Goal: Information Seeking & Learning: Learn about a topic

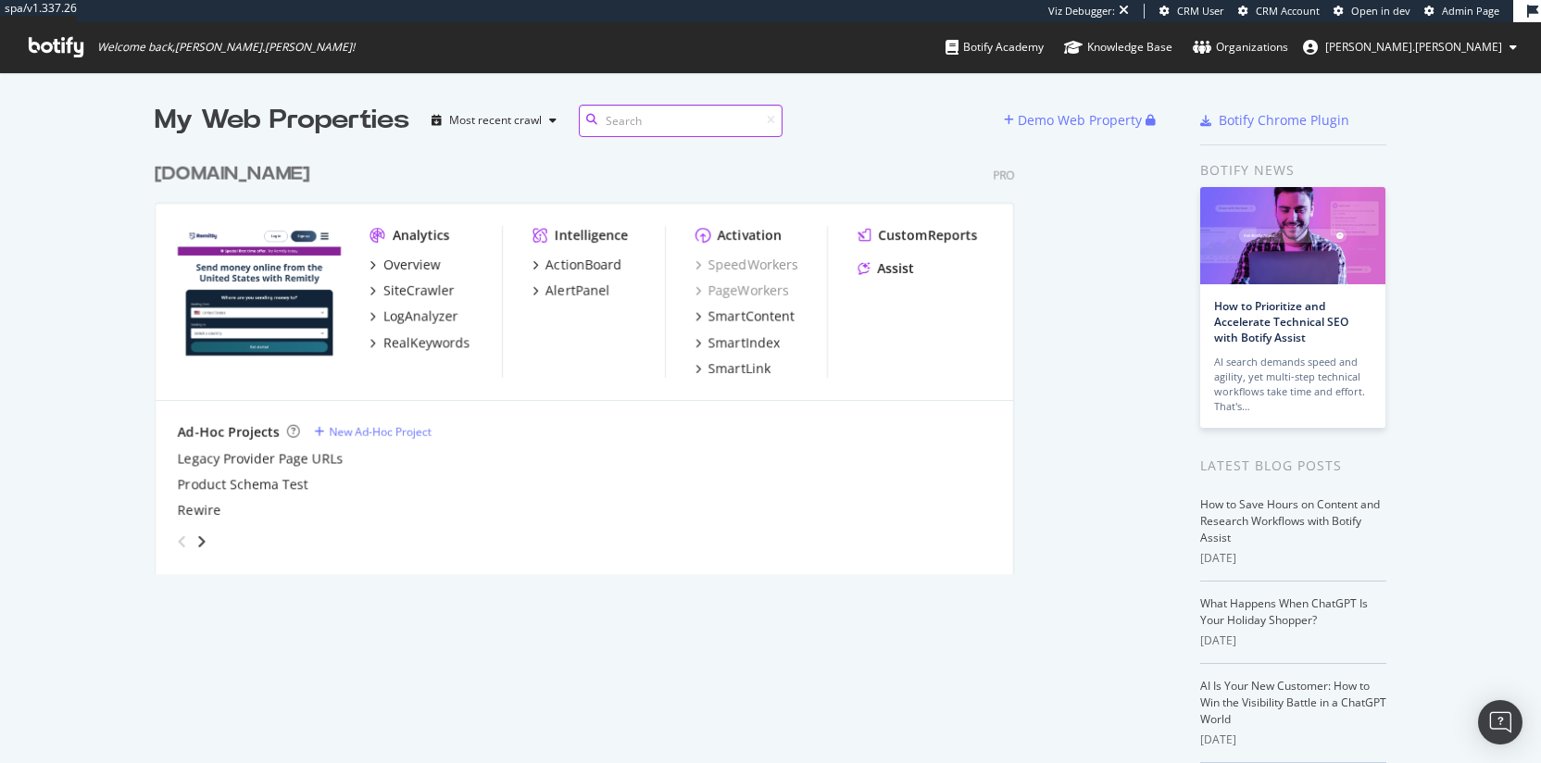
scroll to position [749, 1513]
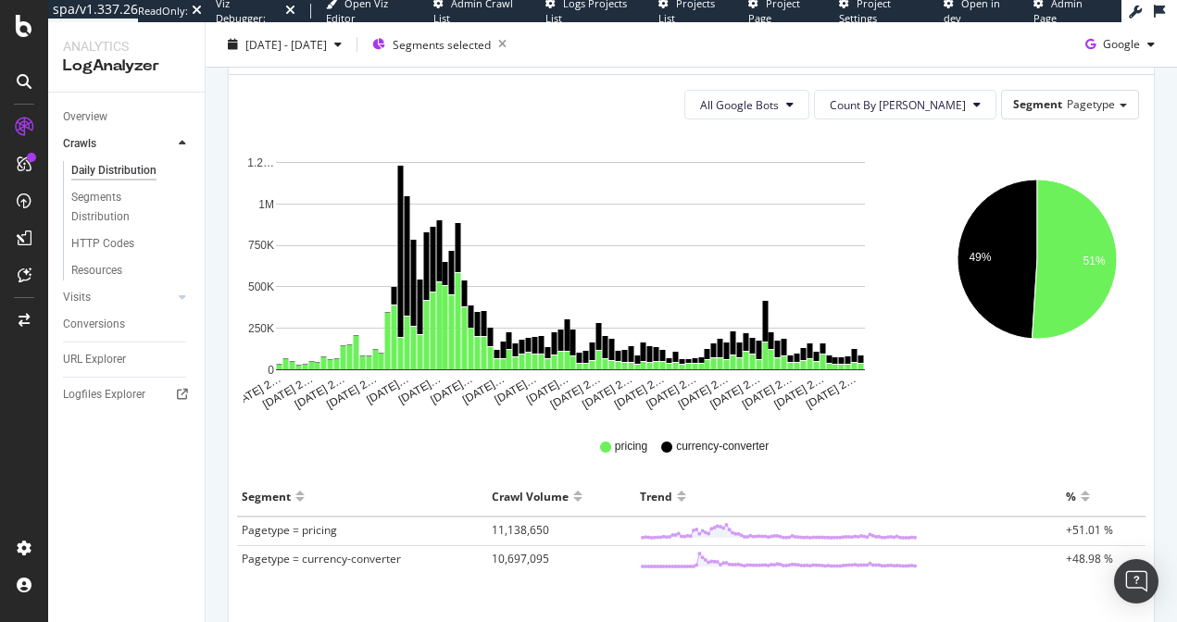
scroll to position [75, 0]
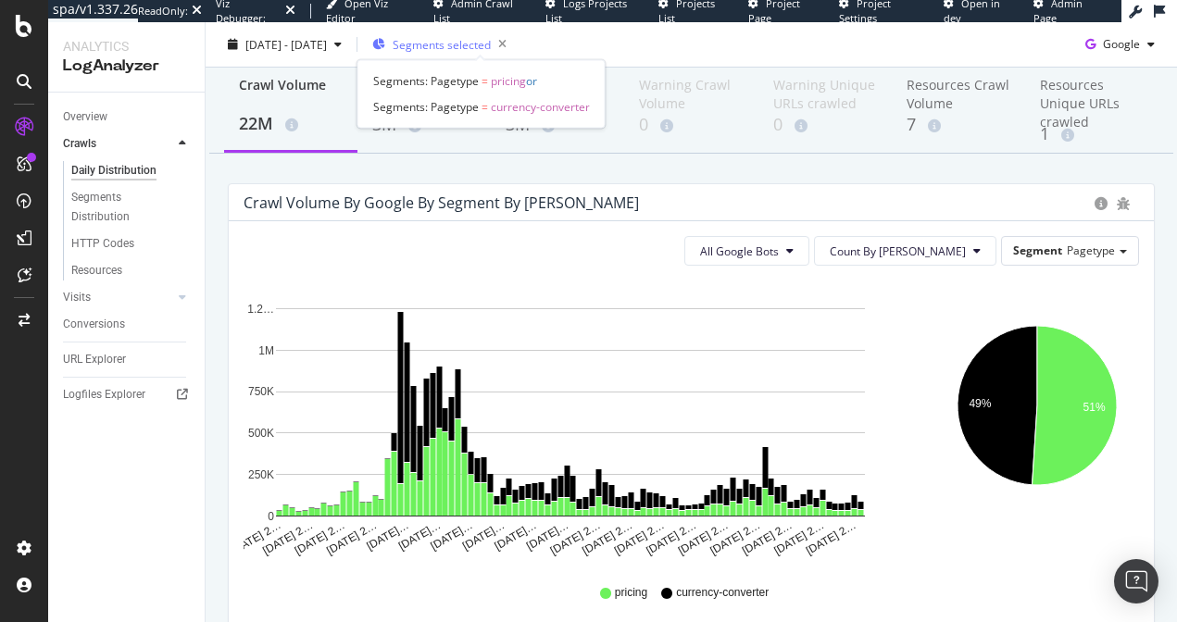
click at [491, 45] on span "Segments selected" at bounding box center [442, 44] width 98 height 16
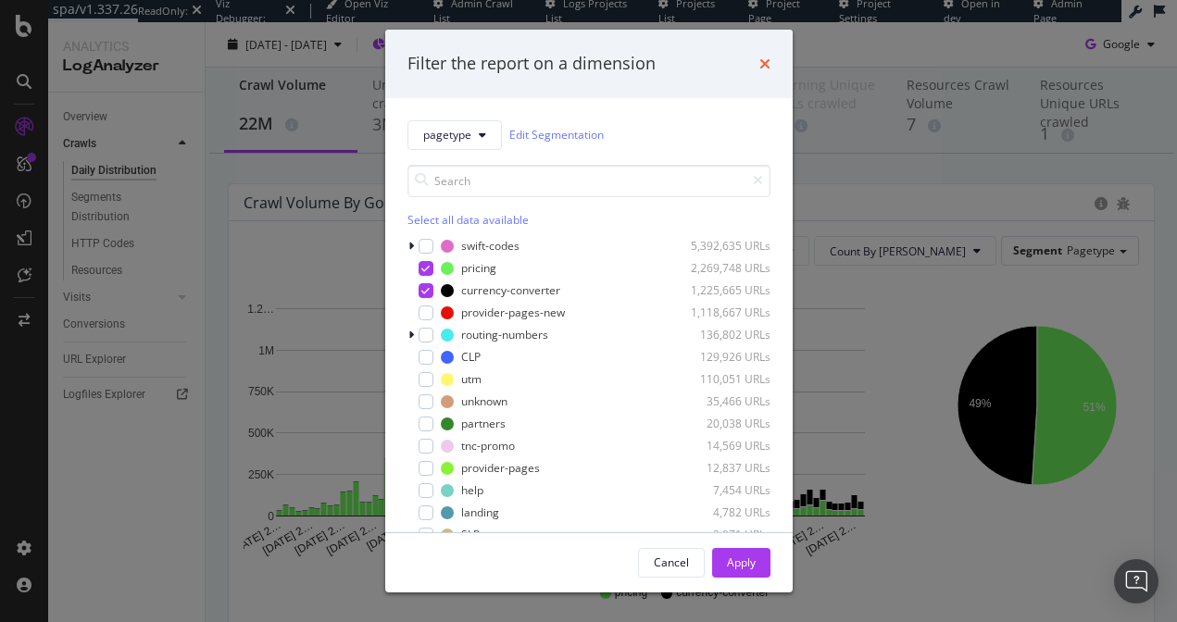
click at [759, 59] on icon "times" at bounding box center [764, 63] width 11 height 15
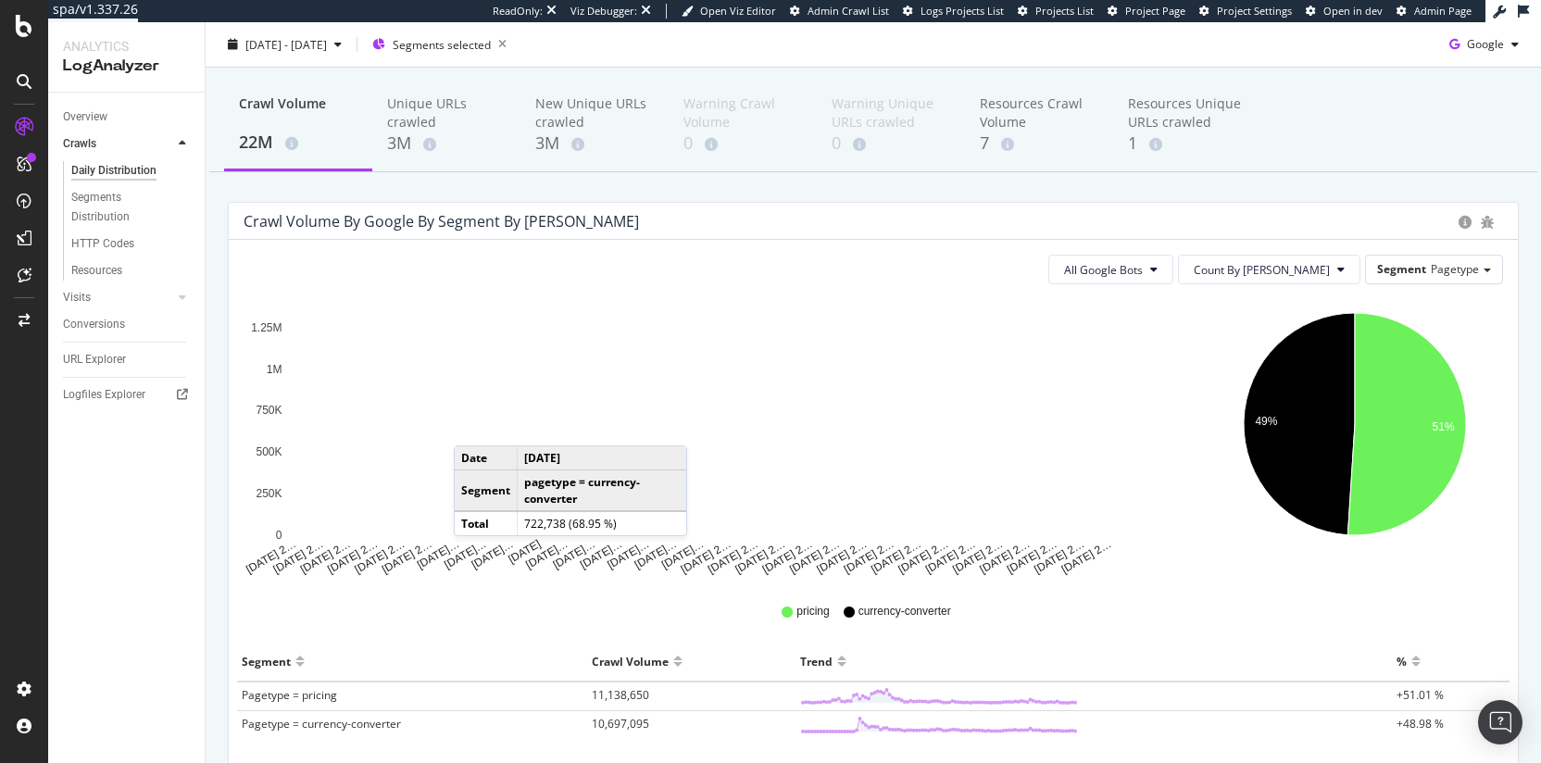
scroll to position [0, 0]
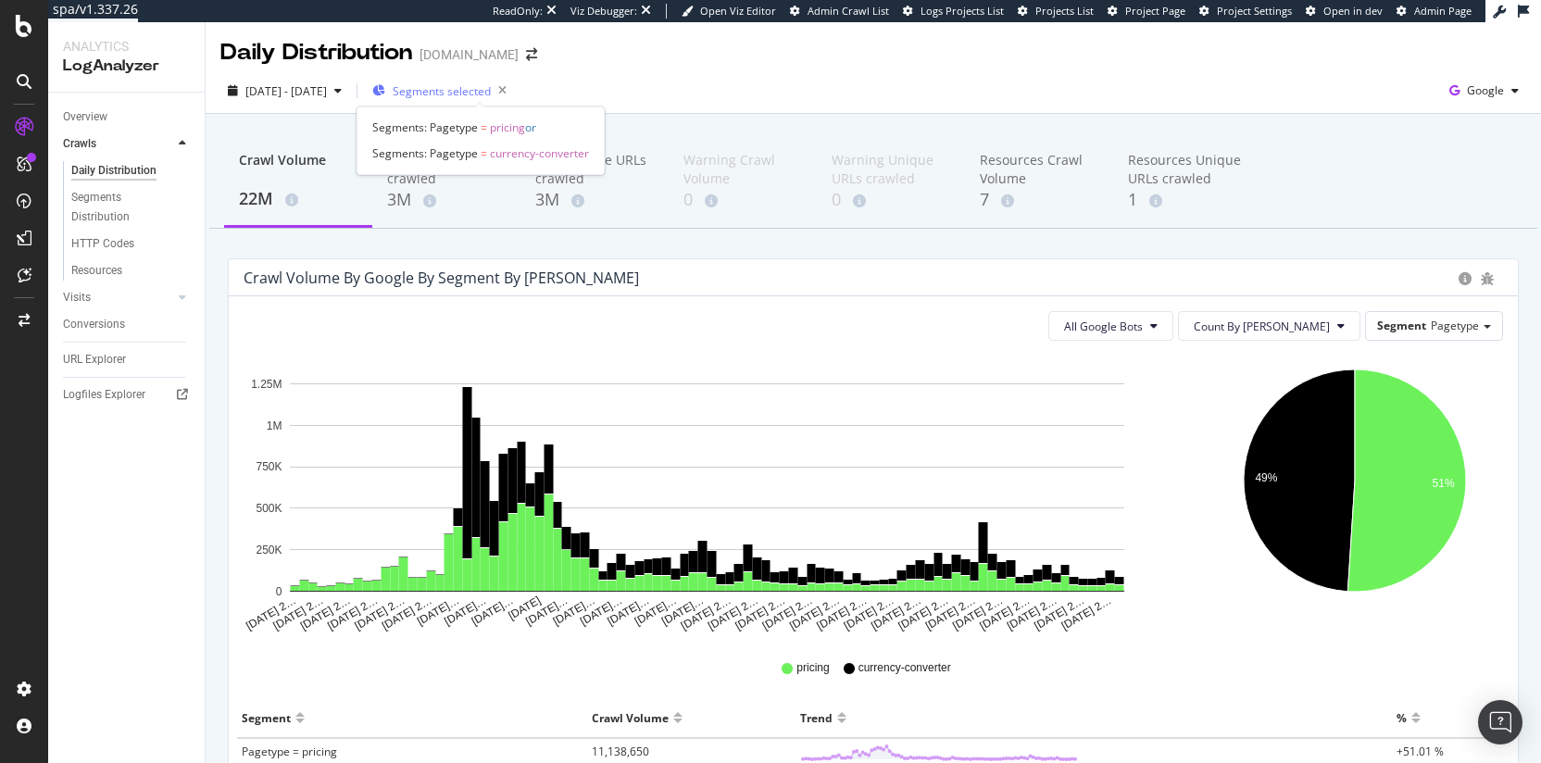
click at [458, 84] on span "Segments selected" at bounding box center [442, 91] width 98 height 16
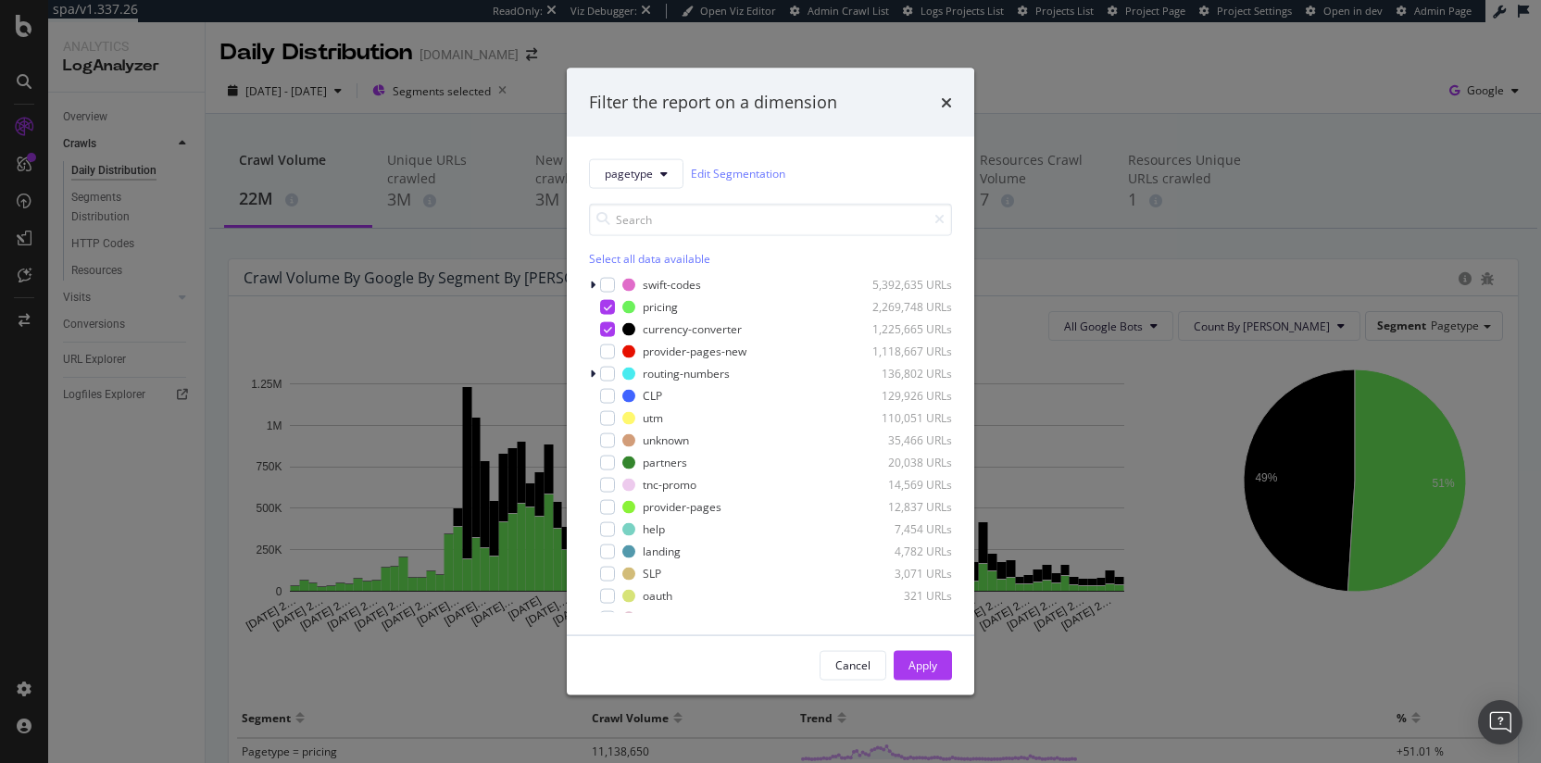
click at [687, 60] on div "Filter the report on a dimension pagetype Edit Segmentation Select all data ava…" at bounding box center [770, 381] width 1541 height 763
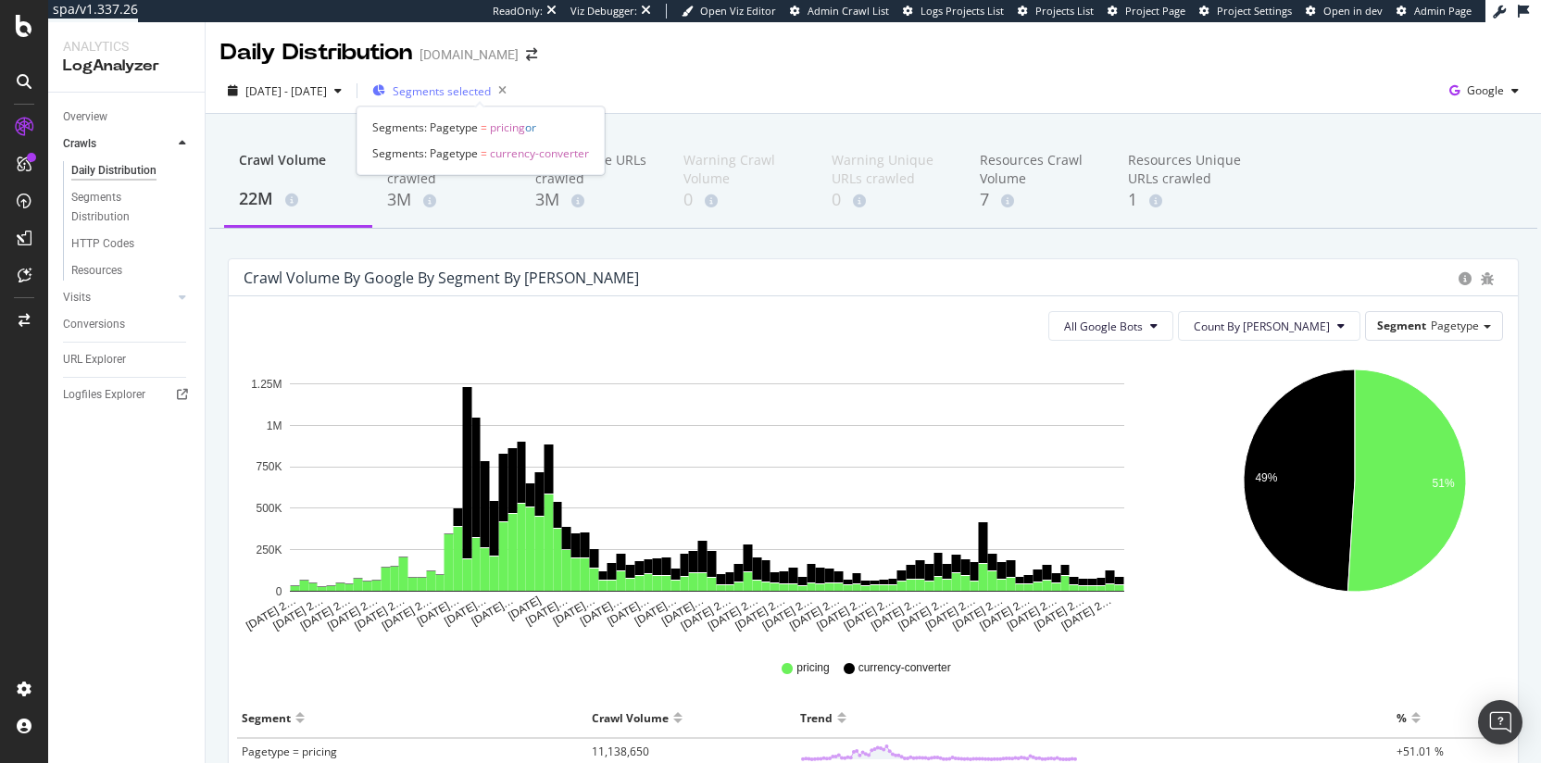
click at [491, 92] on span "Segments selected" at bounding box center [442, 91] width 98 height 16
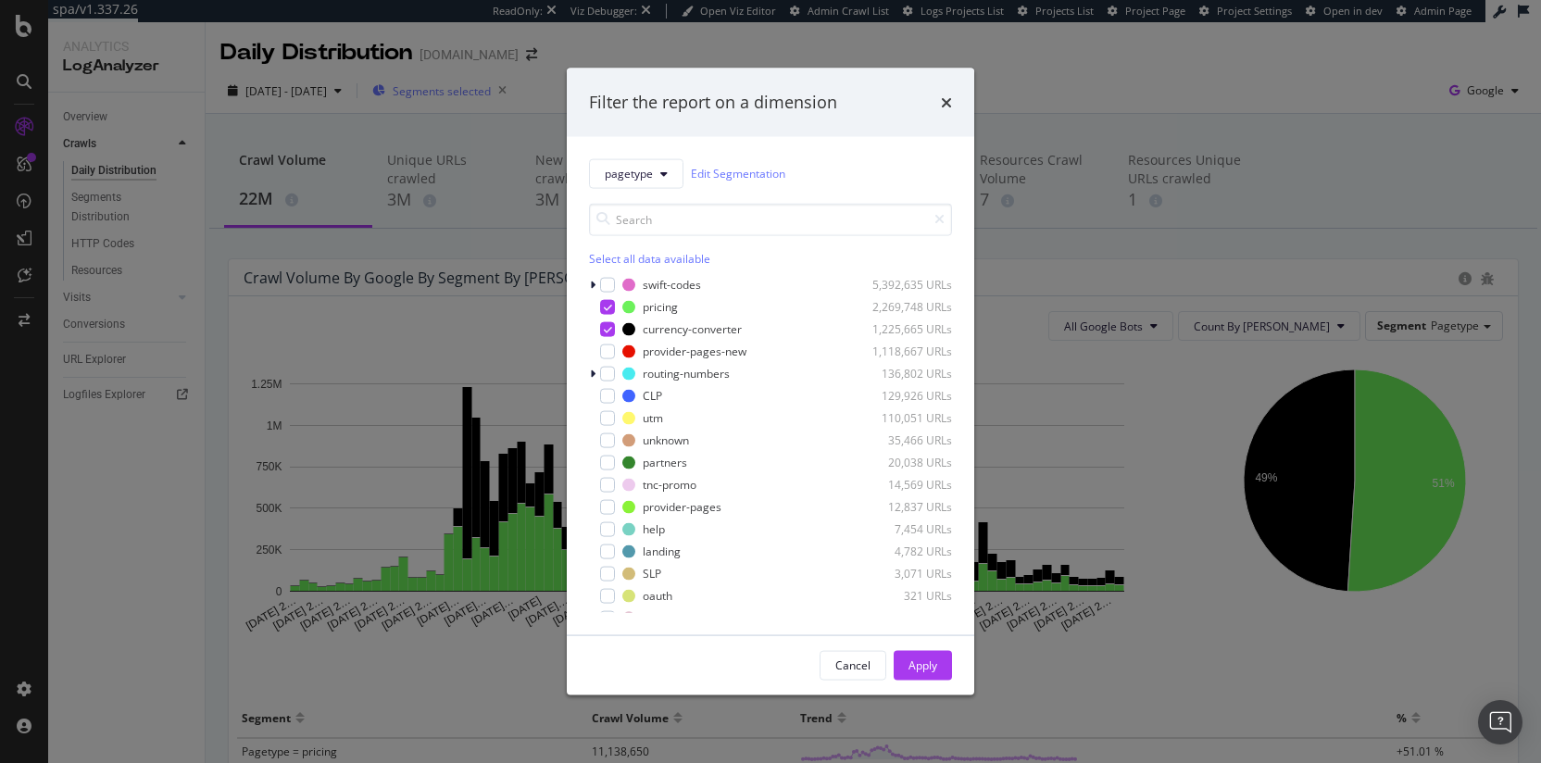
click at [500, 92] on div "Filter the report on a dimension pagetype Edit Segmentation Select all data ava…" at bounding box center [770, 381] width 1541 height 763
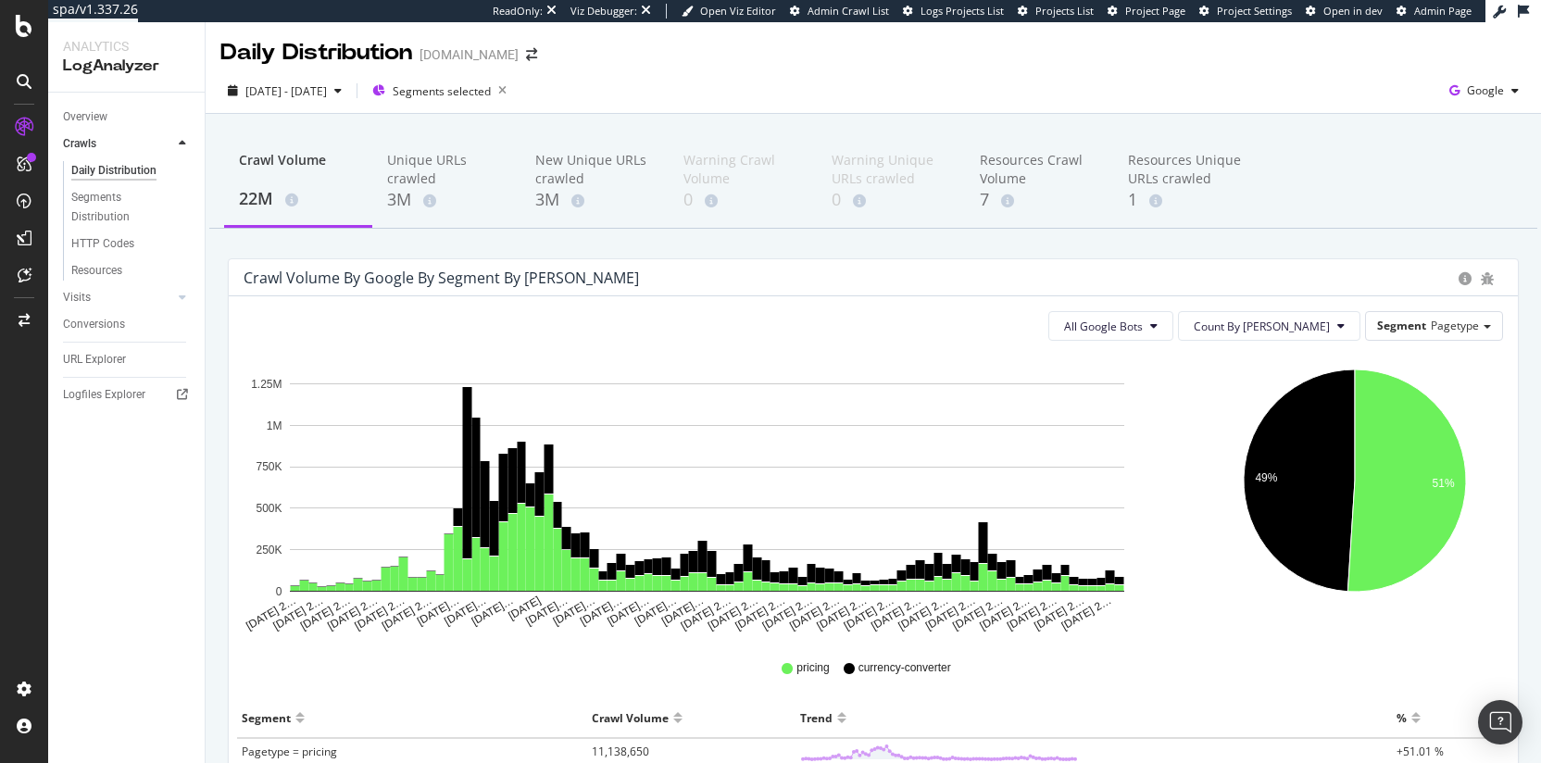
click at [693, 56] on div "Daily Distribution remitly.com" at bounding box center [873, 45] width 1335 height 46
click at [491, 97] on span "Segments selected" at bounding box center [442, 91] width 98 height 16
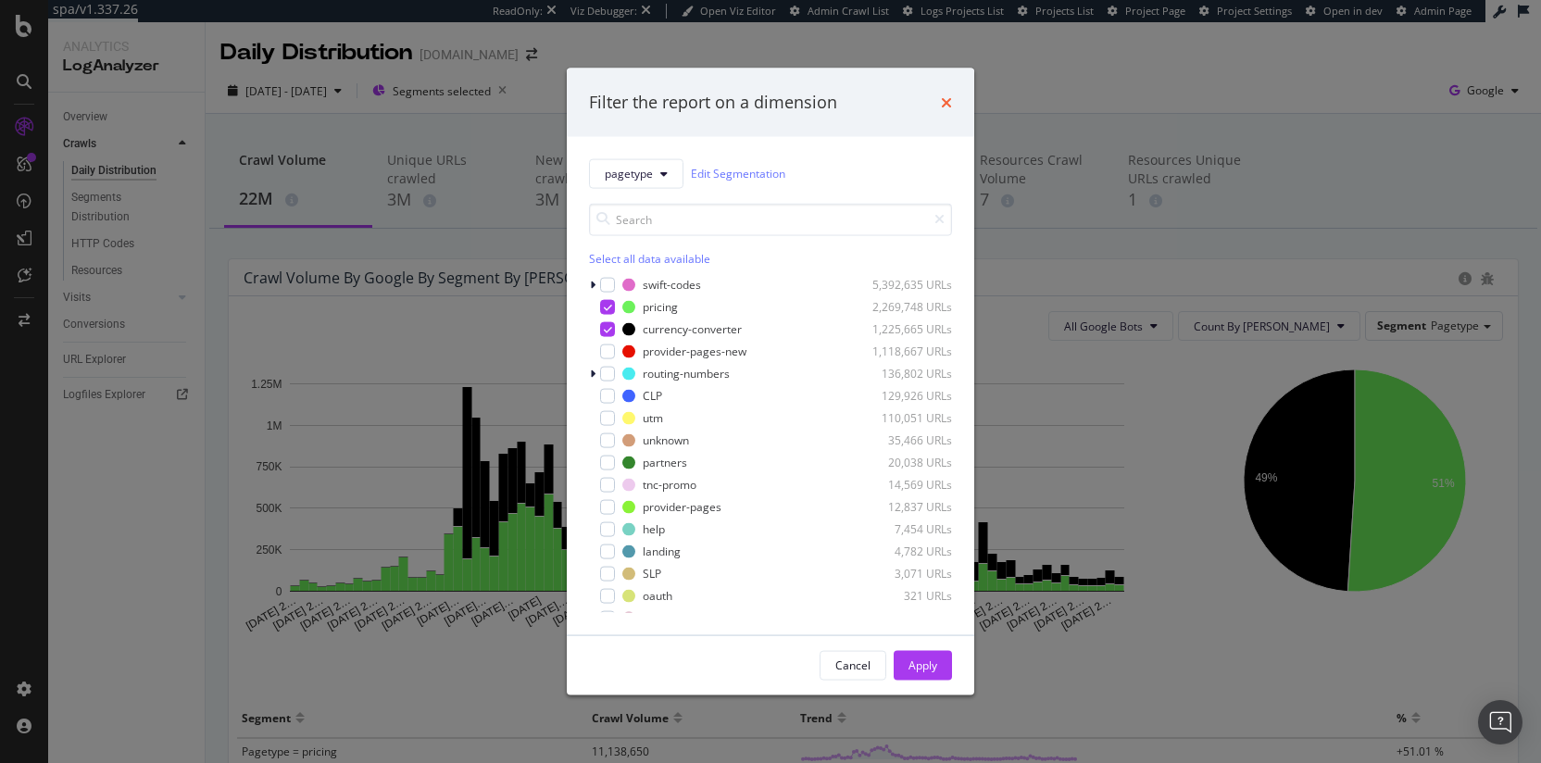
click at [943, 102] on icon "times" at bounding box center [946, 101] width 11 height 15
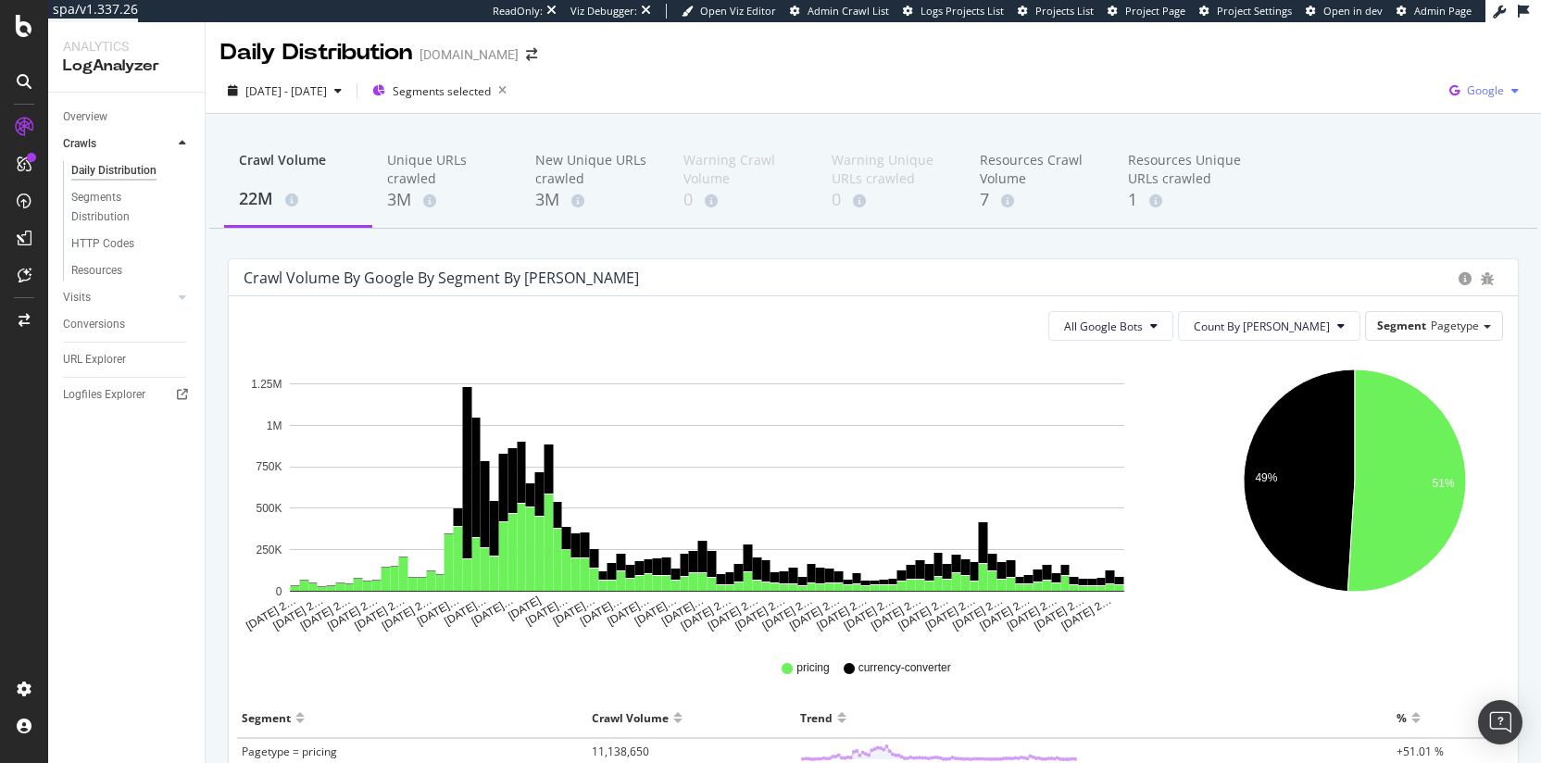
click at [1176, 94] on span "Google" at bounding box center [1485, 90] width 37 height 16
click at [1176, 146] on div "Crawl Volume 22M Unique URLs crawled 3M New Unique URLs crawled 3M Warning Craw…" at bounding box center [873, 182] width 1328 height 93
click at [469, 102] on div "Segments selected" at bounding box center [443, 91] width 142 height 26
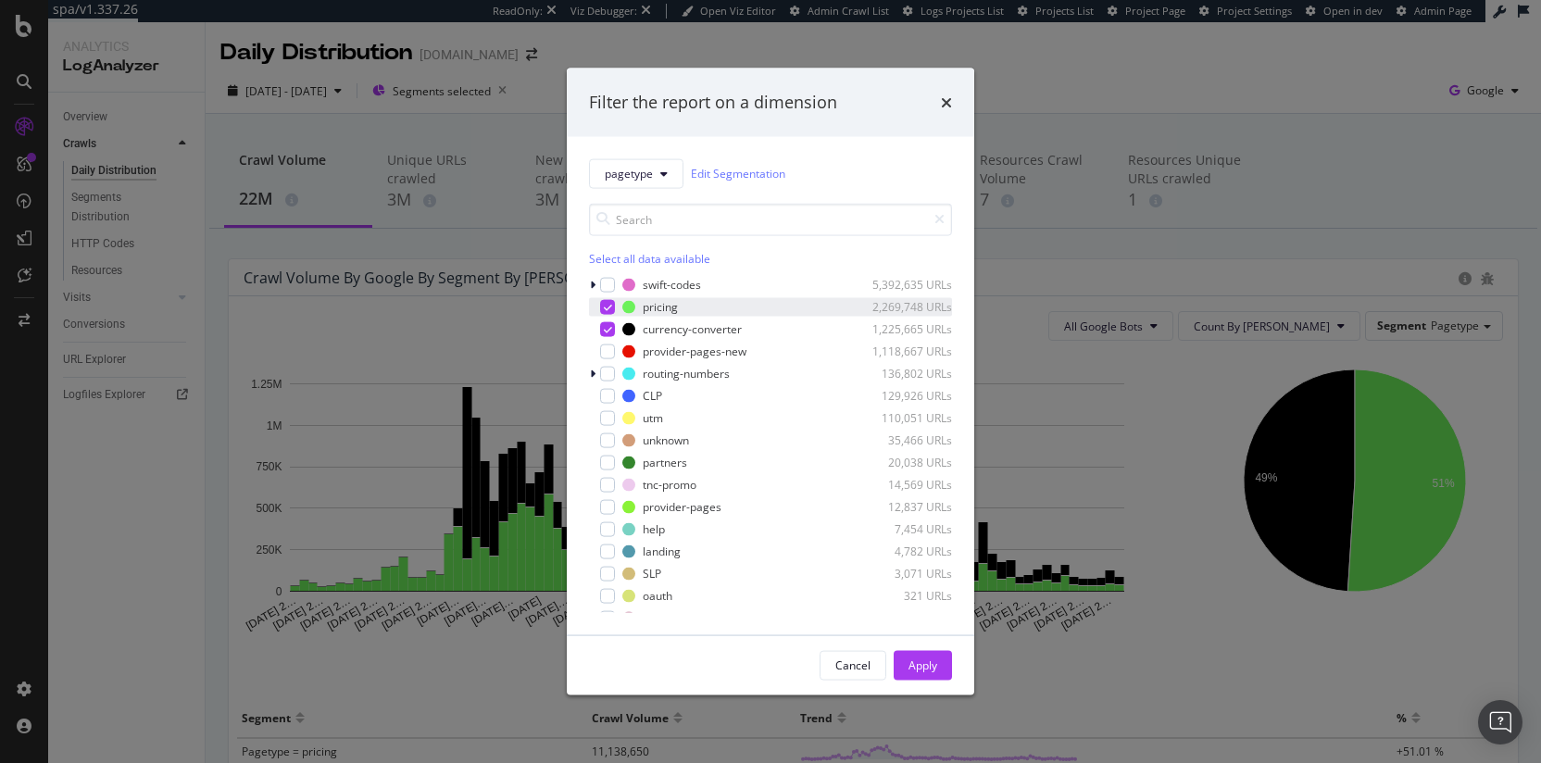
click at [607, 311] on div "modal" at bounding box center [607, 306] width 15 height 15
click at [911, 621] on div "Apply" at bounding box center [922, 665] width 29 height 28
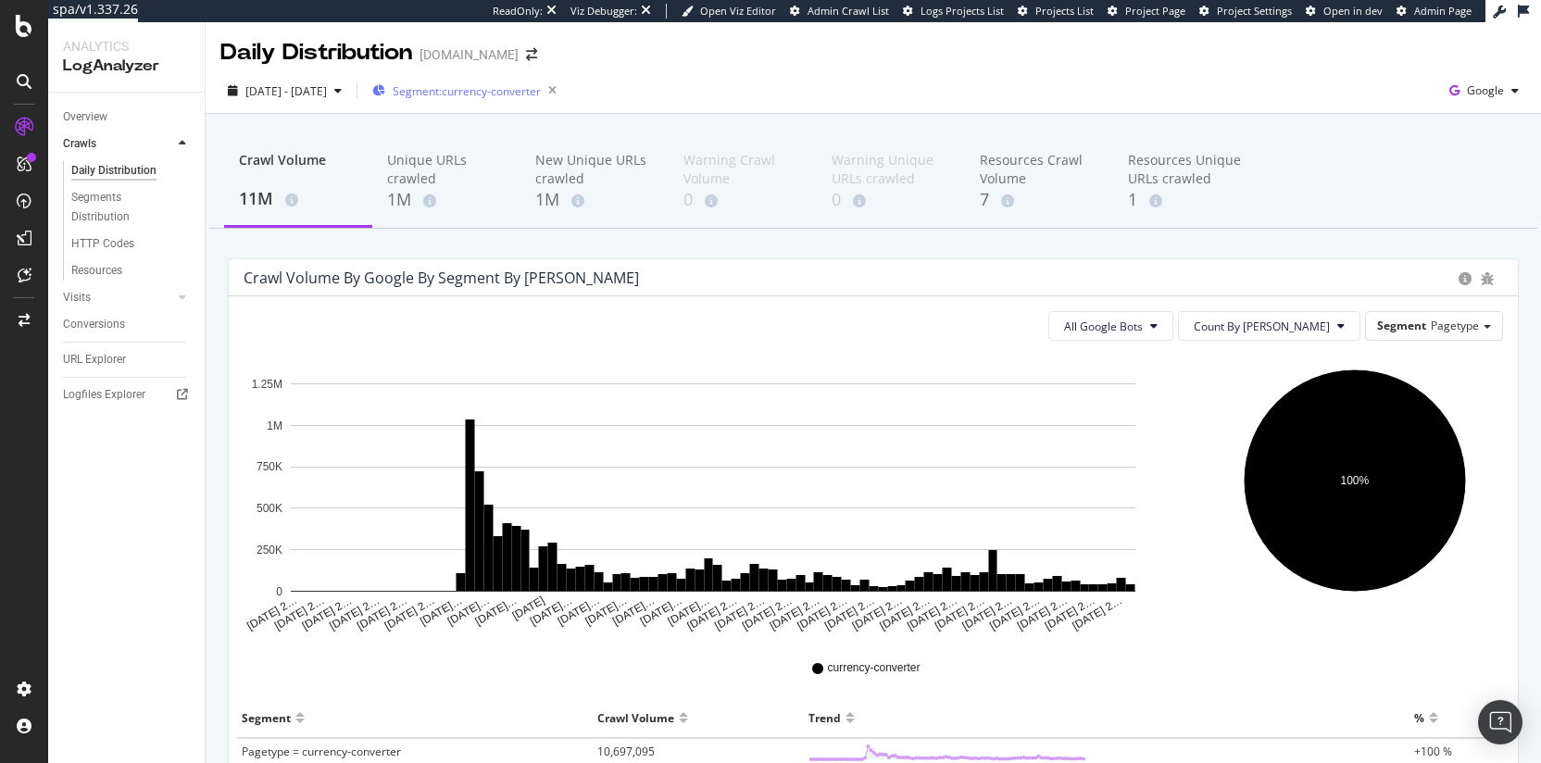
click at [564, 102] on div "Segment: currency-converter" at bounding box center [468, 91] width 192 height 26
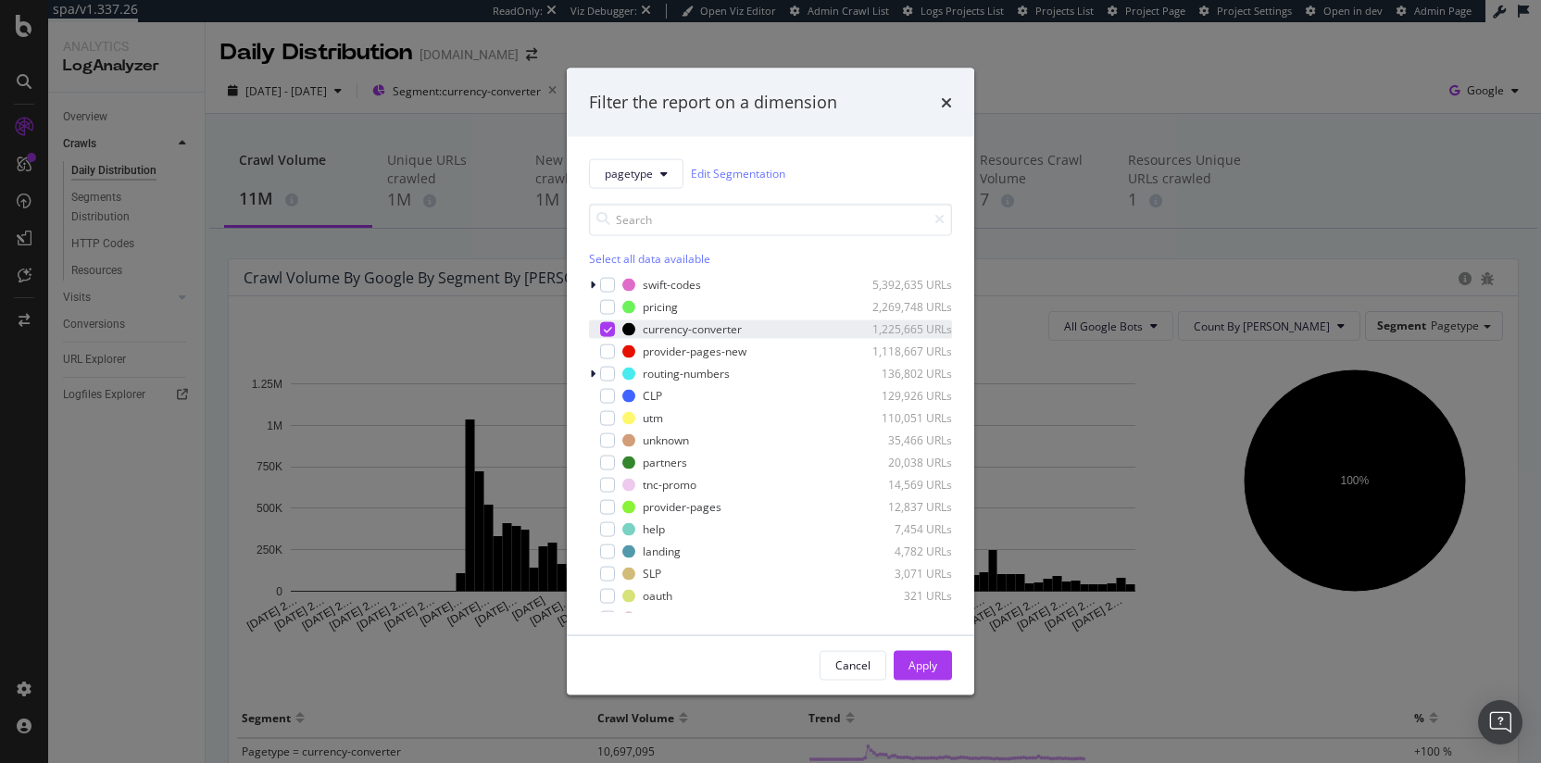
click at [610, 329] on icon "modal" at bounding box center [608, 328] width 8 height 9
click at [607, 312] on div "modal" at bounding box center [607, 306] width 15 height 15
click at [917, 621] on div "Apply" at bounding box center [922, 665] width 29 height 16
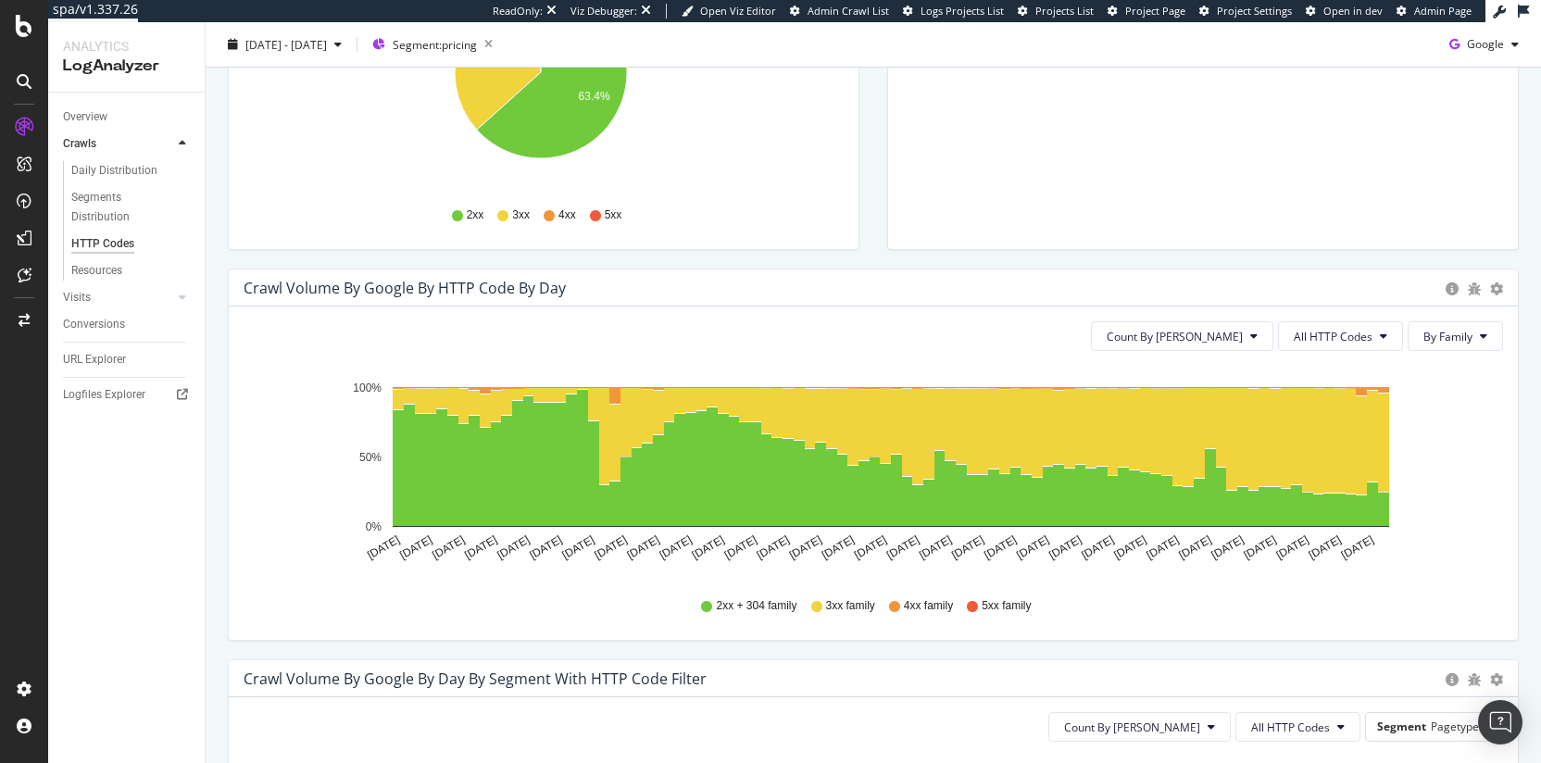
scroll to position [504, 0]
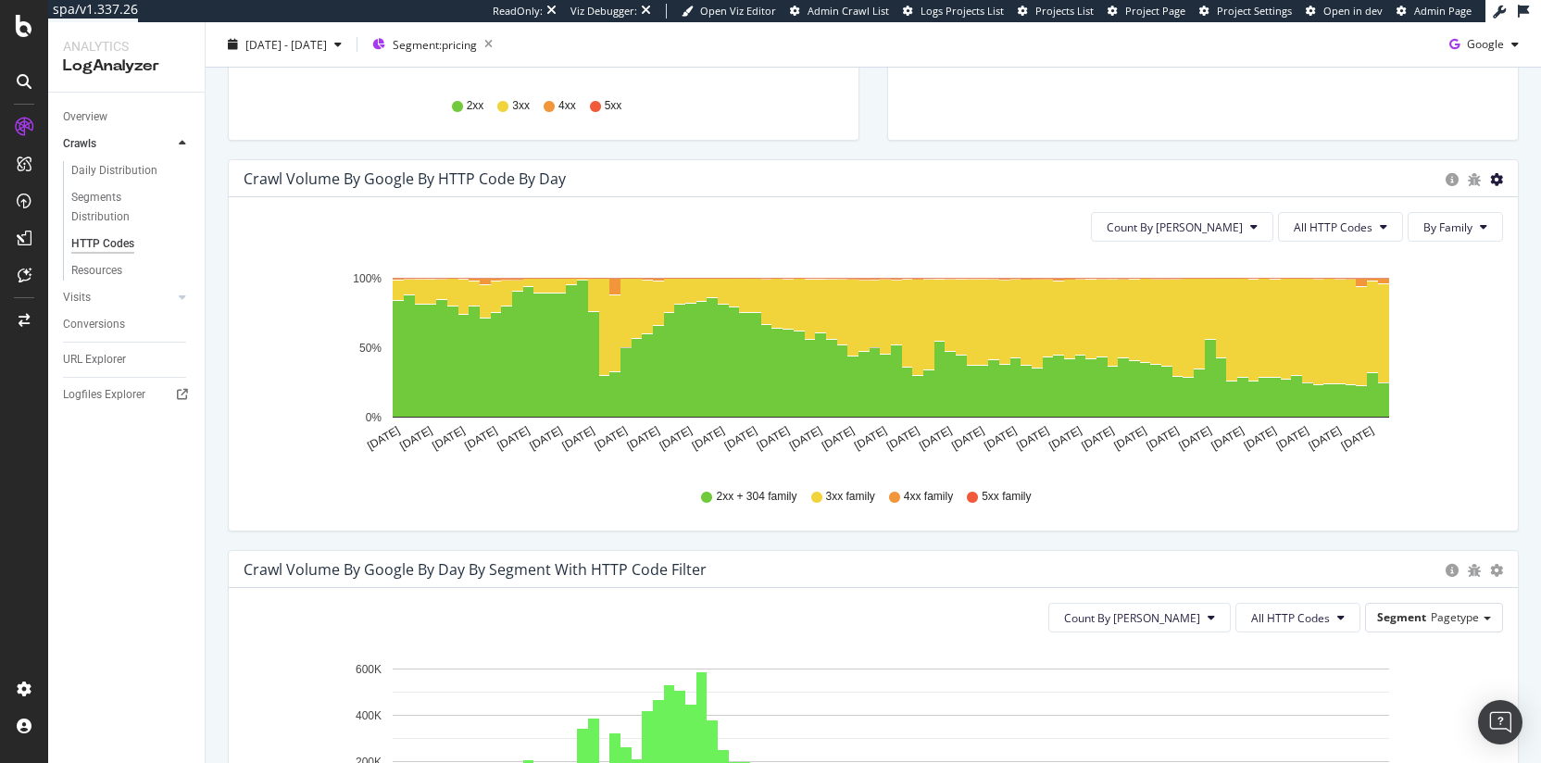
click at [1176, 181] on icon "gear" at bounding box center [1496, 179] width 13 height 13
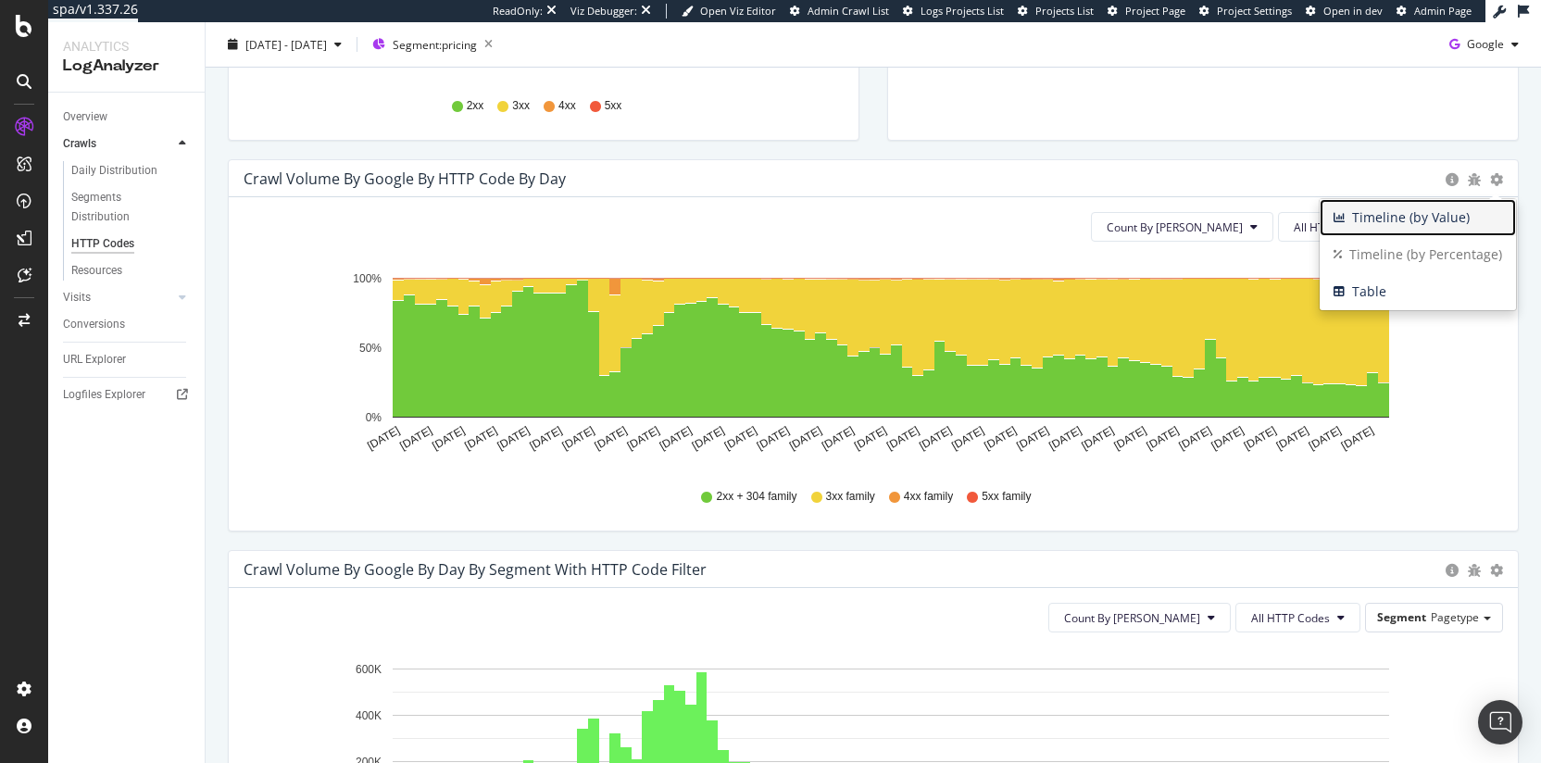
click at [1176, 217] on span "Timeline (by Value)" at bounding box center [1418, 218] width 196 height 28
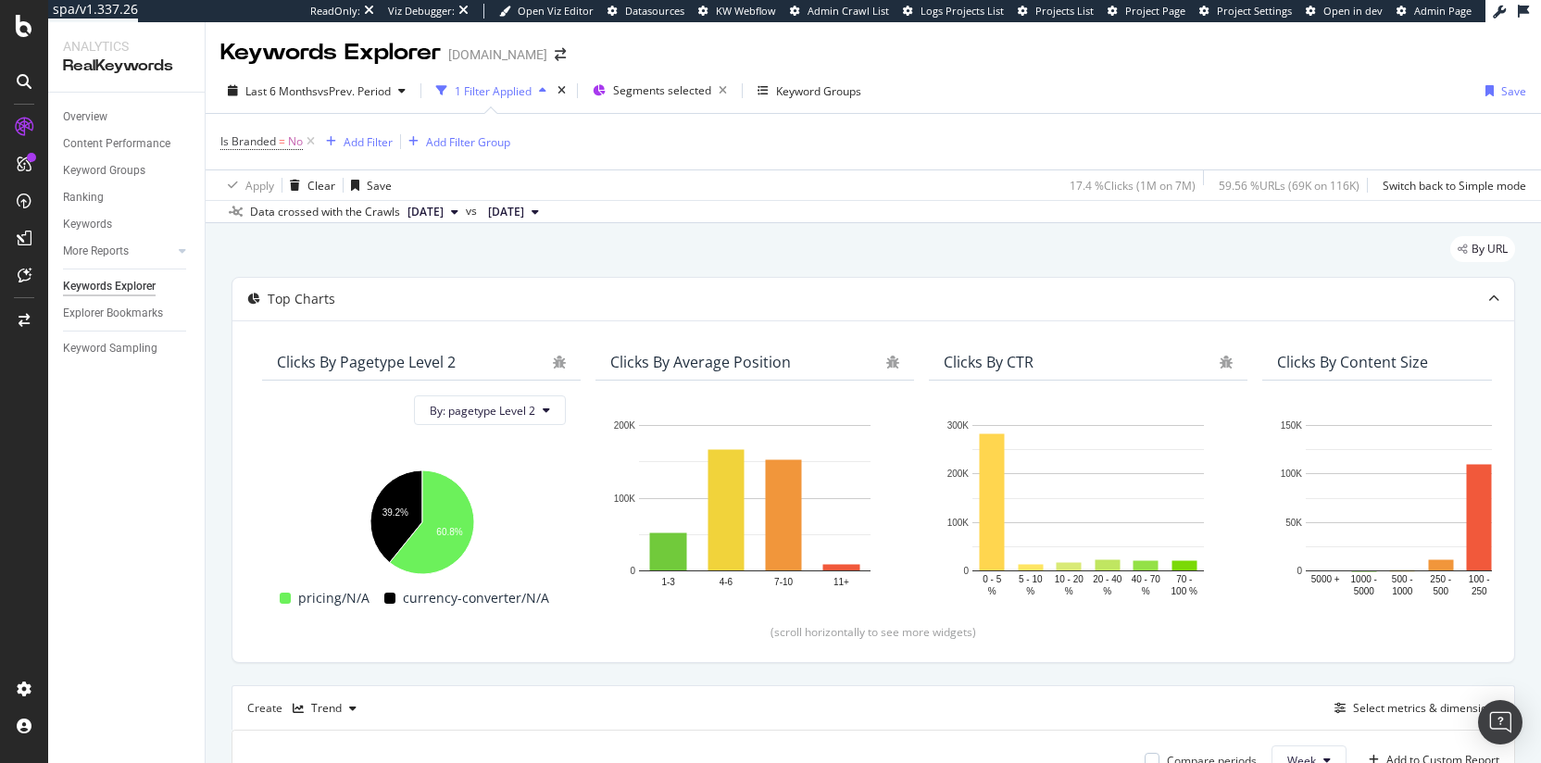
click at [746, 180] on div "Apply Clear Save 17.4 % Clicks ( 1M on 7M ) 59.56 % URLs ( 69K on 116K ) Switch…" at bounding box center [873, 184] width 1335 height 31
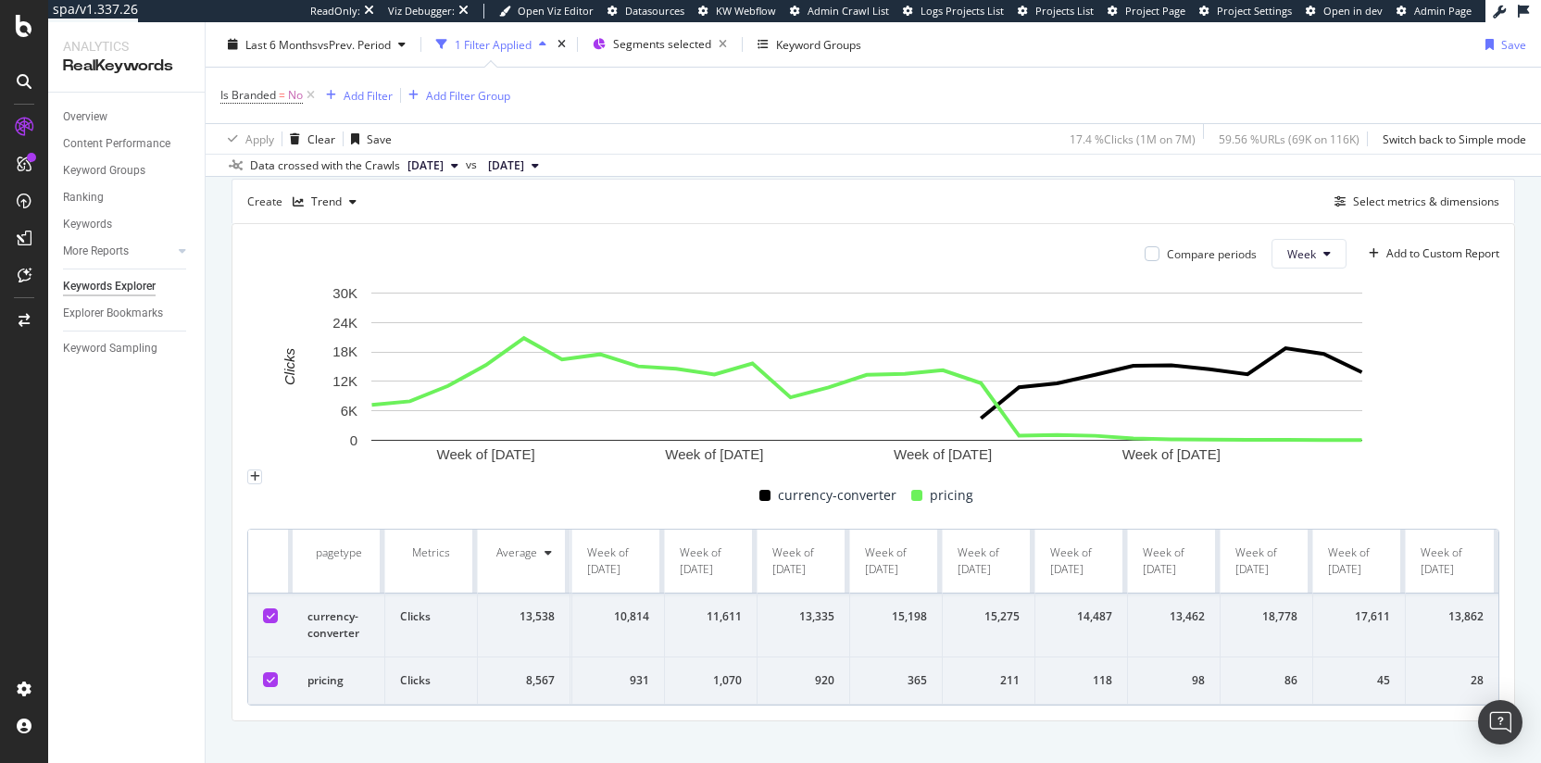
scroll to position [357, 0]
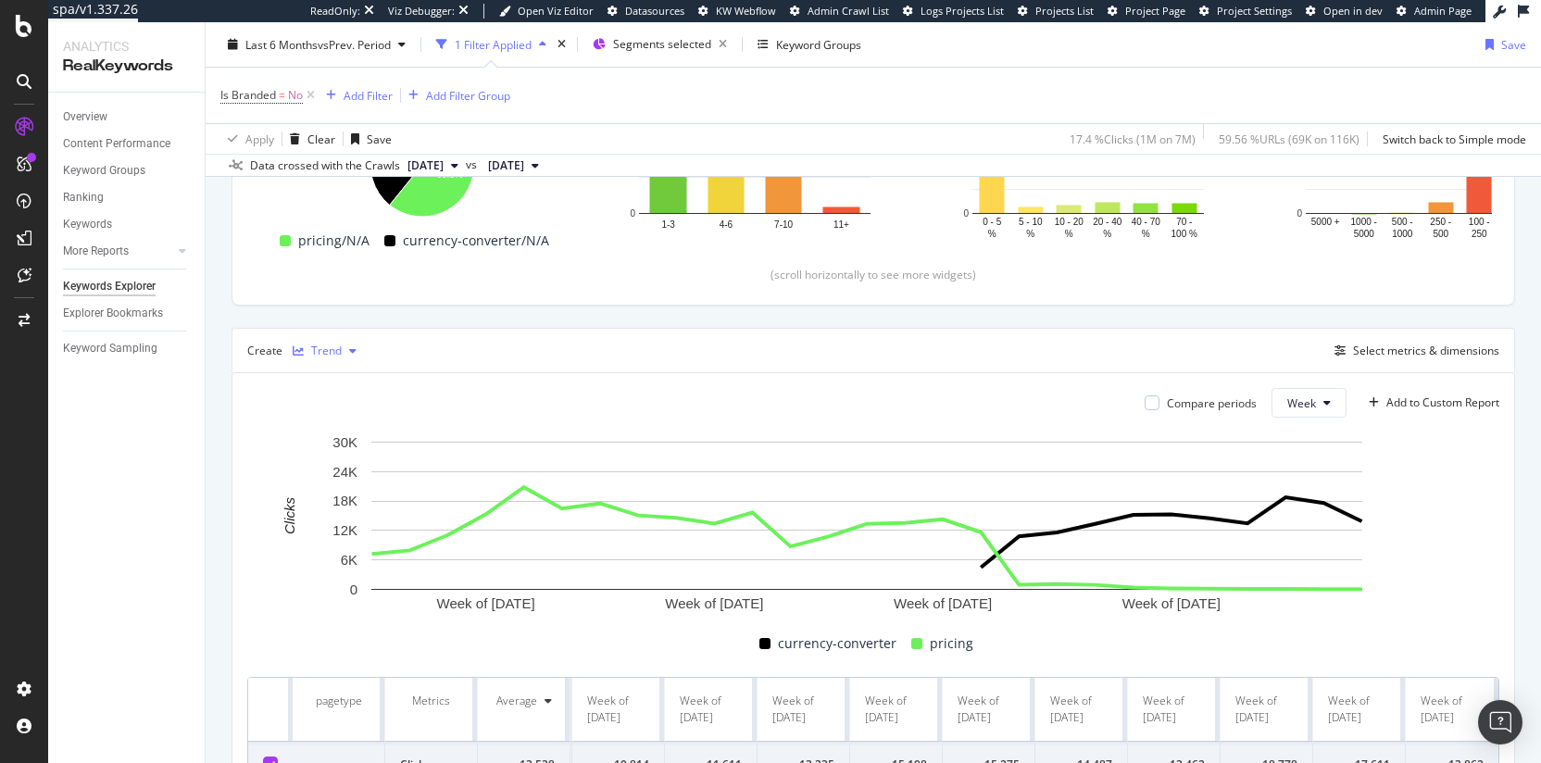
click at [317, 348] on div "Trend" at bounding box center [326, 350] width 31 height 11
click at [337, 483] on div "Bar" at bounding box center [350, 473] width 114 height 23
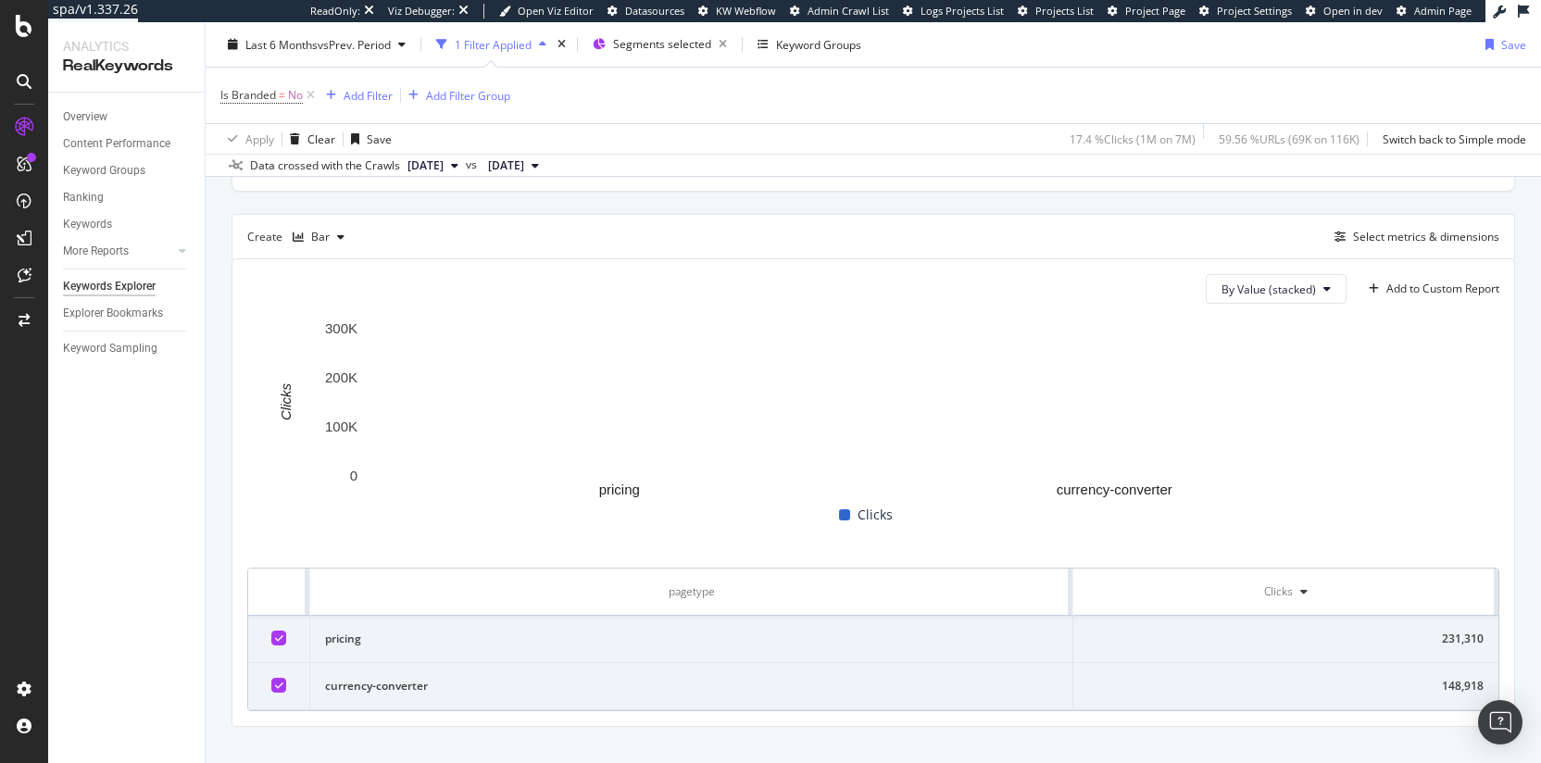
scroll to position [469, 0]
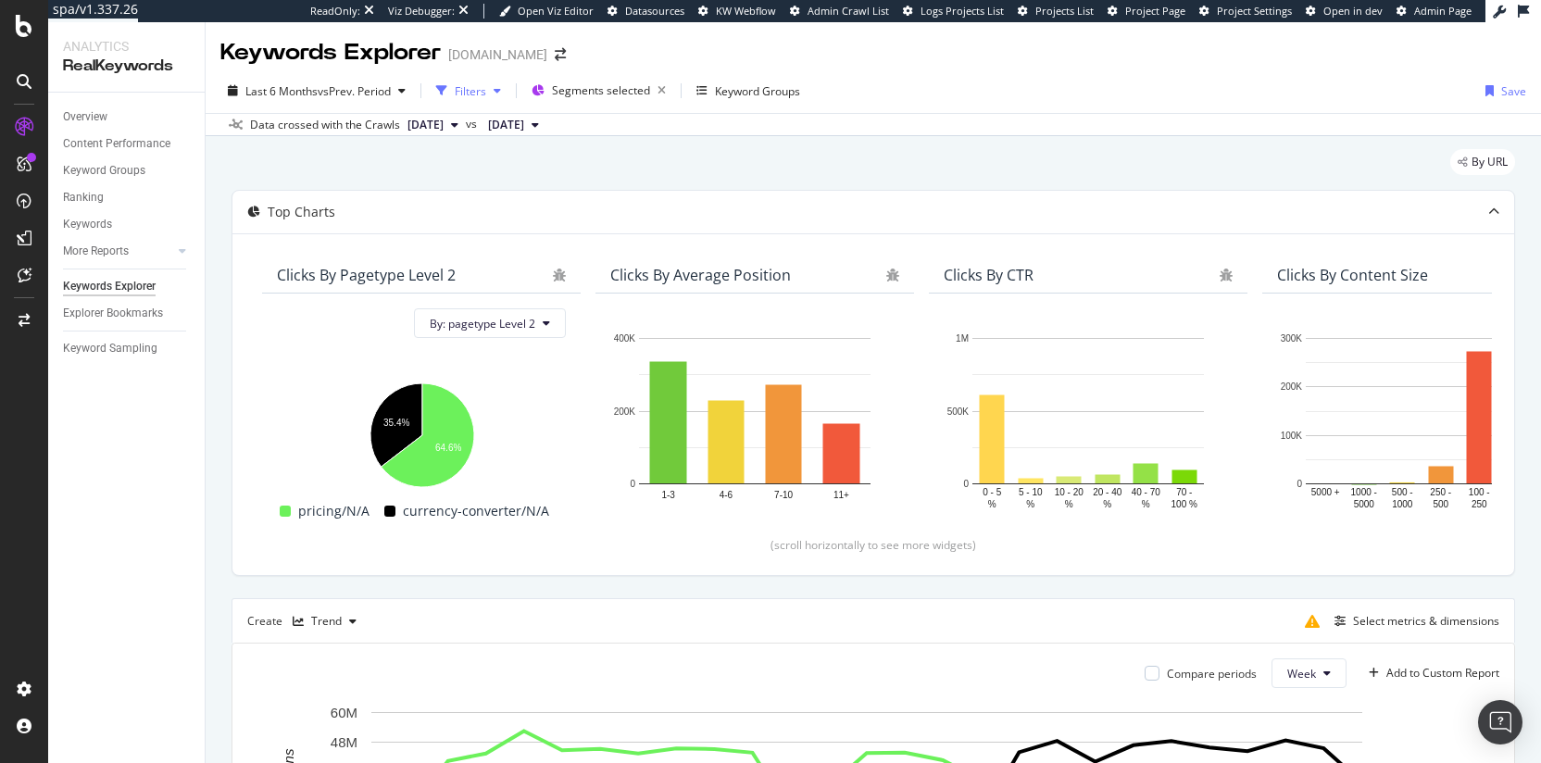
click at [469, 94] on div "Filters" at bounding box center [470, 91] width 31 height 16
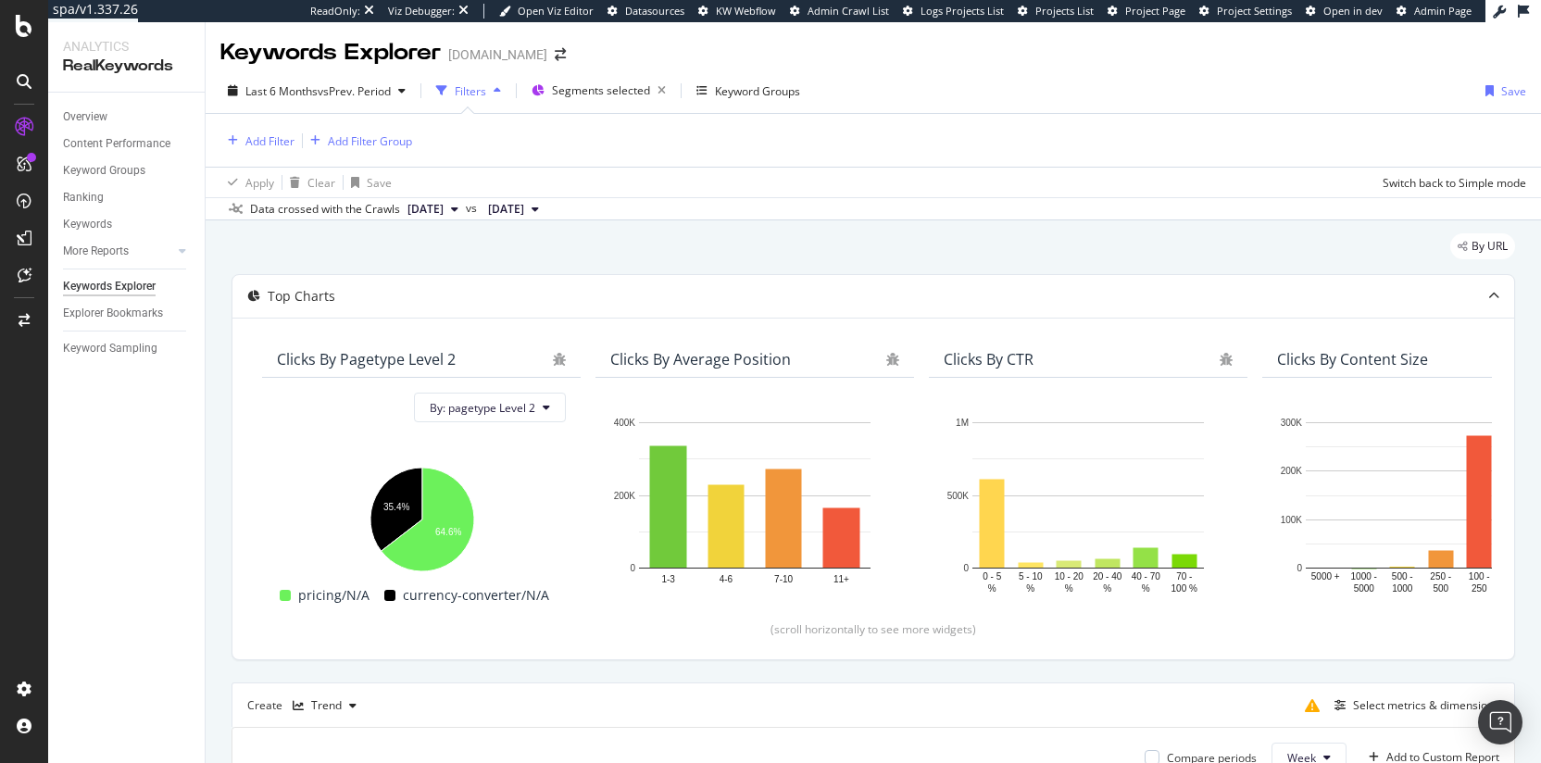
click at [471, 92] on div "Filters" at bounding box center [470, 91] width 31 height 16
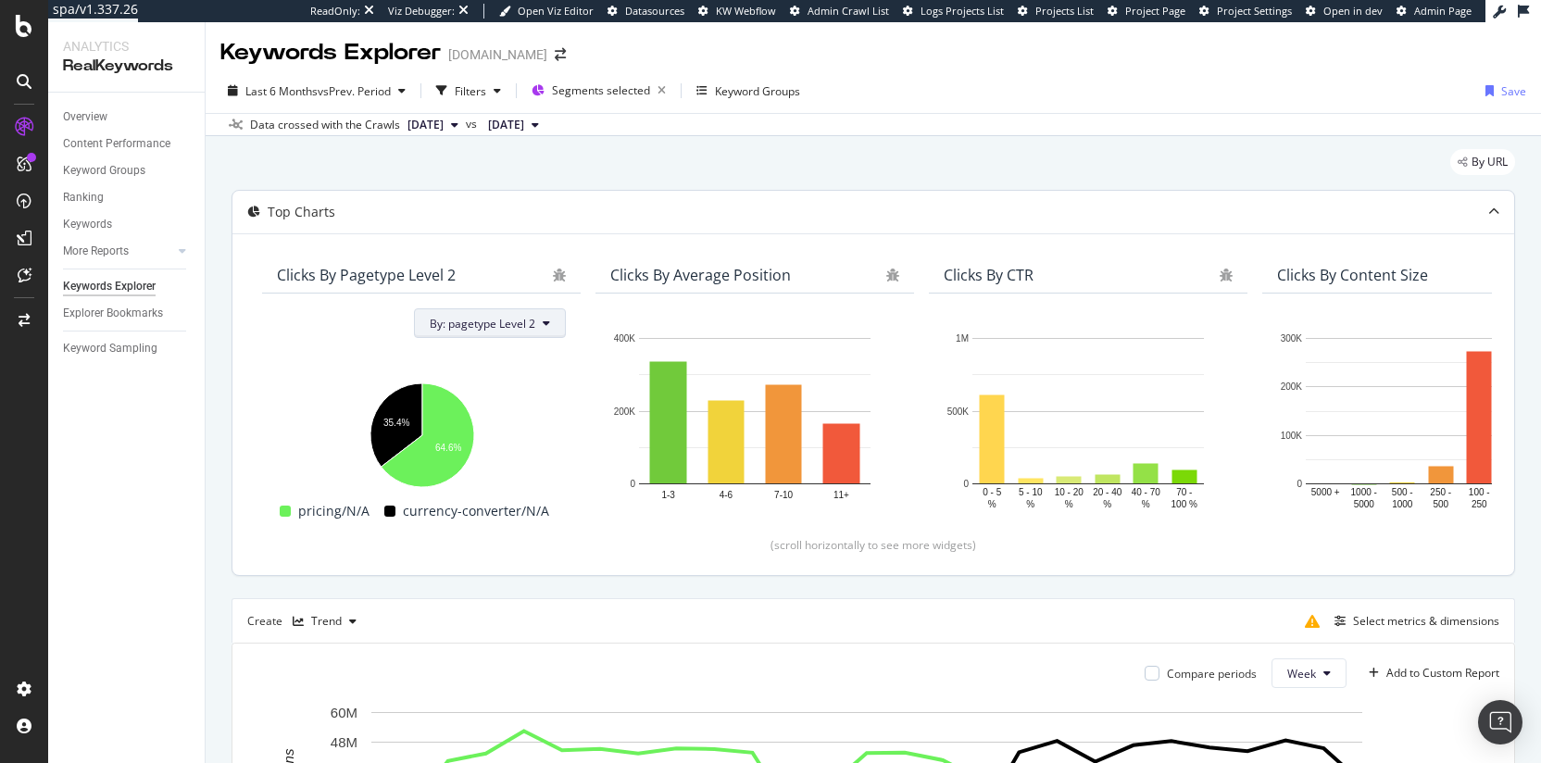
click at [525, 311] on button "By: pagetype Level 2" at bounding box center [490, 323] width 152 height 30
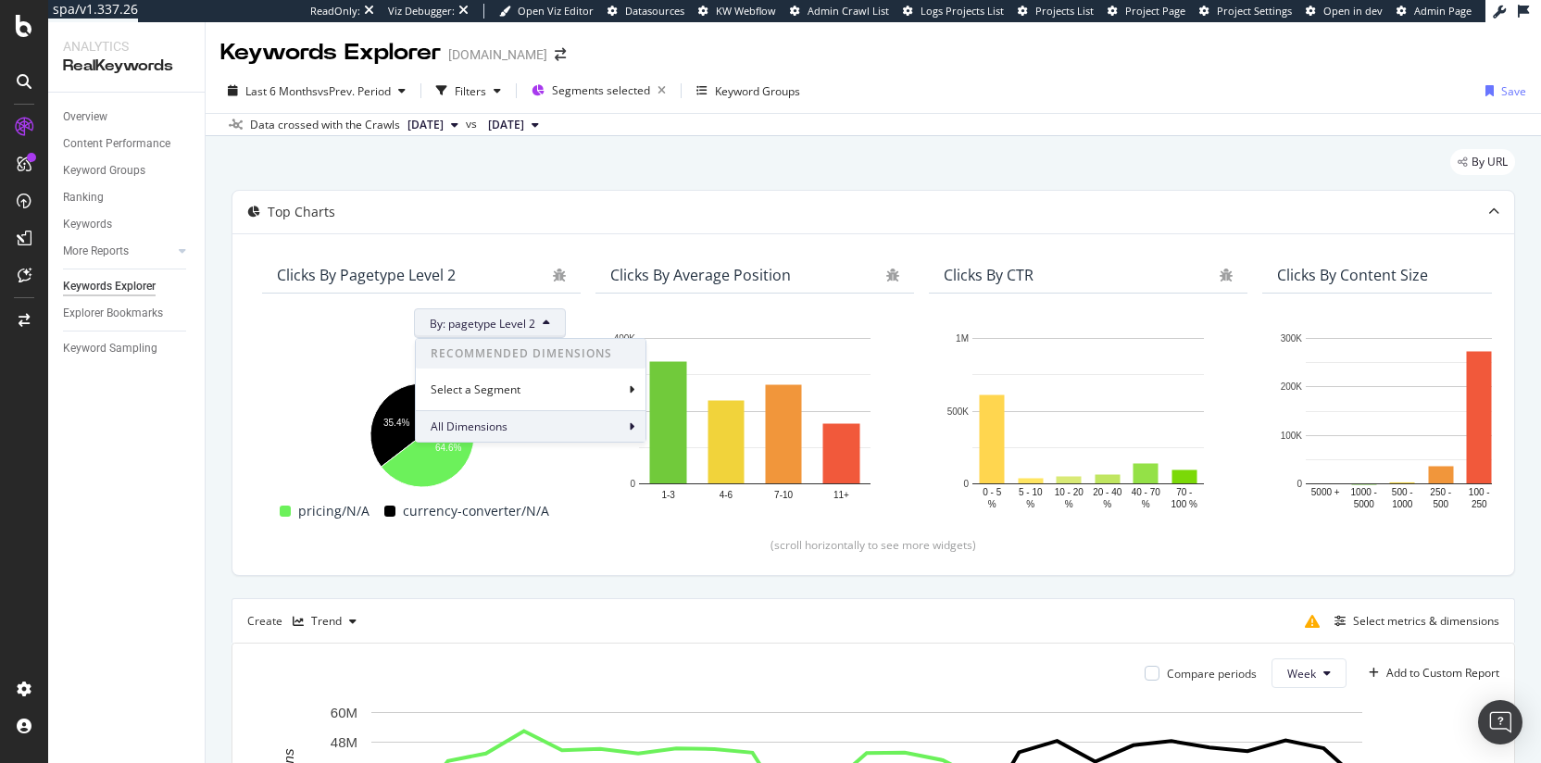
click at [475, 425] on span "All Dimensions" at bounding box center [469, 427] width 77 height 16
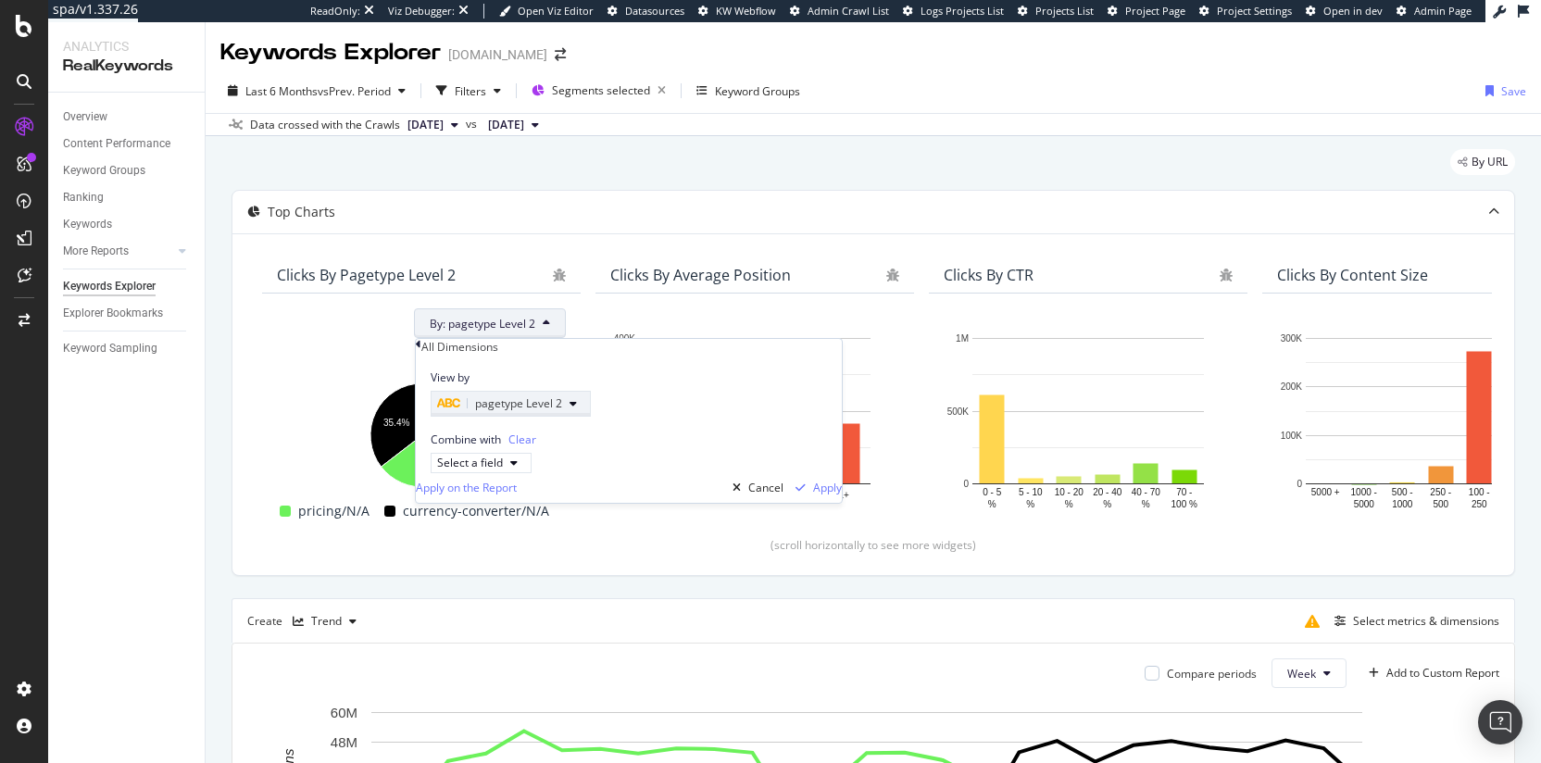
click at [538, 415] on div "pagetype Level 2" at bounding box center [499, 404] width 125 height 22
click at [727, 169] on div "By URL" at bounding box center [873, 169] width 1283 height 41
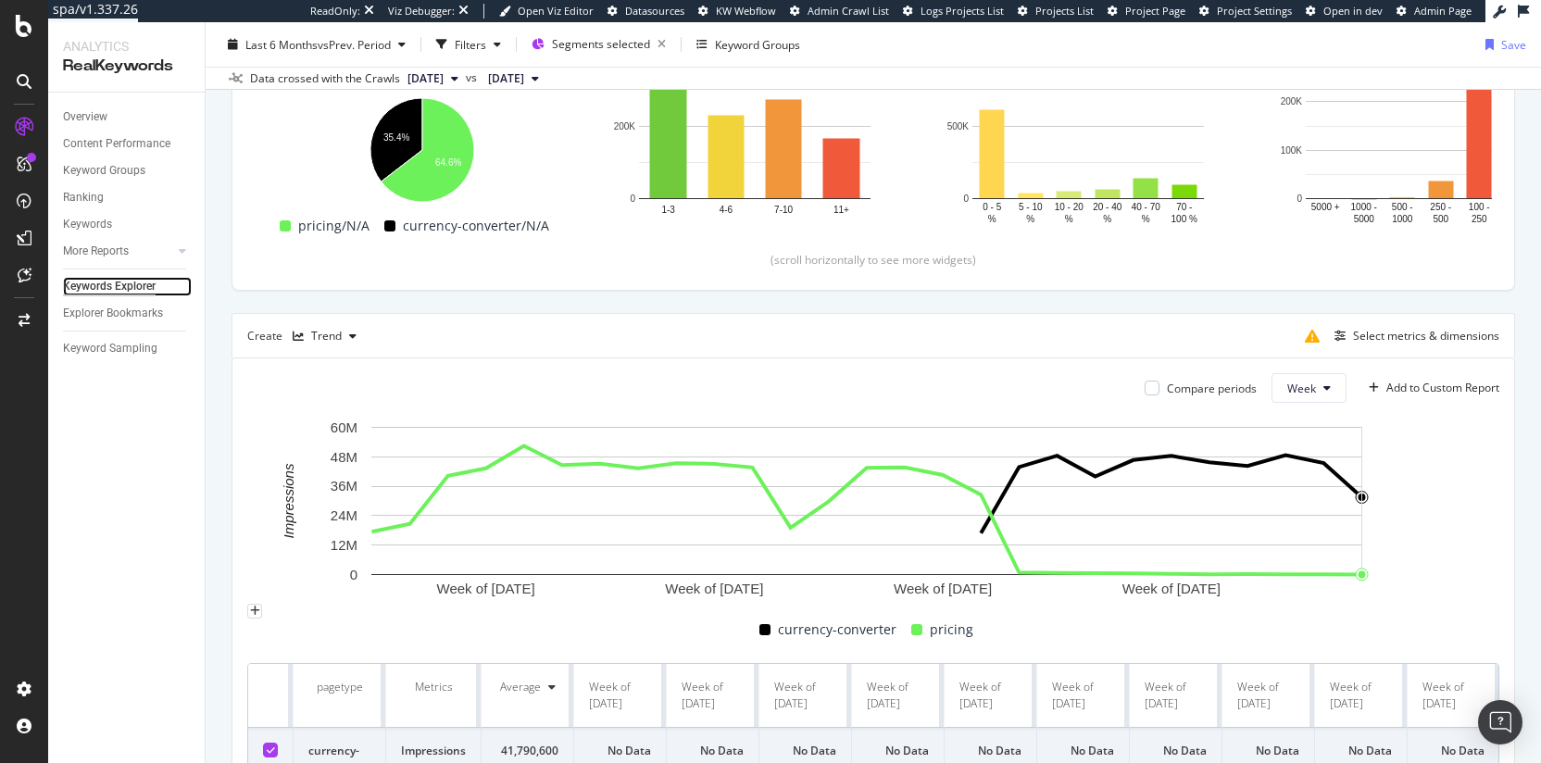
scroll to position [297, 0]
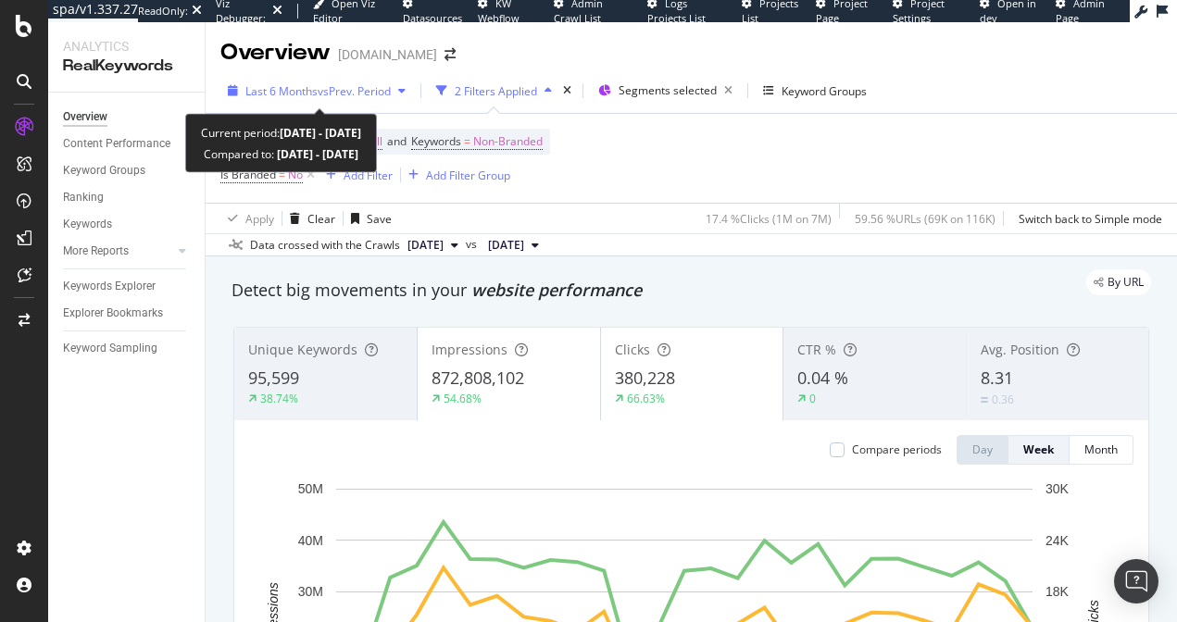
click at [384, 92] on span "vs Prev. Period" at bounding box center [354, 91] width 73 height 16
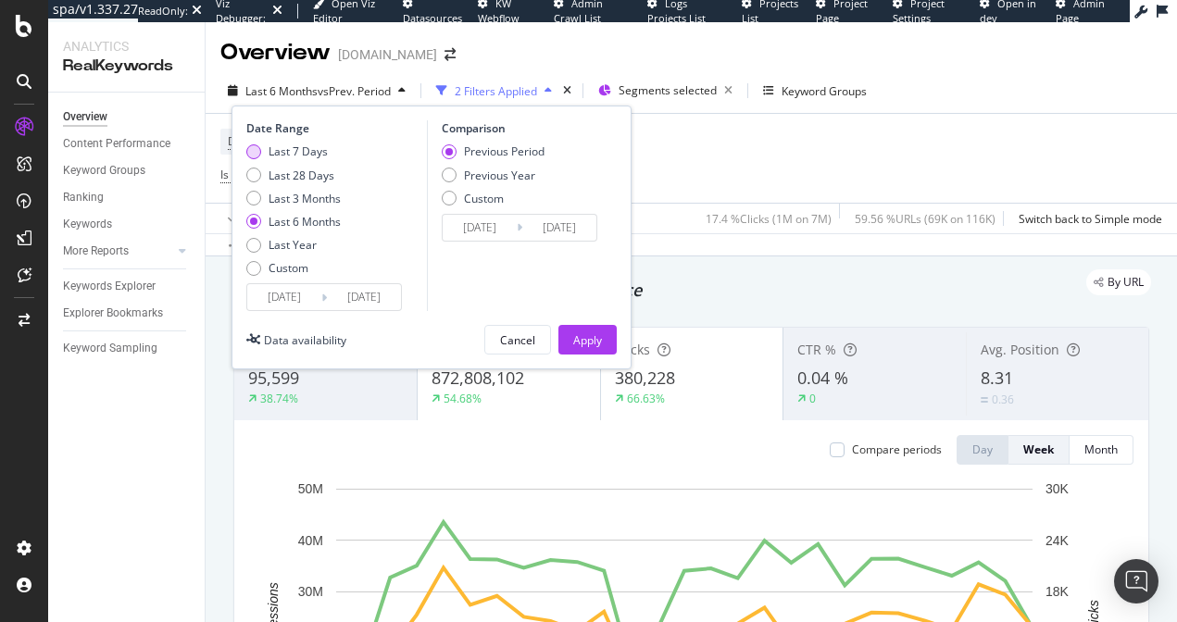
click at [275, 147] on div "Last 7 Days" at bounding box center [298, 152] width 59 height 16
type input "2025/09/06"
type input "2025/08/30"
type input "2025/09/05"
click at [322, 170] on div "Last 28 Days" at bounding box center [302, 176] width 66 height 16
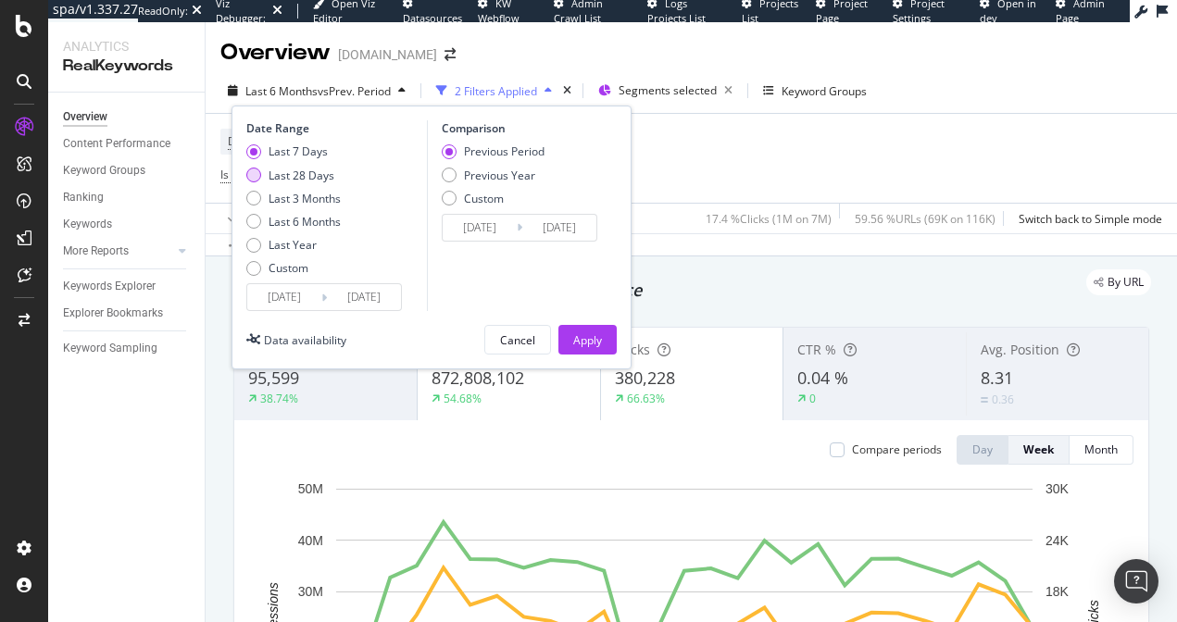
type input "2025/08/16"
type input "2025/07/19"
type input "2025/08/15"
click at [574, 333] on div "Apply" at bounding box center [587, 340] width 29 height 16
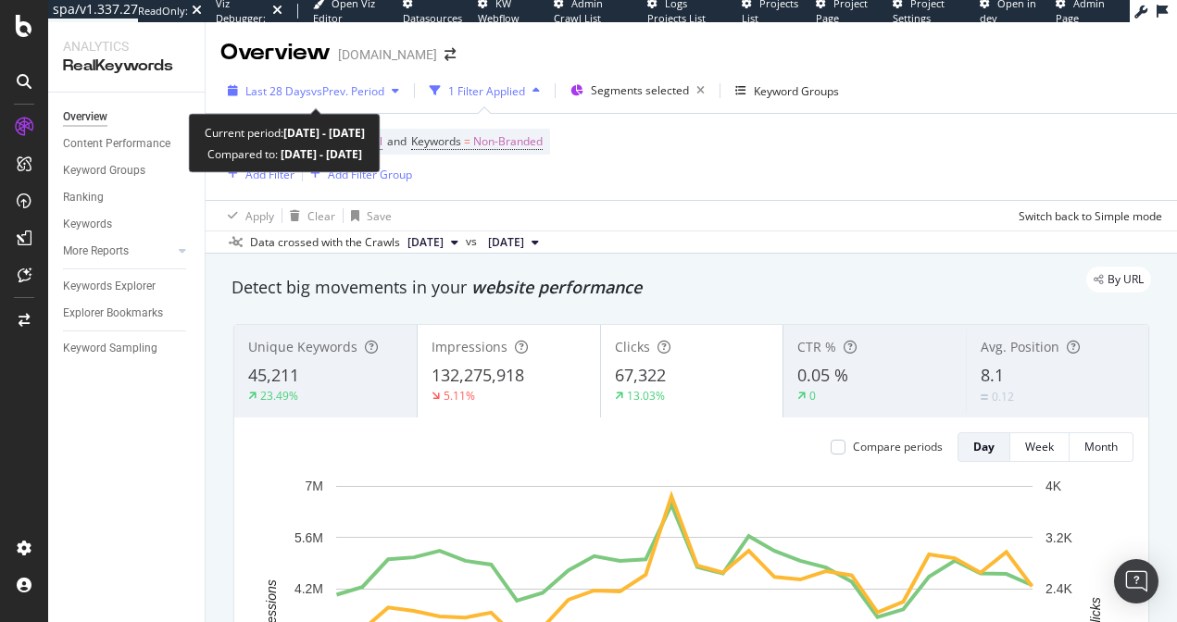
click at [293, 106] on button "Last 28 Days vs Prev. Period" at bounding box center [313, 91] width 186 height 30
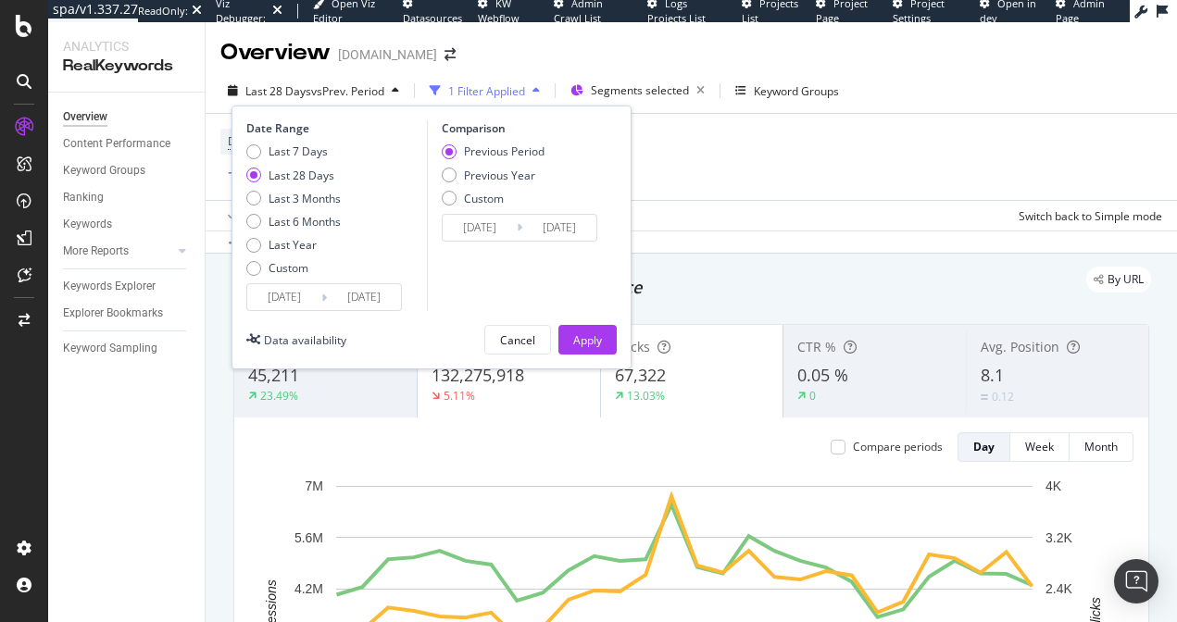
click at [812, 194] on div "Device = All and Country = All and Keywords = Non-Branded Add Filter Add Filter…" at bounding box center [691, 157] width 942 height 86
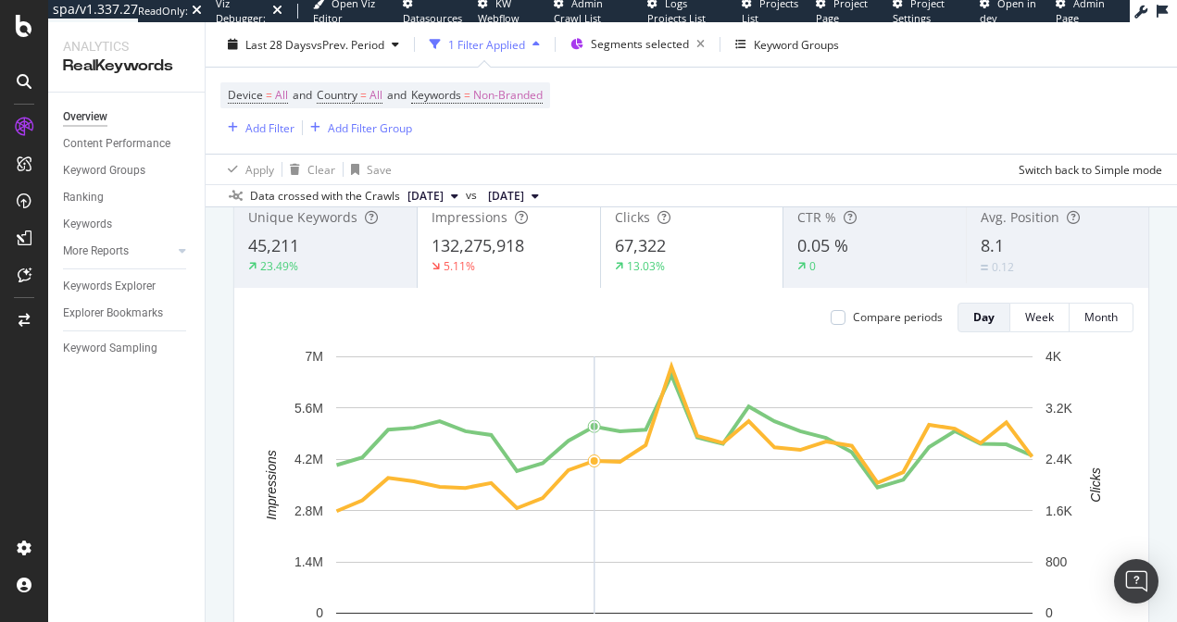
scroll to position [20, 0]
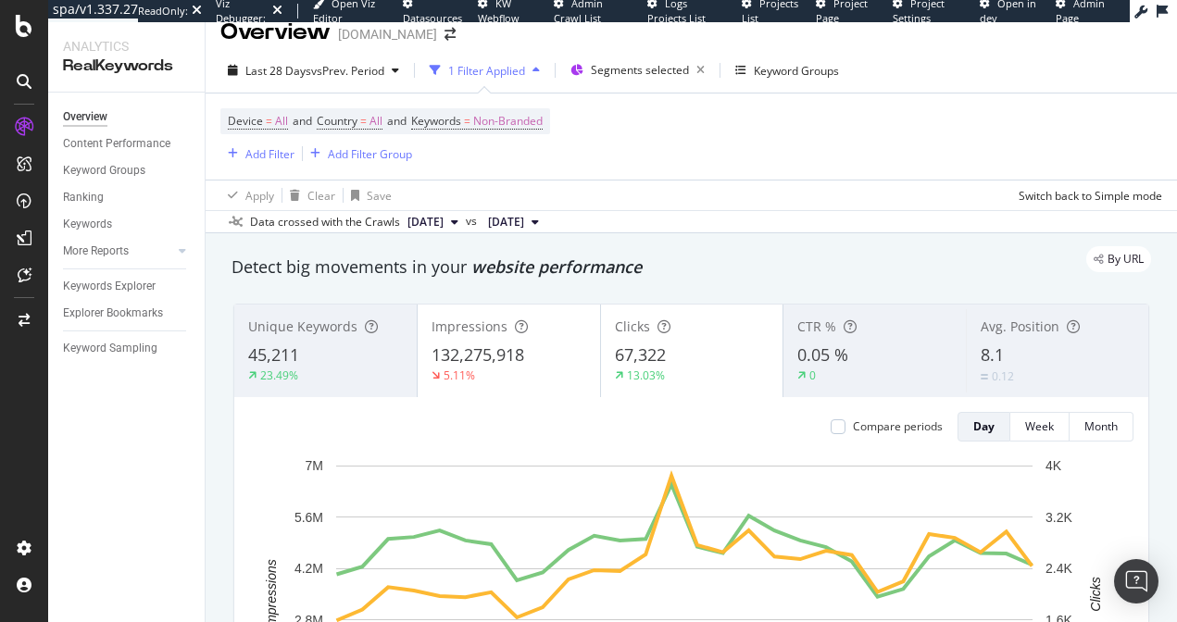
click at [872, 364] on div "0.05 %" at bounding box center [874, 356] width 155 height 24
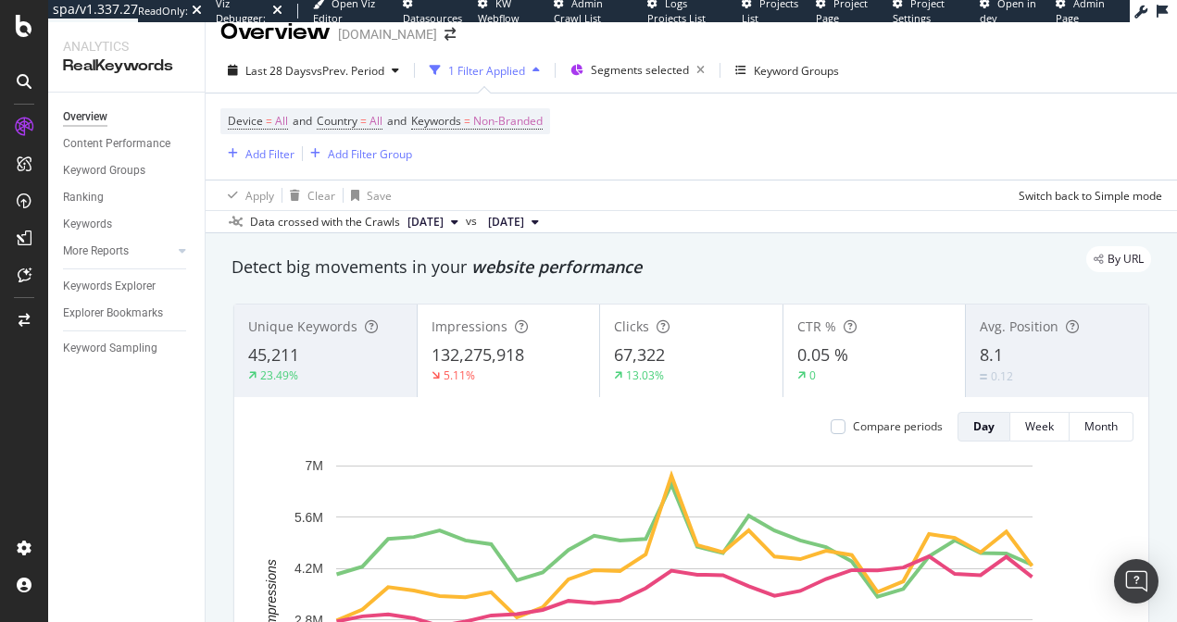
click at [1020, 363] on div "8.1" at bounding box center [1057, 356] width 155 height 24
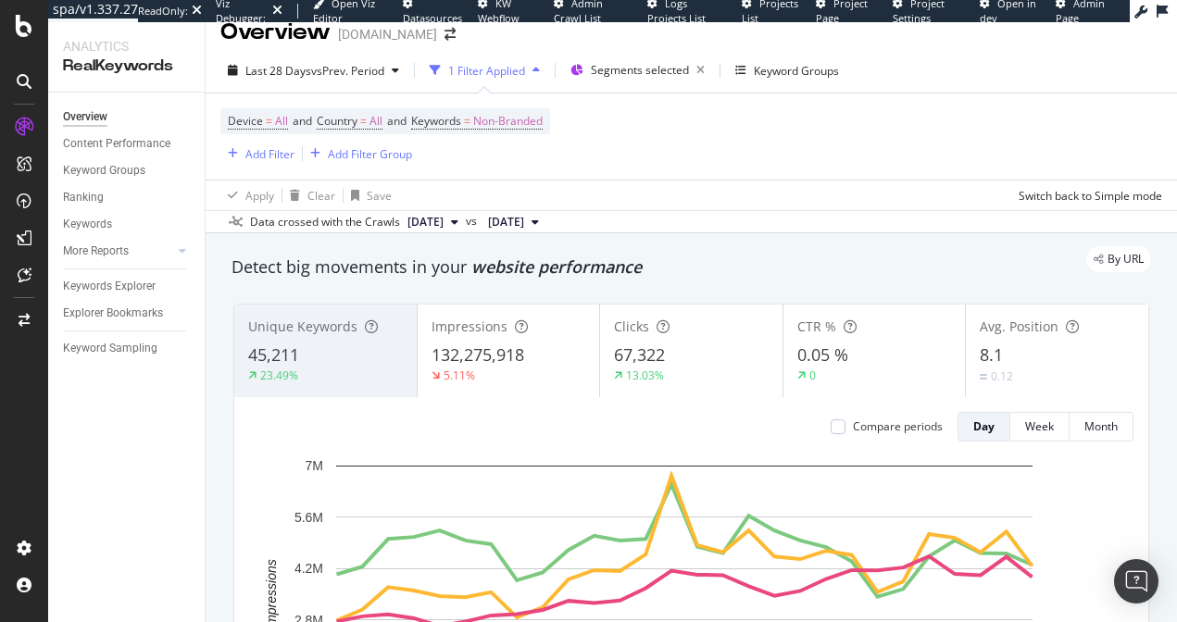
click at [713, 373] on div "13.03%" at bounding box center [691, 376] width 155 height 17
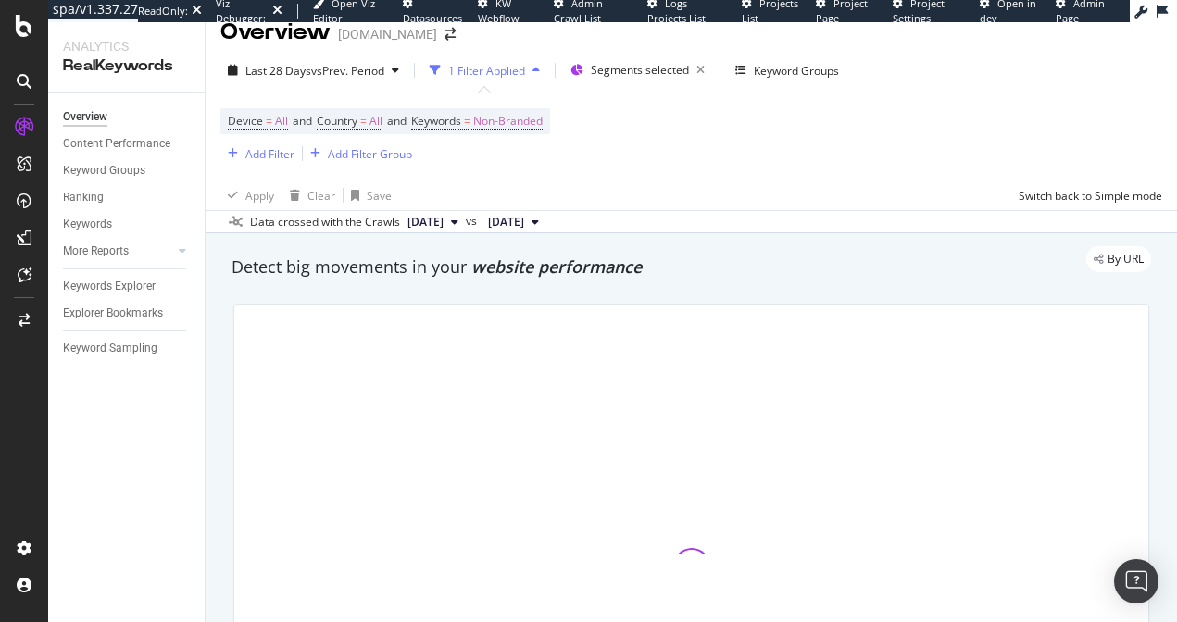
click at [510, 373] on div at bounding box center [691, 567] width 914 height 524
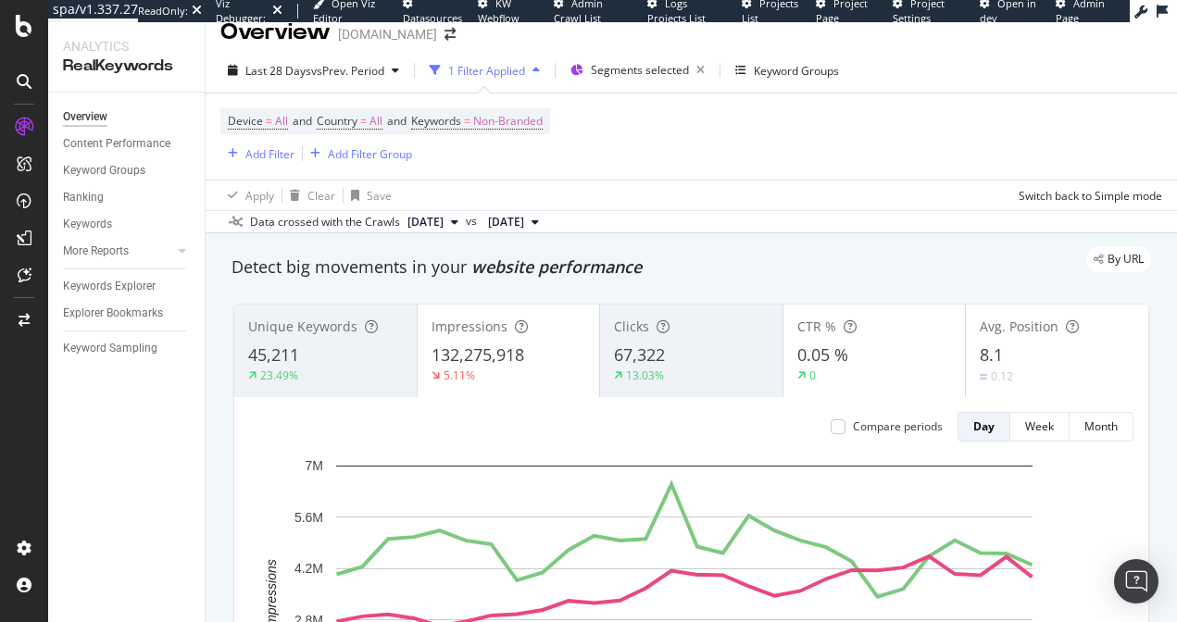
click at [510, 374] on div "5.11%" at bounding box center [509, 376] width 155 height 17
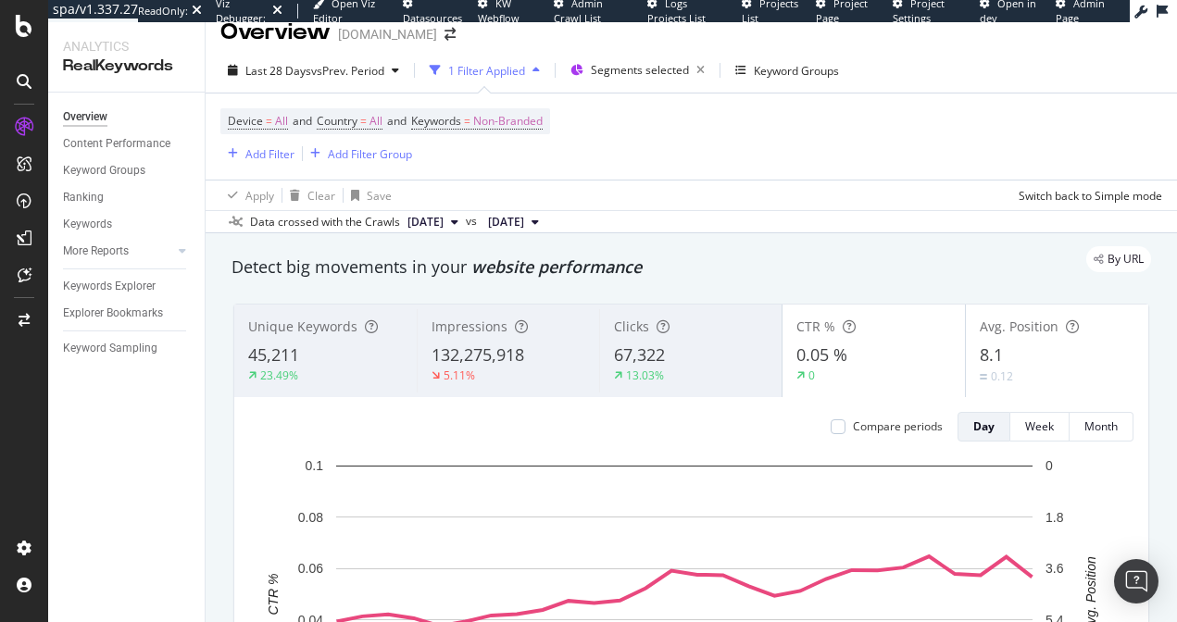
click at [812, 362] on span "0.05 %" at bounding box center [821, 355] width 51 height 22
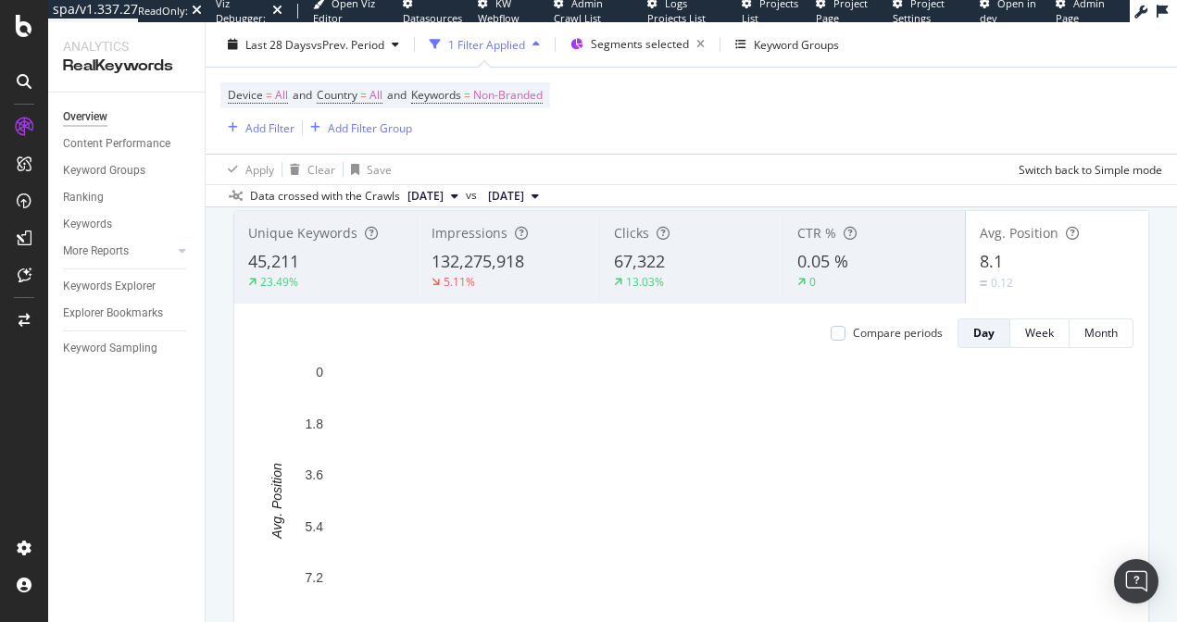
scroll to position [0, 0]
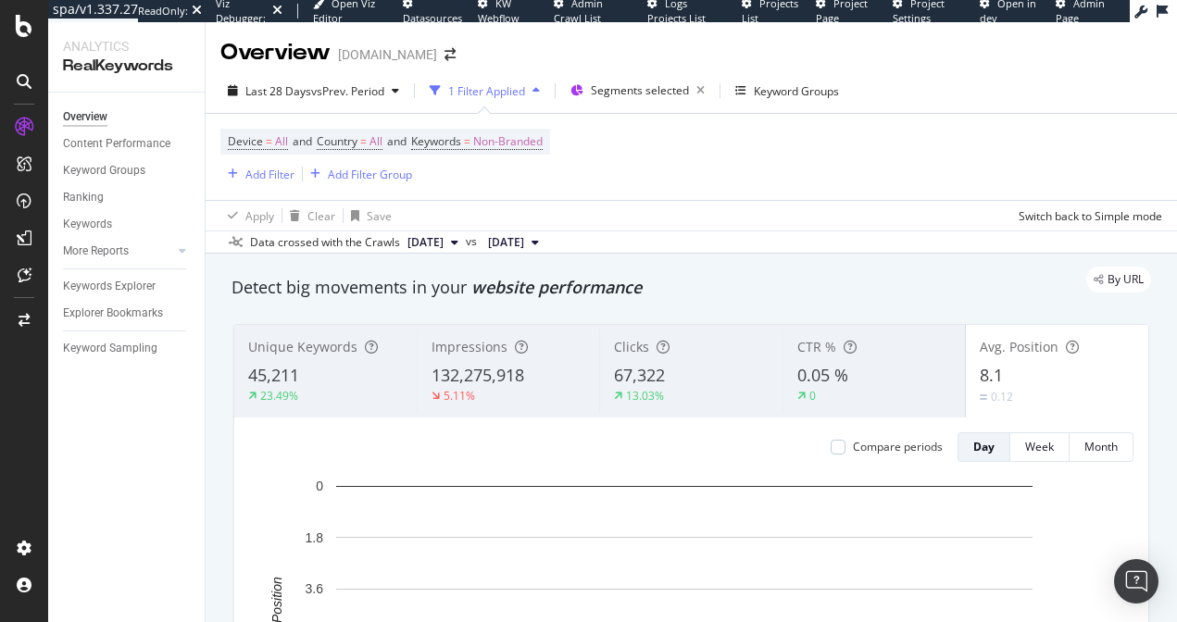
click at [820, 394] on div "0" at bounding box center [820, 396] width 46 height 17
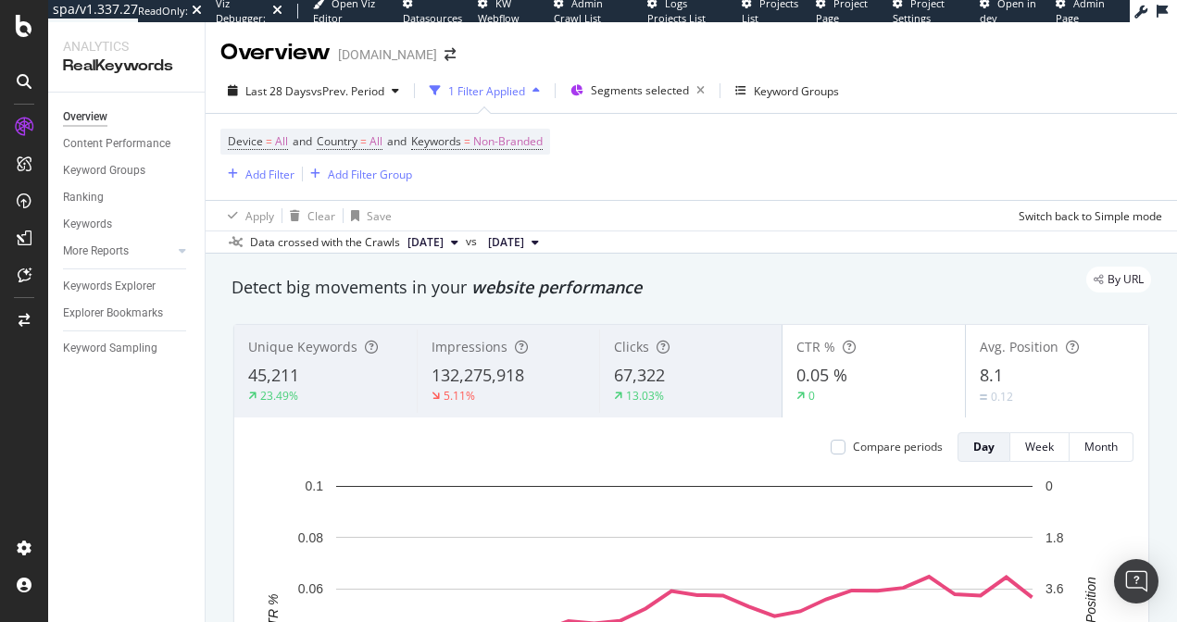
click at [1033, 394] on div "0.12" at bounding box center [1057, 397] width 155 height 18
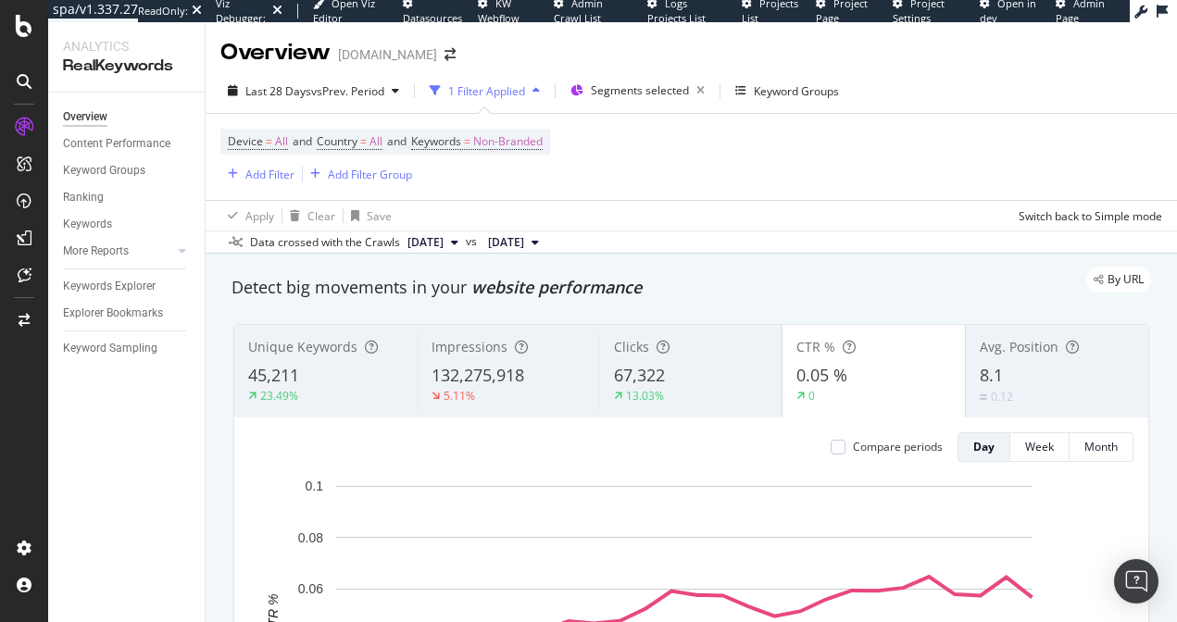
click at [531, 373] on div "132,275,918" at bounding box center [509, 376] width 154 height 24
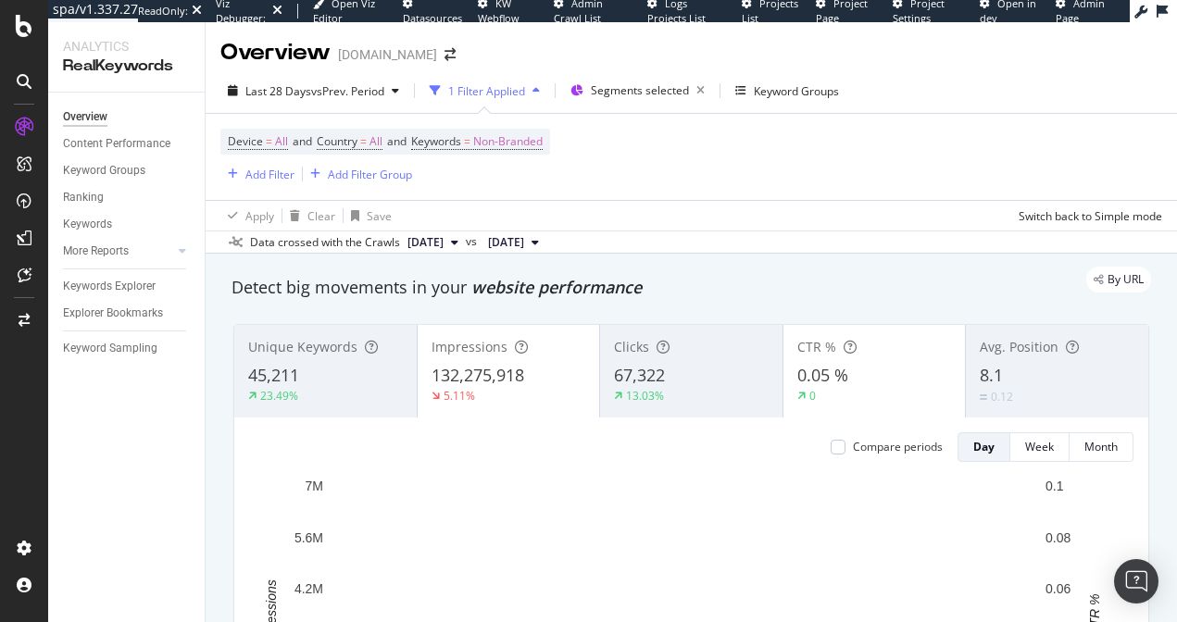
click at [852, 382] on div "0.05 %" at bounding box center [874, 376] width 155 height 24
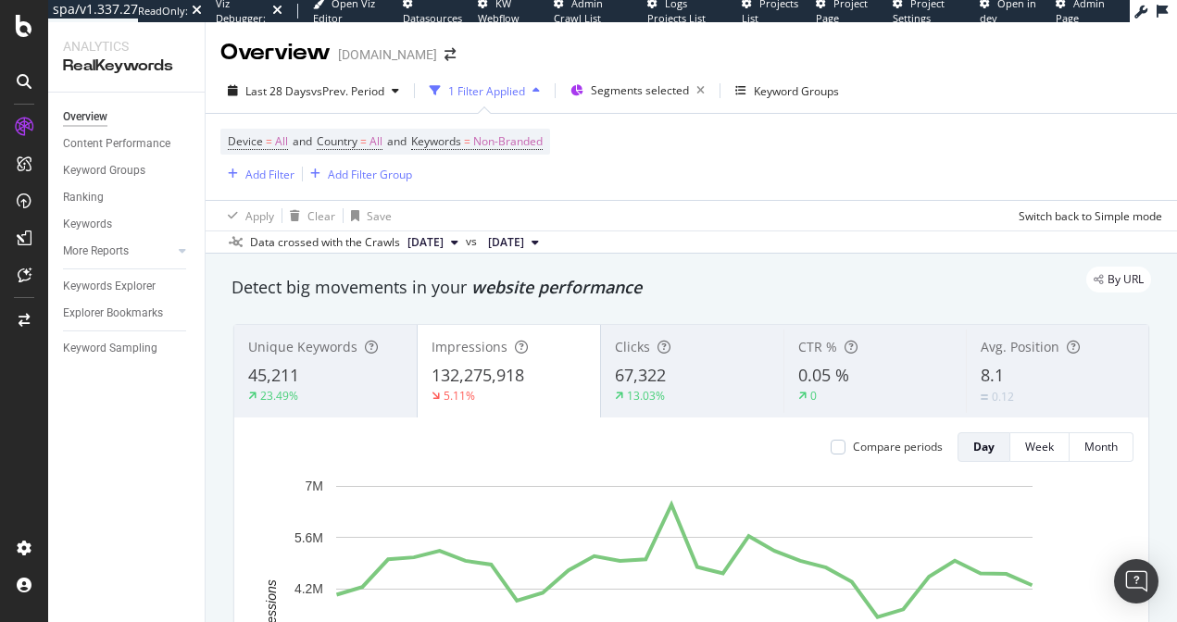
click at [1031, 376] on div "8.1" at bounding box center [1058, 376] width 154 height 24
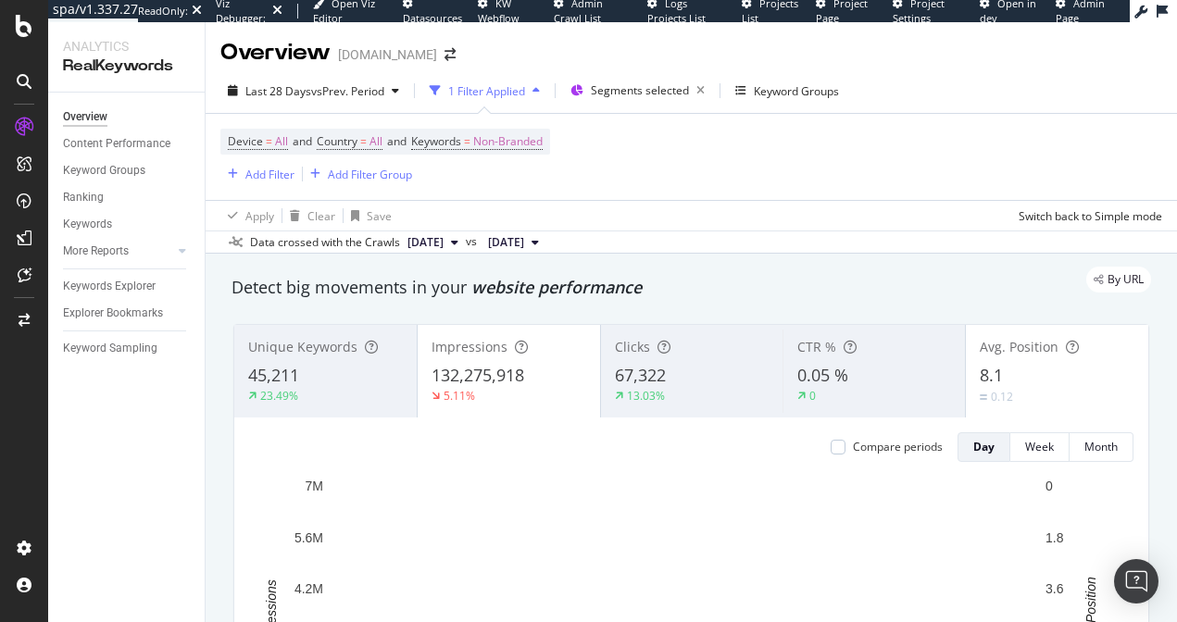
click at [443, 376] on span "132,275,918" at bounding box center [478, 375] width 93 height 22
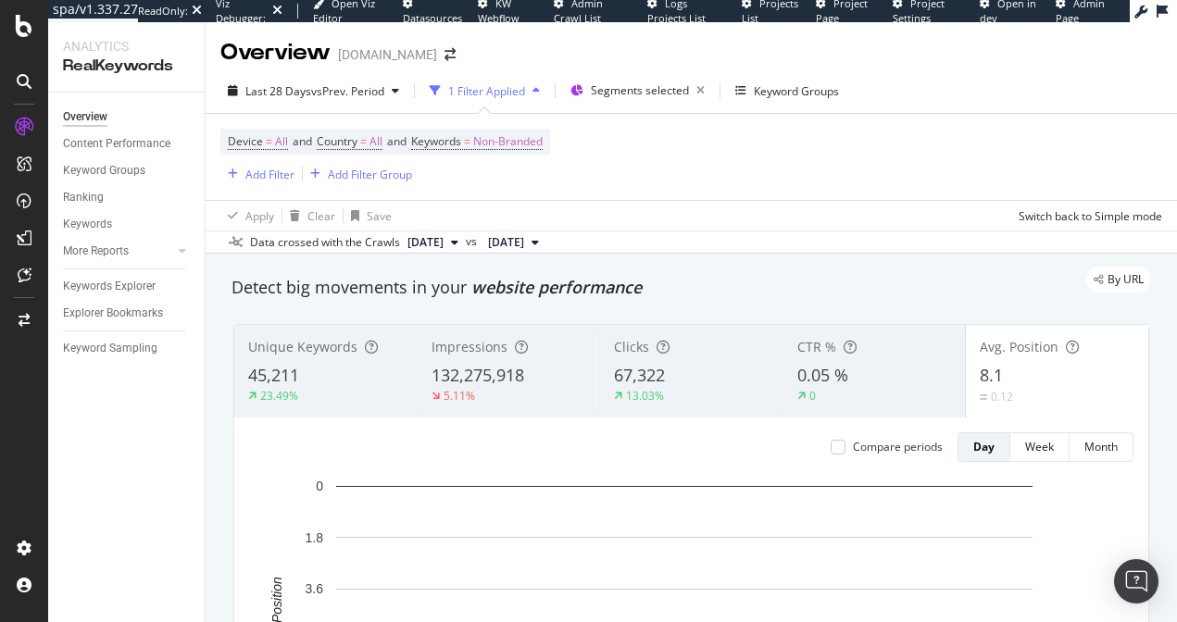
click at [435, 369] on span "132,275,918" at bounding box center [478, 375] width 93 height 22
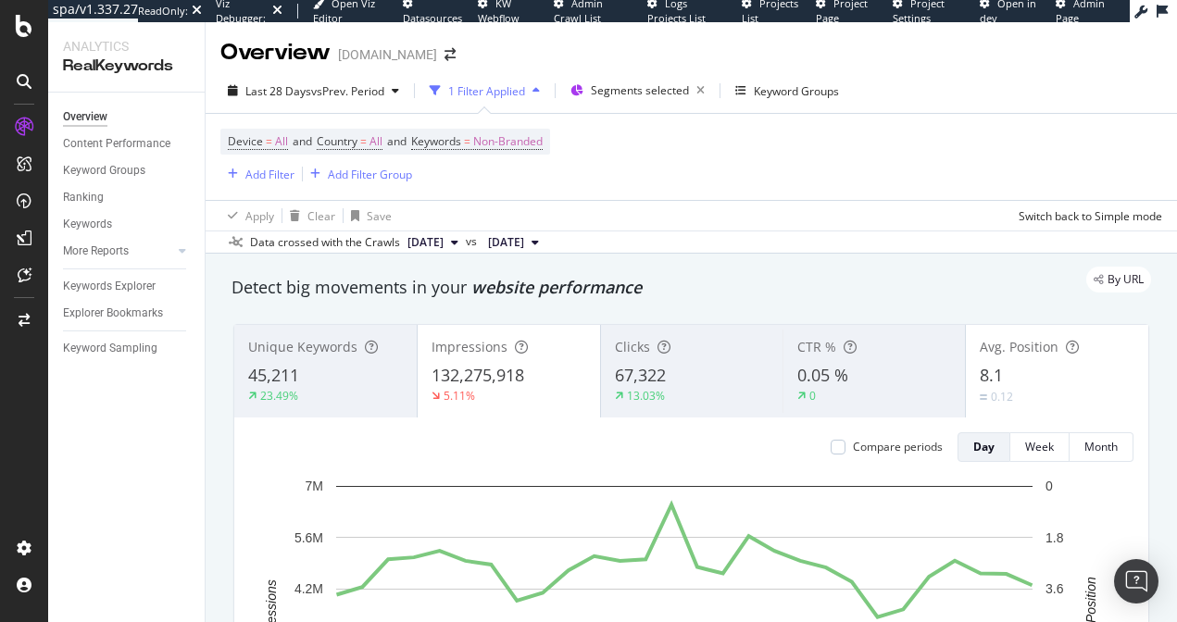
click at [1027, 395] on div "0.12" at bounding box center [1057, 397] width 155 height 18
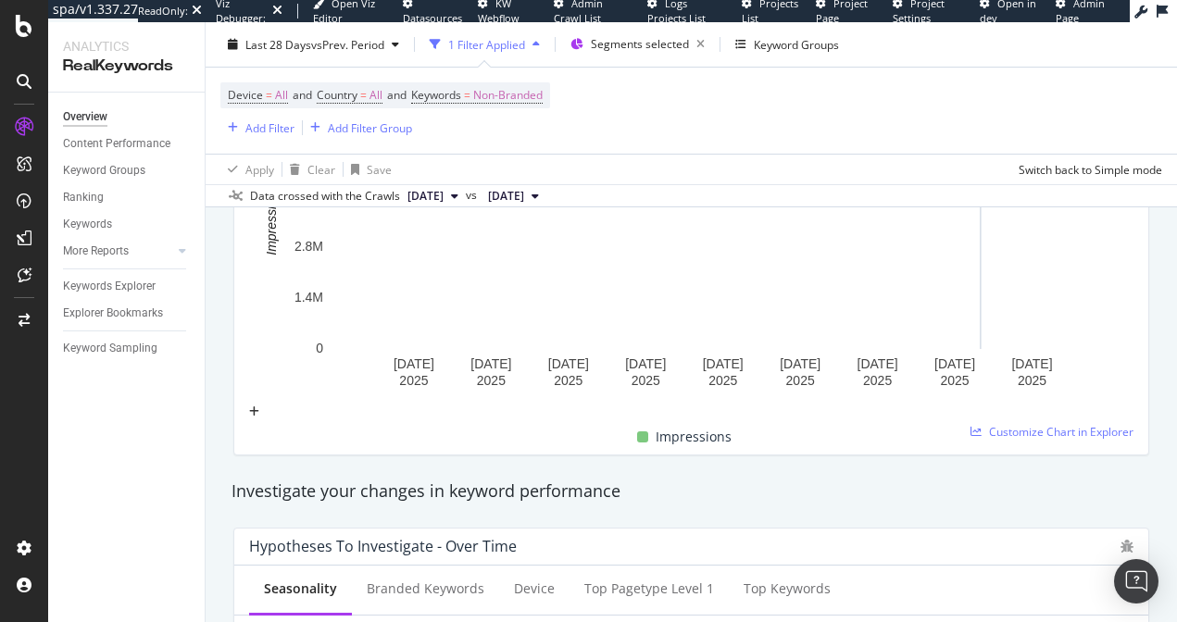
scroll to position [237, 0]
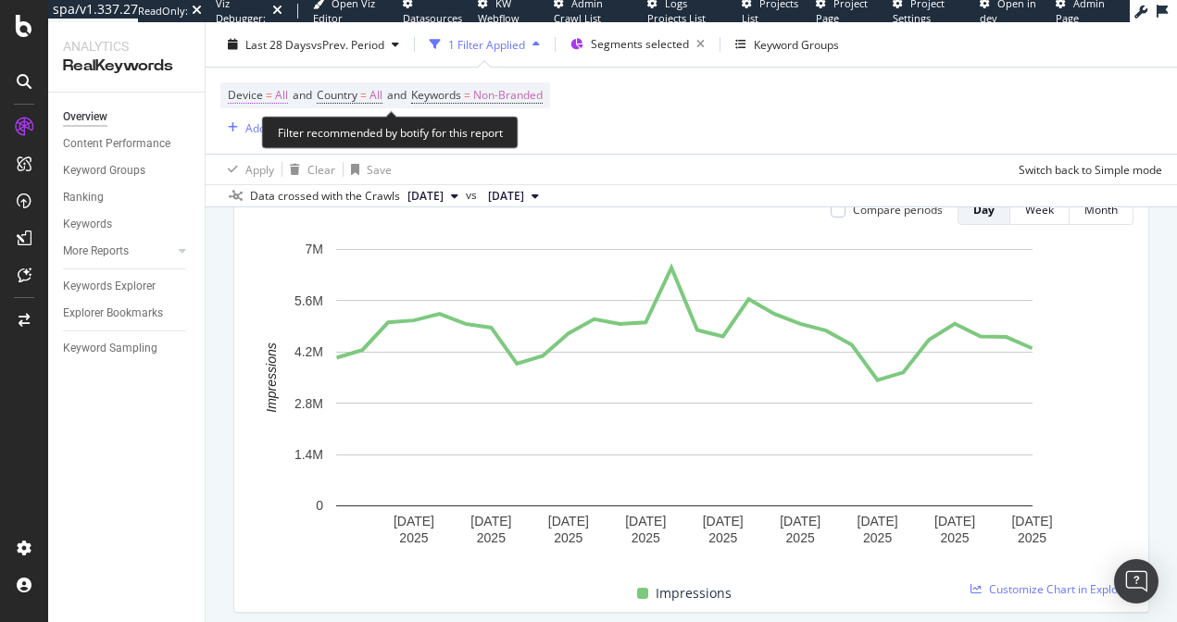
click at [257, 96] on span "Device" at bounding box center [245, 95] width 35 height 16
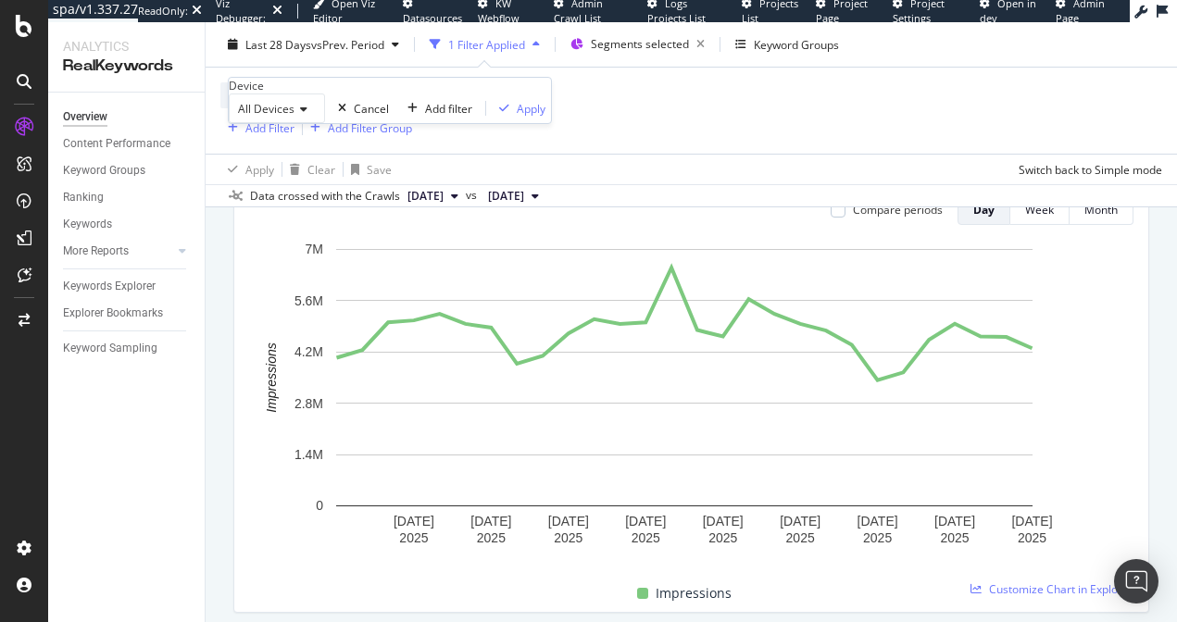
click at [275, 123] on div "All Devices" at bounding box center [277, 109] width 96 height 30
click at [306, 162] on div "Desktop" at bounding box center [277, 152] width 94 height 19
click at [503, 117] on div "Apply" at bounding box center [517, 109] width 29 height 16
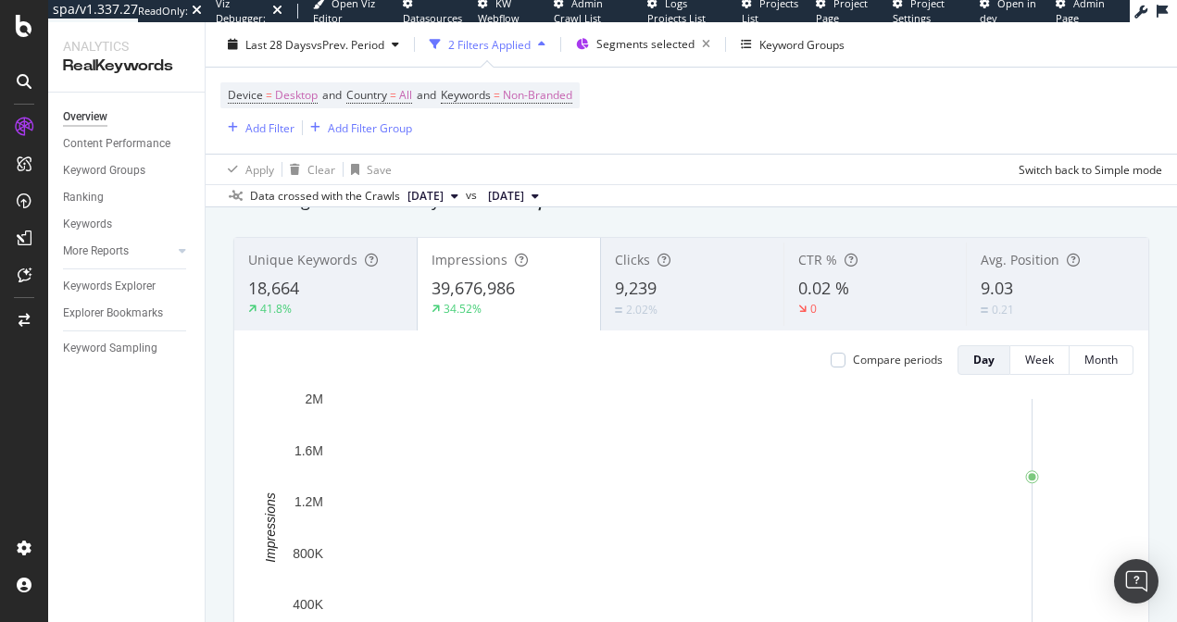
scroll to position [80, 0]
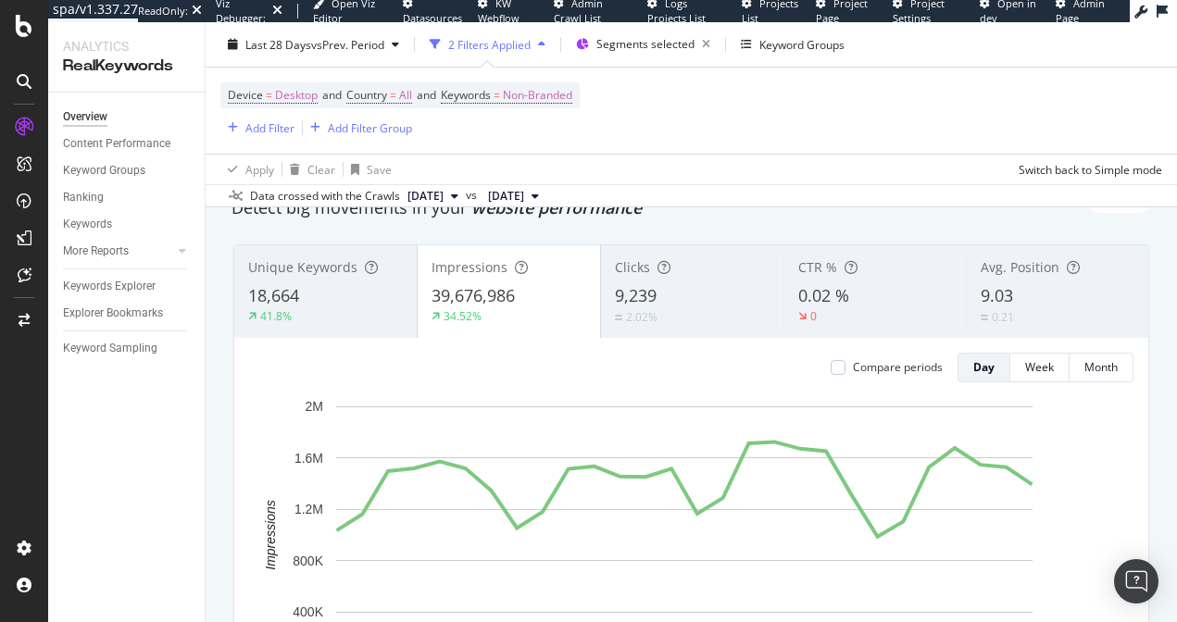
click at [867, 305] on div "0.02 %" at bounding box center [875, 296] width 154 height 24
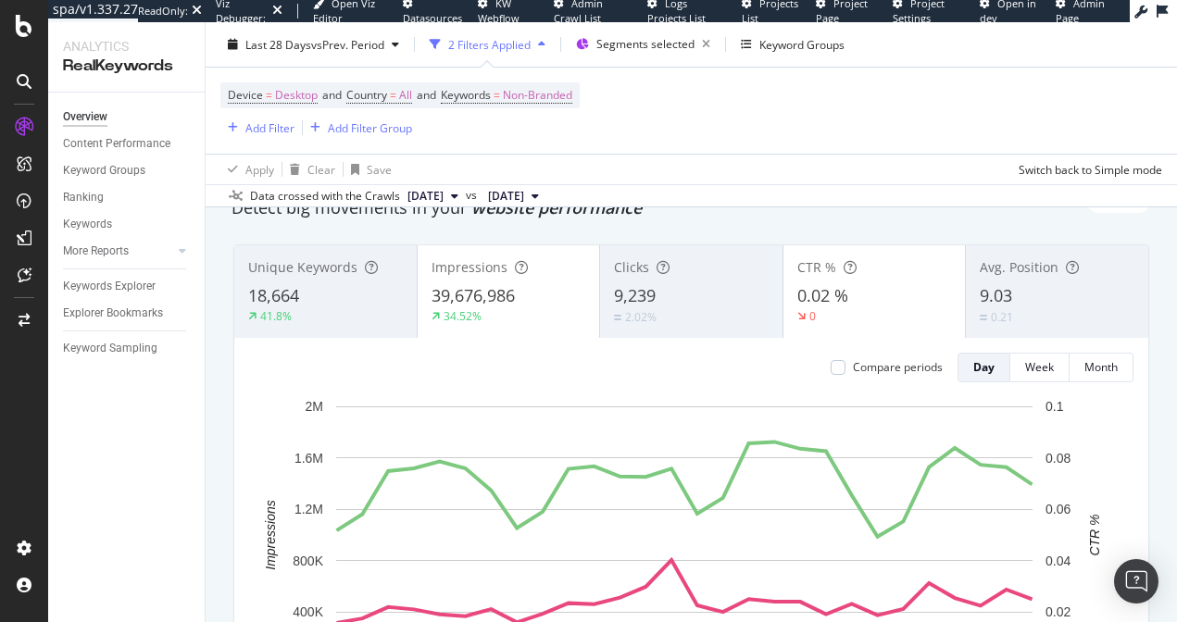
click at [506, 307] on span "39,676,986" at bounding box center [473, 295] width 83 height 22
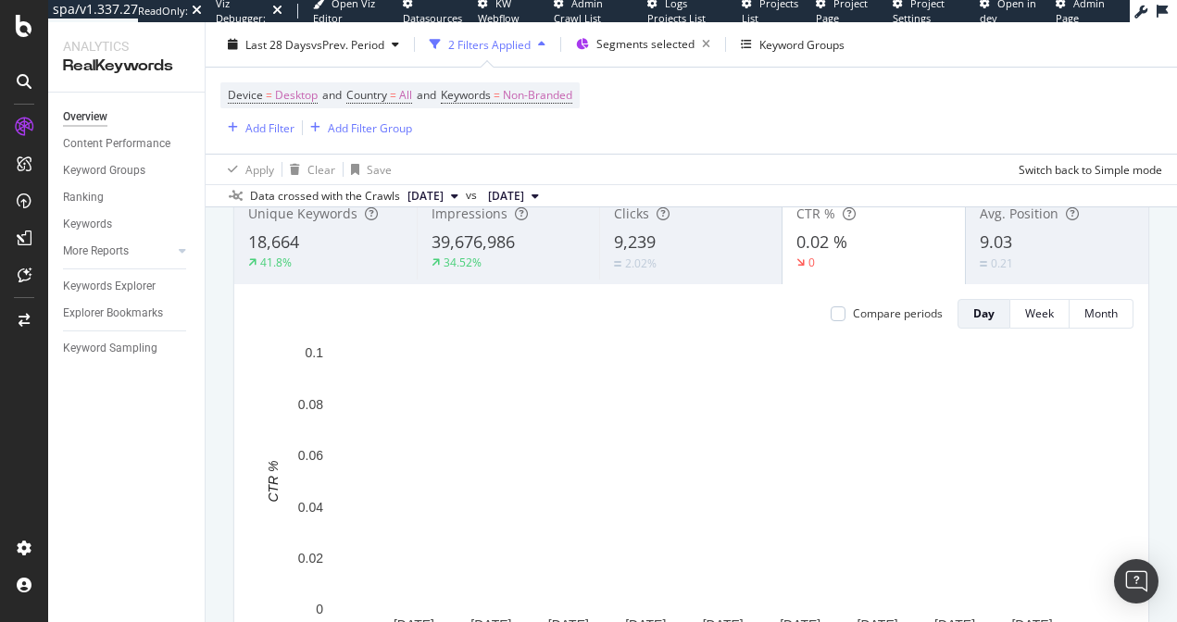
scroll to position [245, 0]
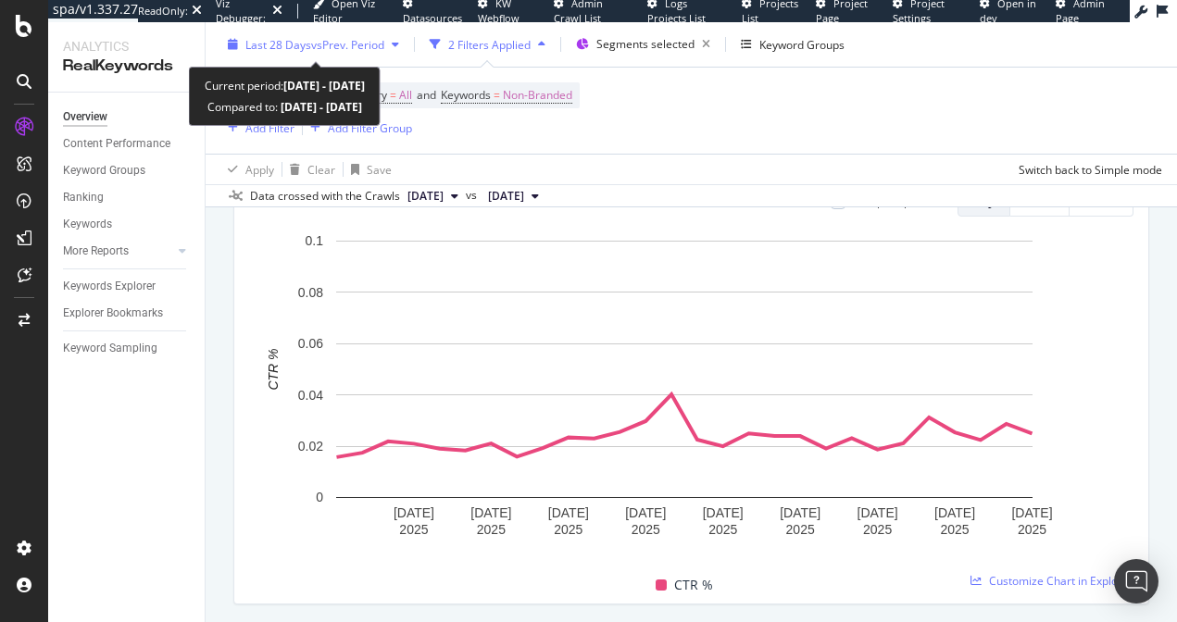
click at [367, 46] on span "vs Prev. Period" at bounding box center [347, 44] width 73 height 16
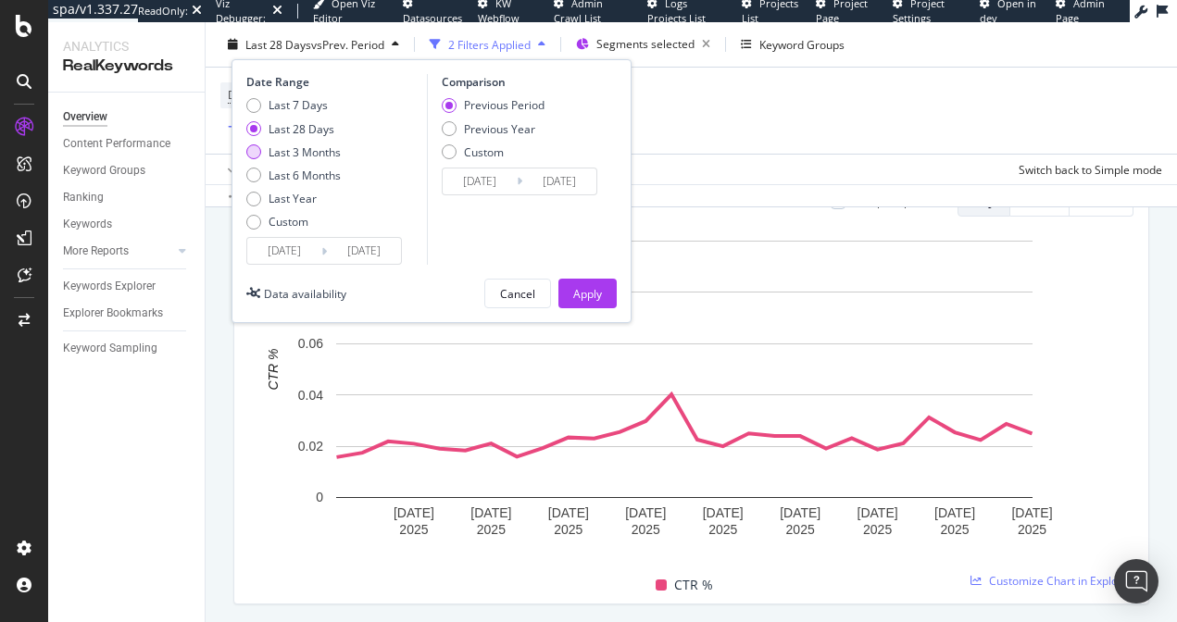
click at [323, 156] on div "Last 3 Months" at bounding box center [305, 152] width 72 height 16
type input "2025/06/13"
type input "2025/03/13"
type input "2025/06/12"
click at [578, 294] on div "Apply" at bounding box center [587, 293] width 29 height 16
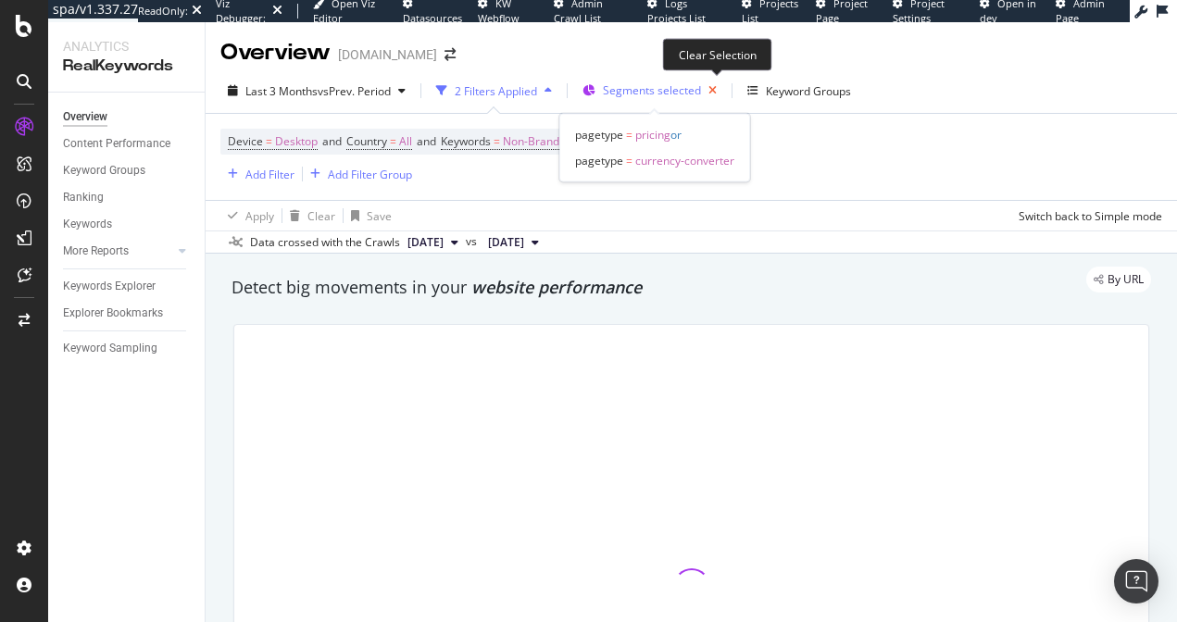
click at [721, 94] on icon "button" at bounding box center [712, 91] width 23 height 26
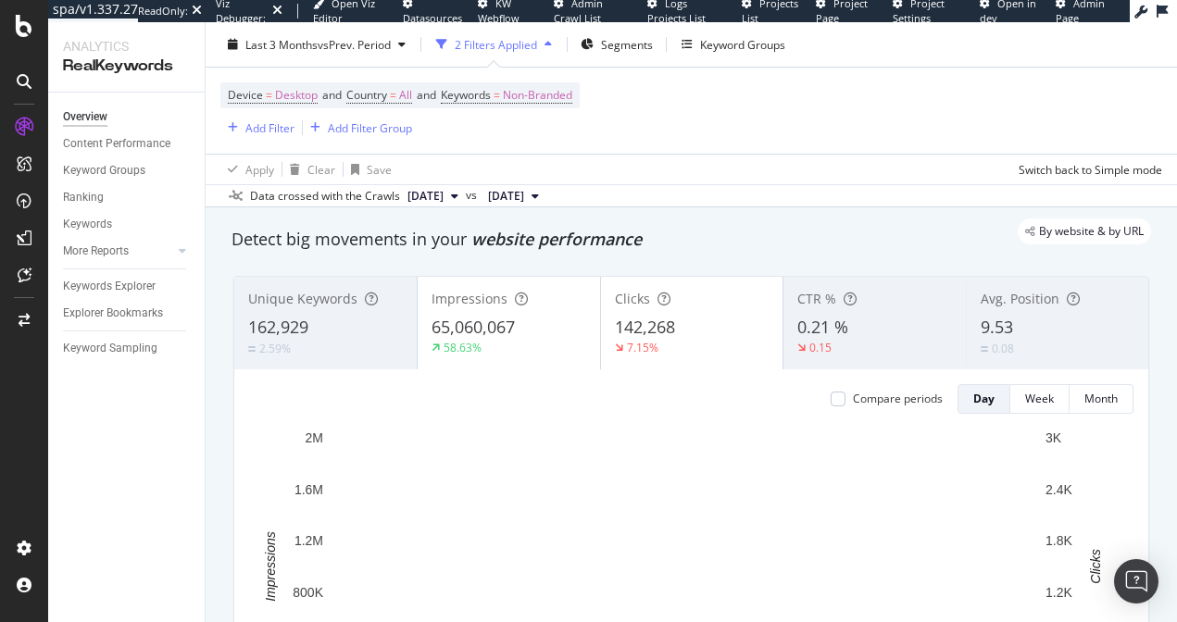
scroll to position [69, 0]
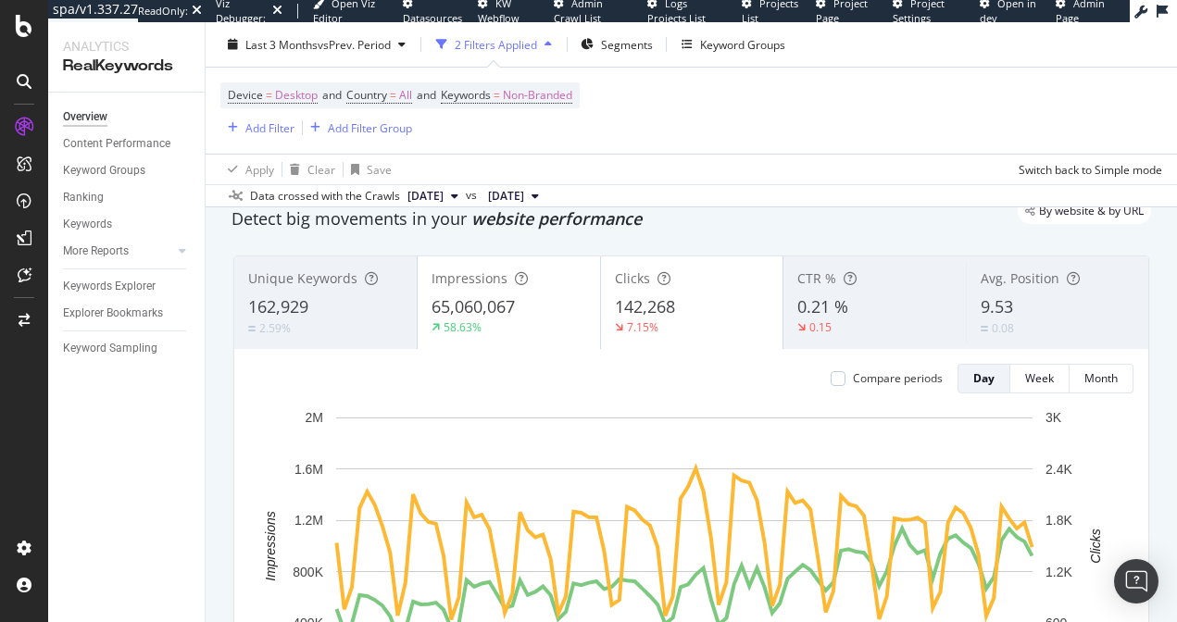
click at [662, 304] on span "142,268" at bounding box center [645, 306] width 60 height 22
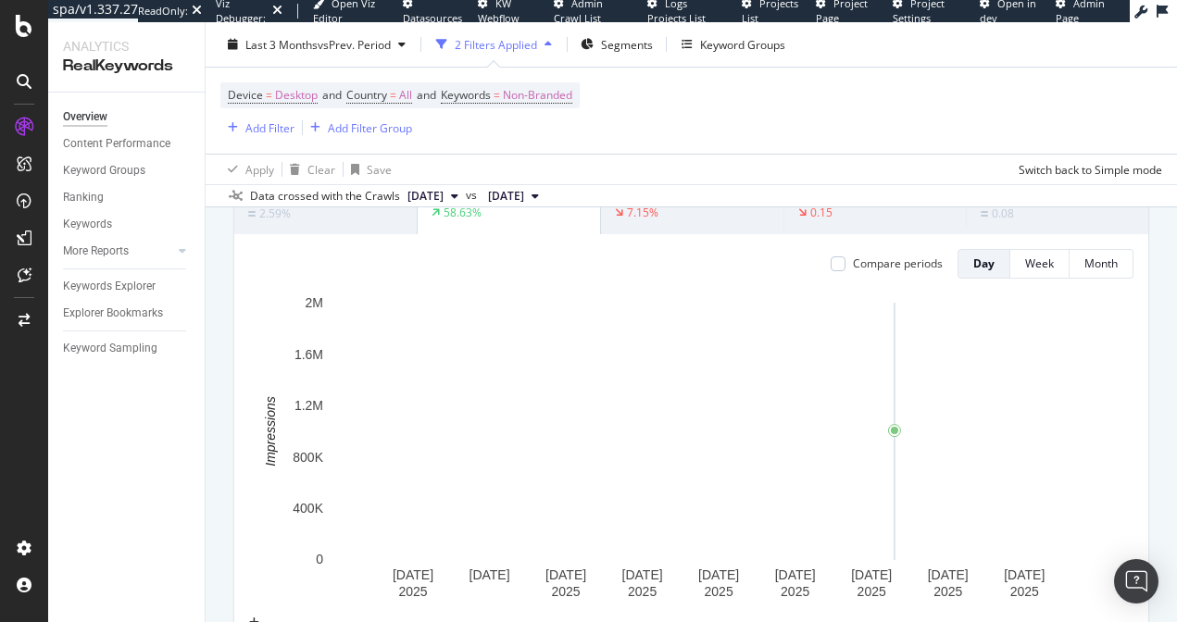
scroll to position [0, 0]
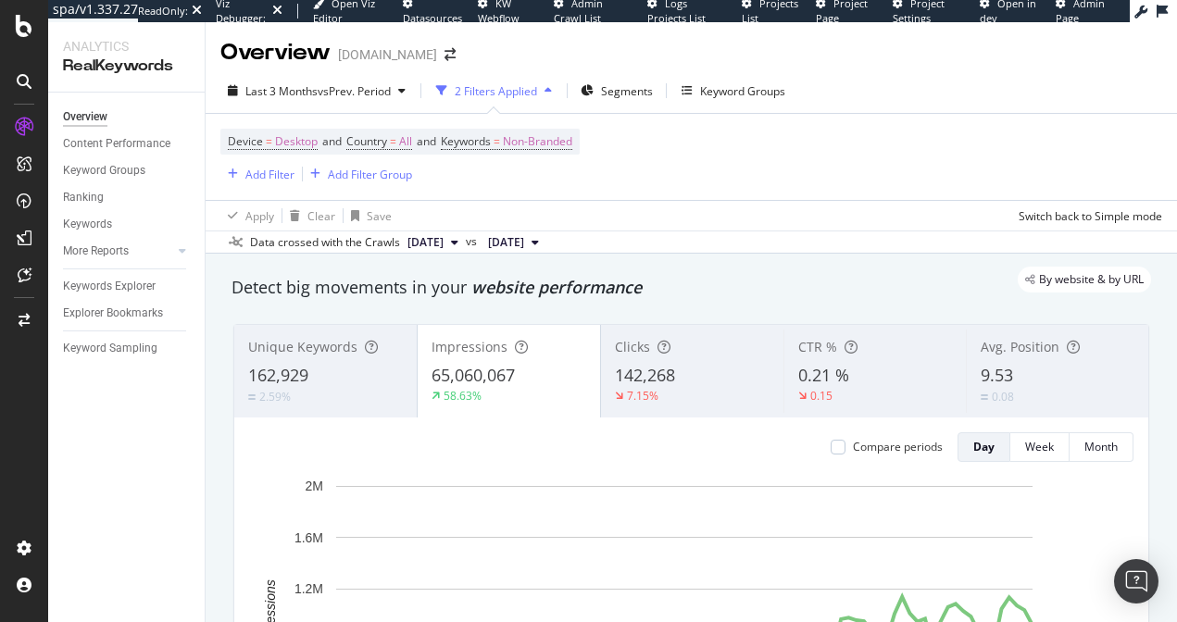
click at [1015, 385] on div "9.53" at bounding box center [1058, 376] width 154 height 24
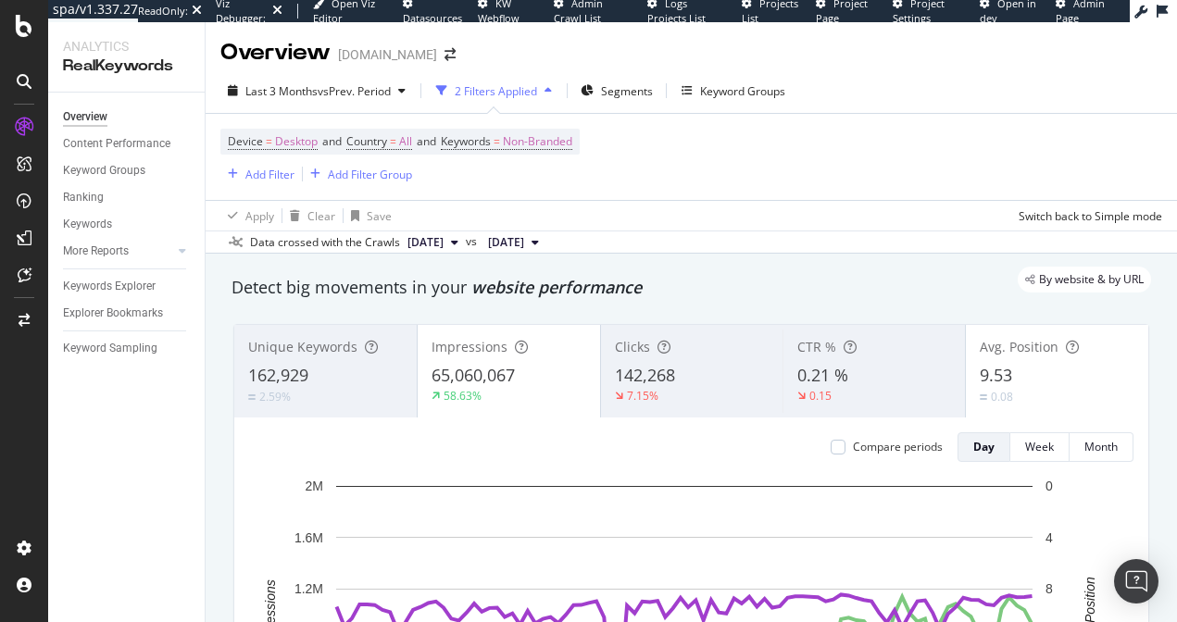
click at [501, 371] on span "65,060,067" at bounding box center [473, 375] width 83 height 22
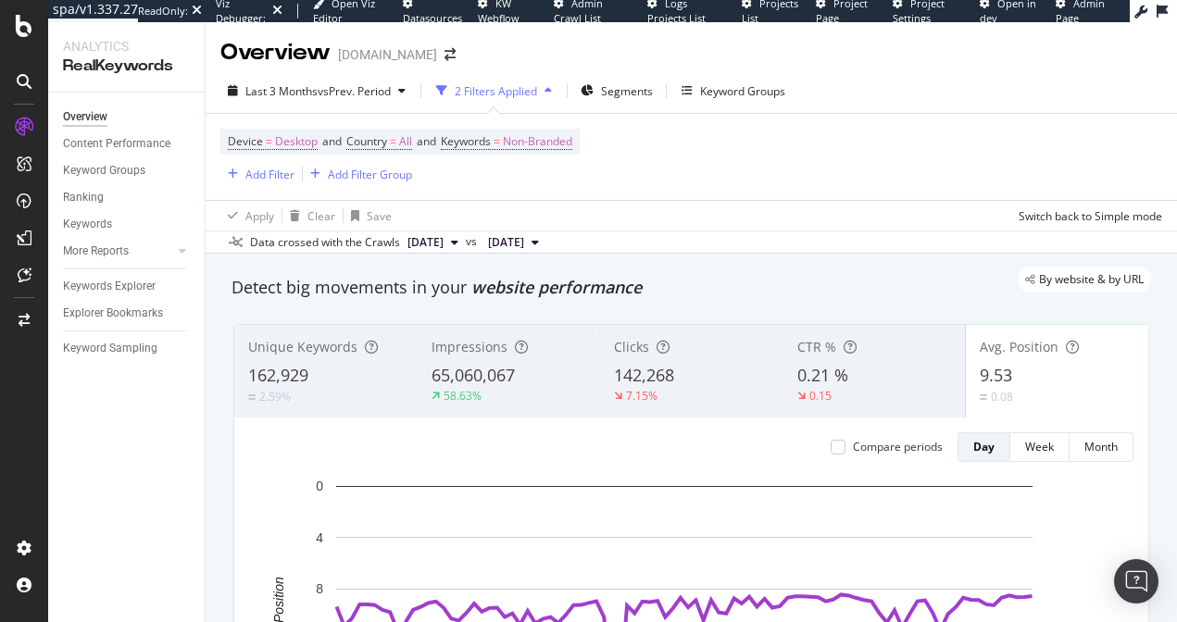
click at [857, 393] on div "0.15" at bounding box center [874, 396] width 154 height 17
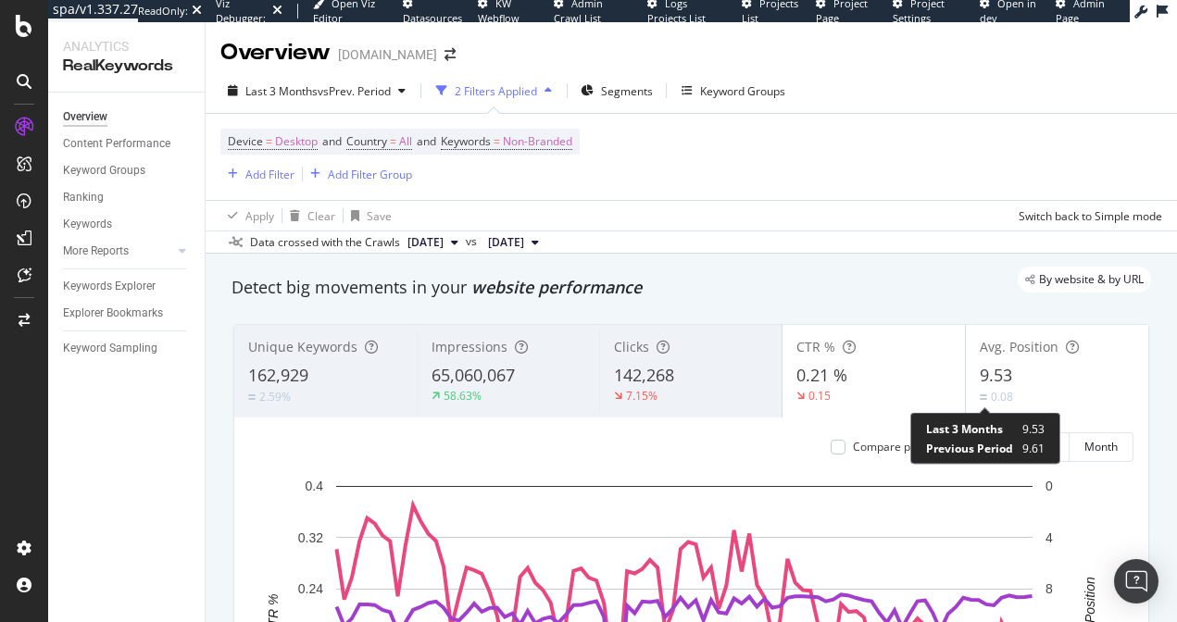
click at [995, 389] on div "0.08" at bounding box center [1002, 397] width 22 height 16
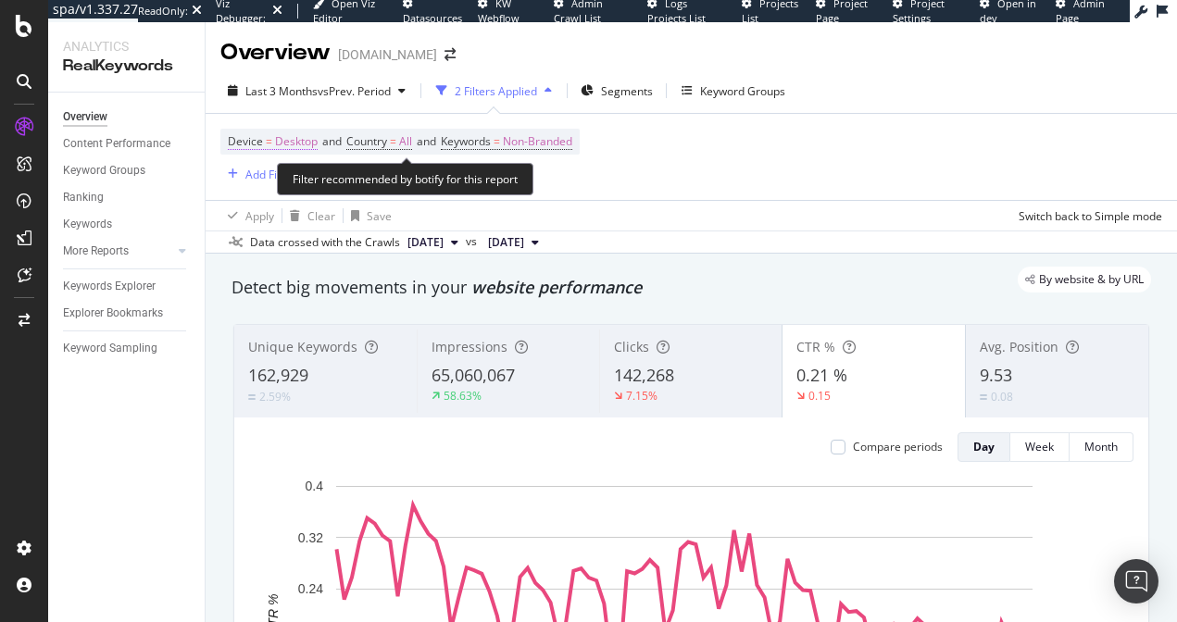
click at [306, 143] on span "Desktop" at bounding box center [296, 142] width 43 height 26
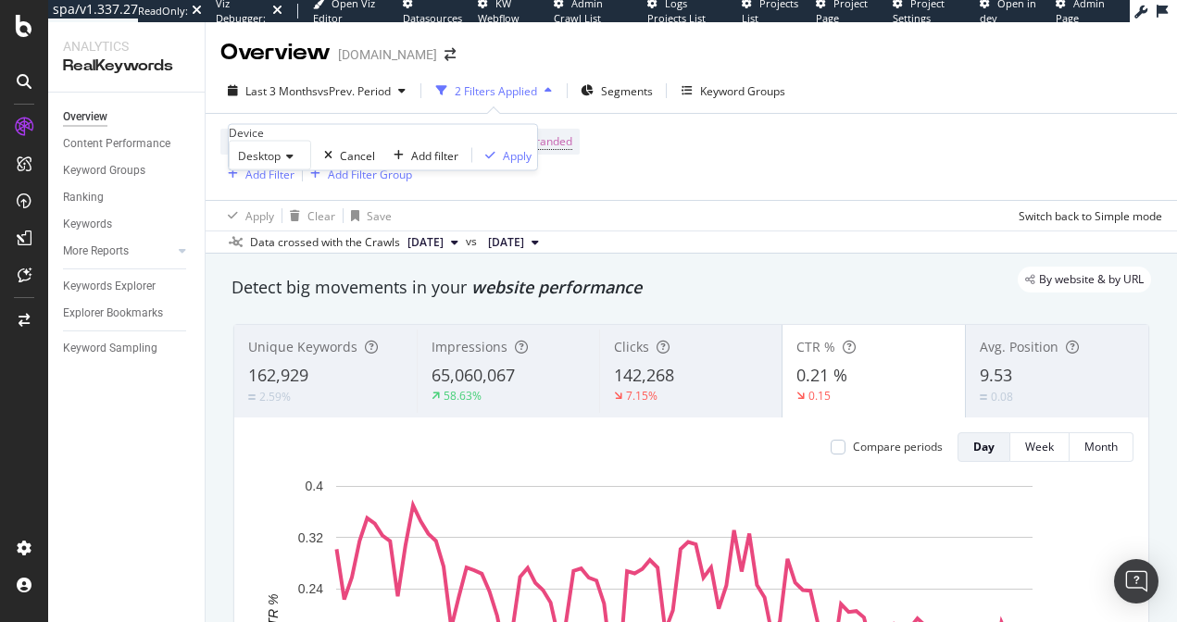
click at [278, 164] on span "Desktop" at bounding box center [259, 156] width 43 height 16
click at [291, 188] on span "All Devices" at bounding box center [262, 180] width 56 height 16
click at [517, 163] on div "Apply" at bounding box center [531, 155] width 29 height 16
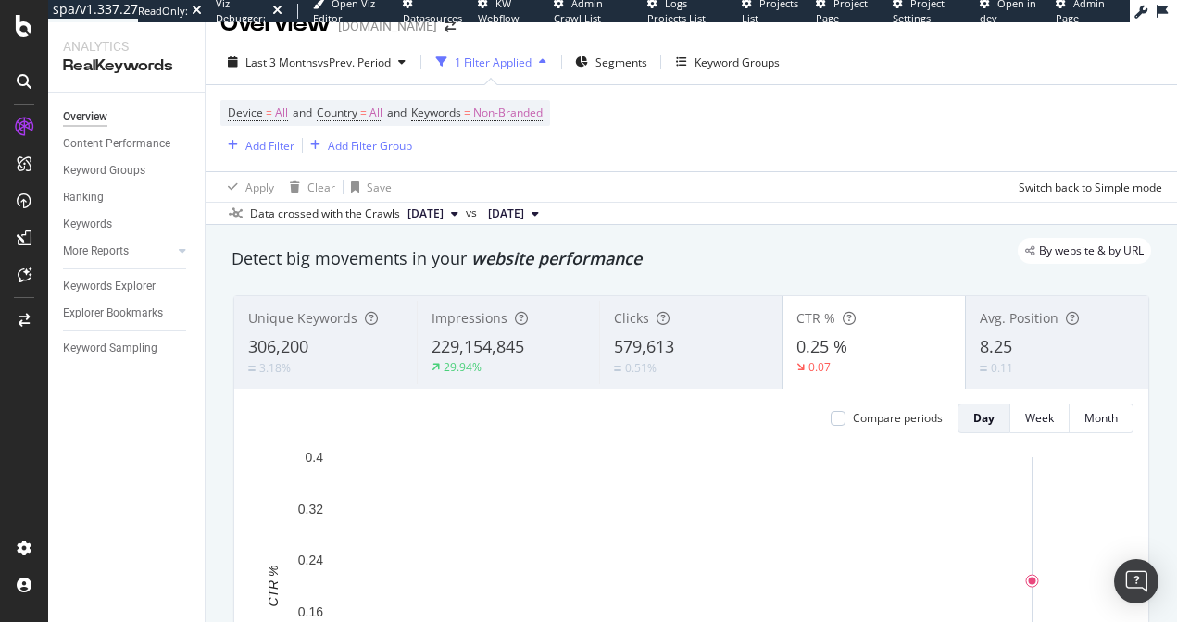
scroll to position [19, 0]
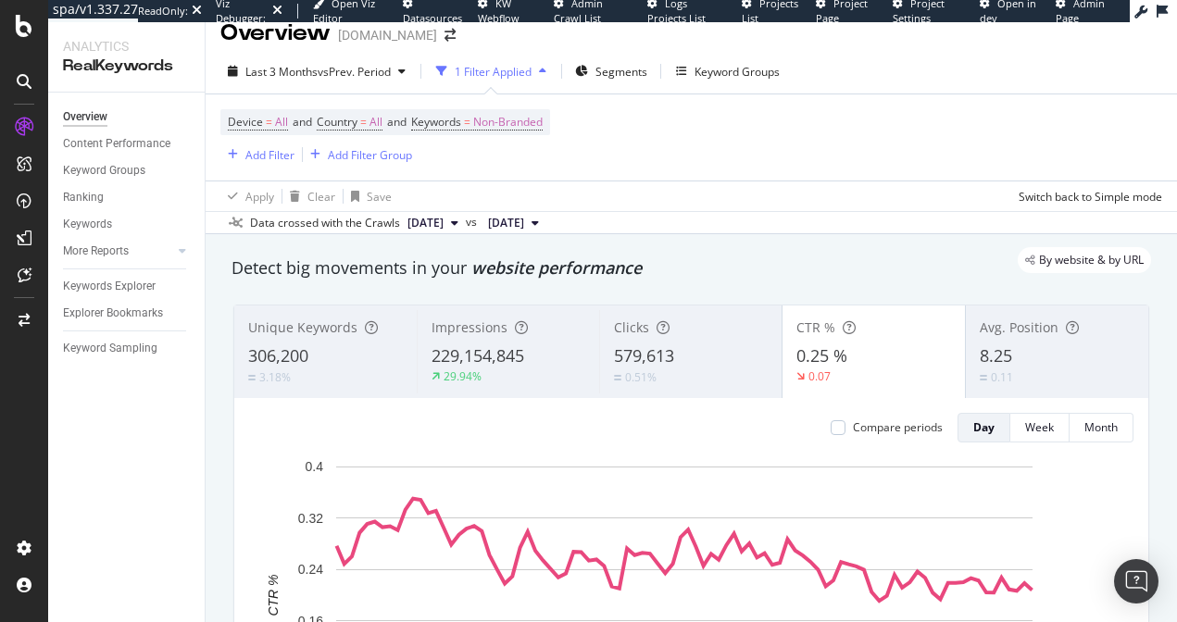
click at [466, 358] on span "229,154,845" at bounding box center [478, 355] width 93 height 22
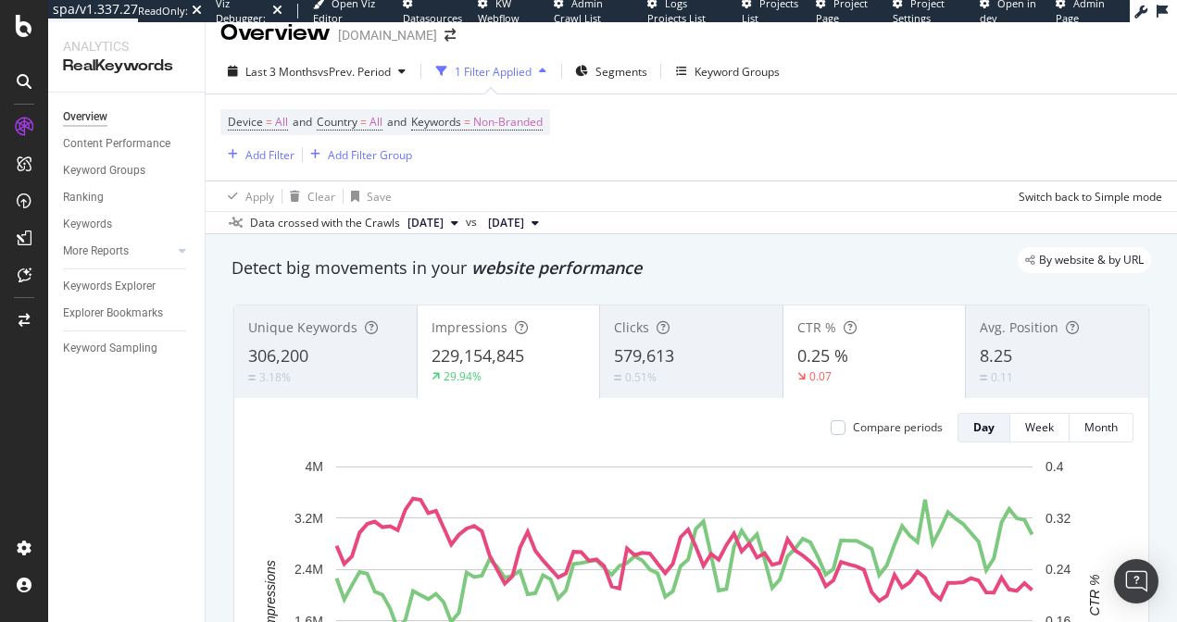
click at [887, 362] on div "0.25 %" at bounding box center [874, 356] width 155 height 24
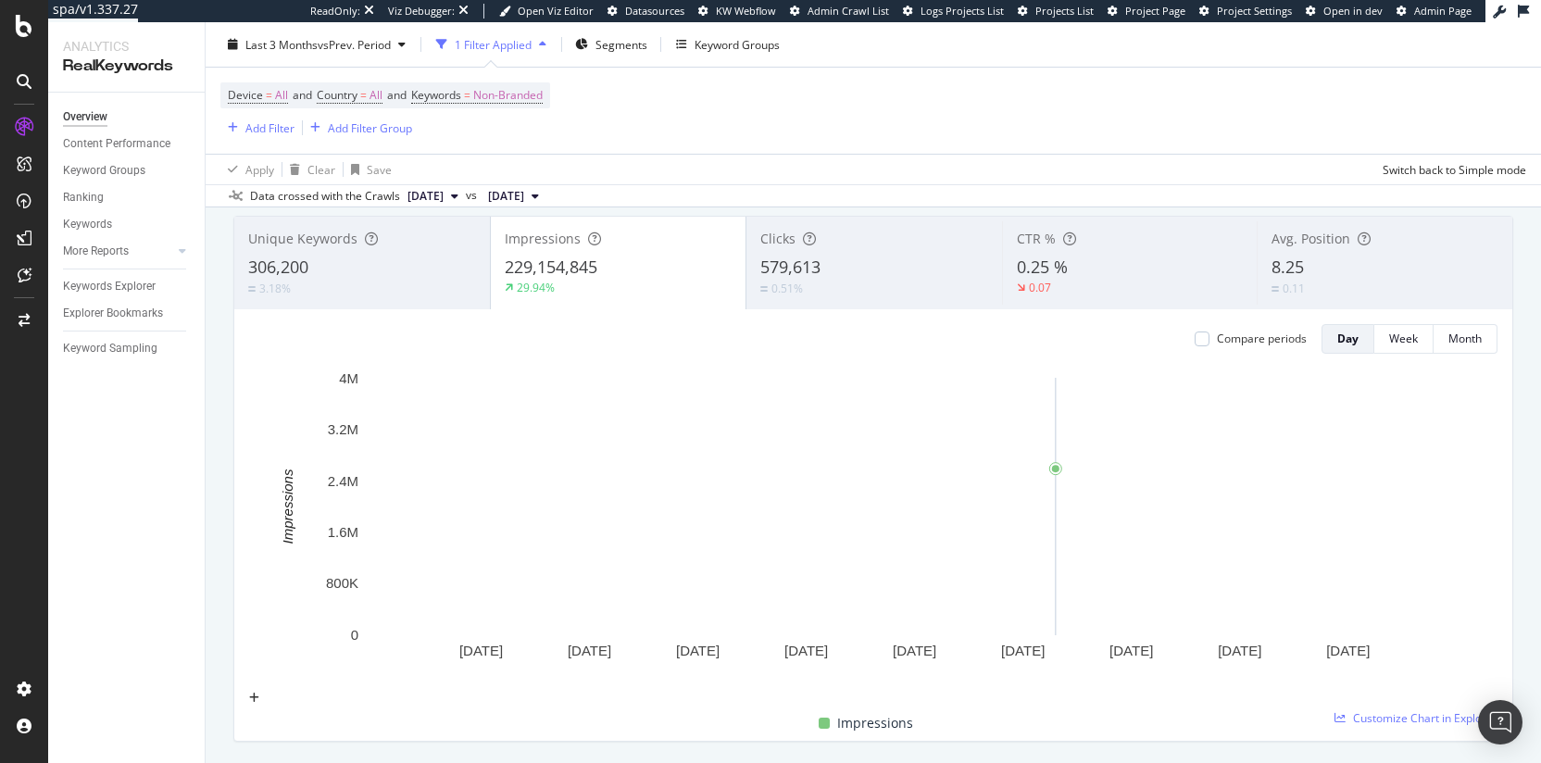
scroll to position [0, 0]
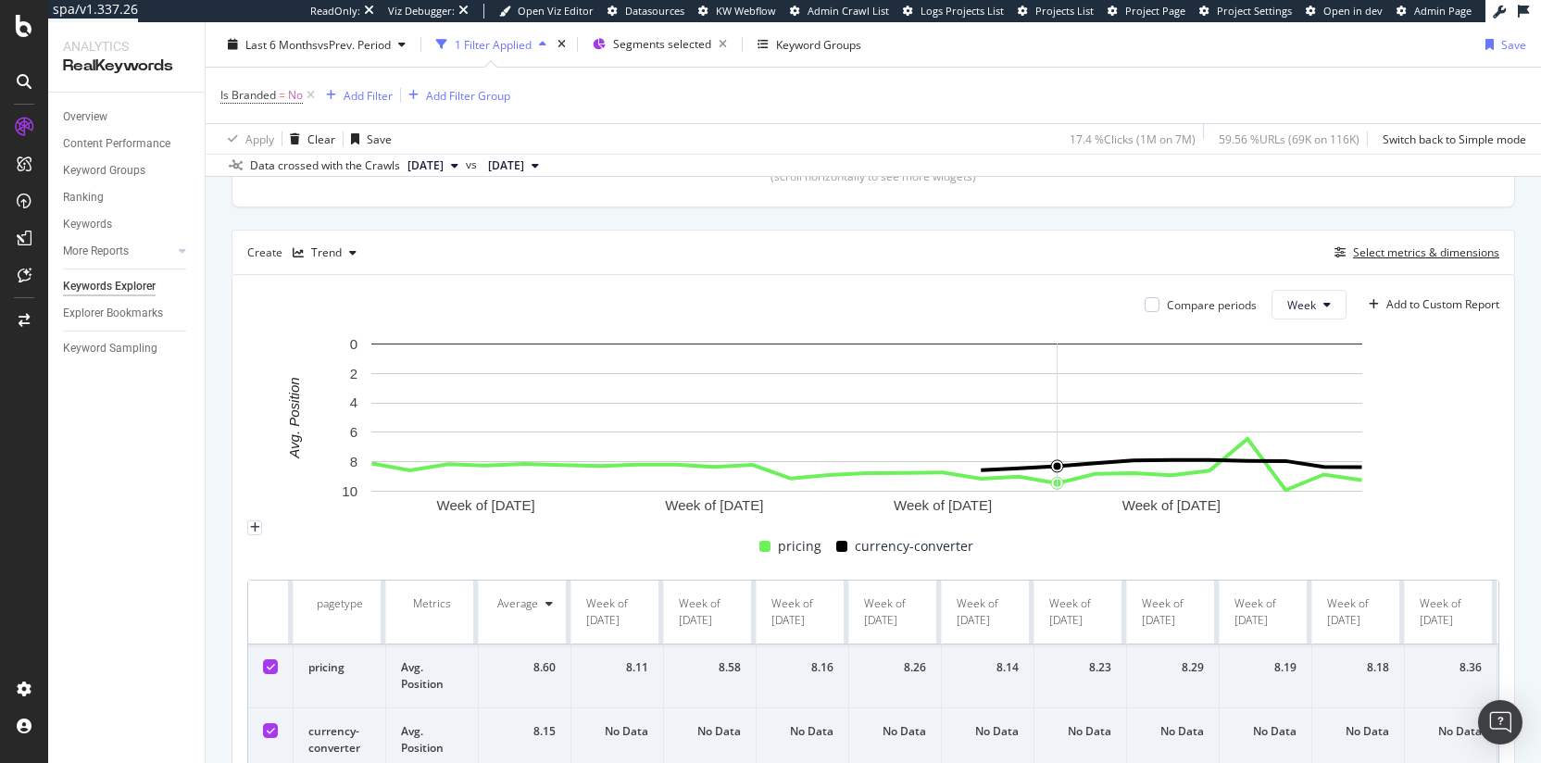
scroll to position [452, 0]
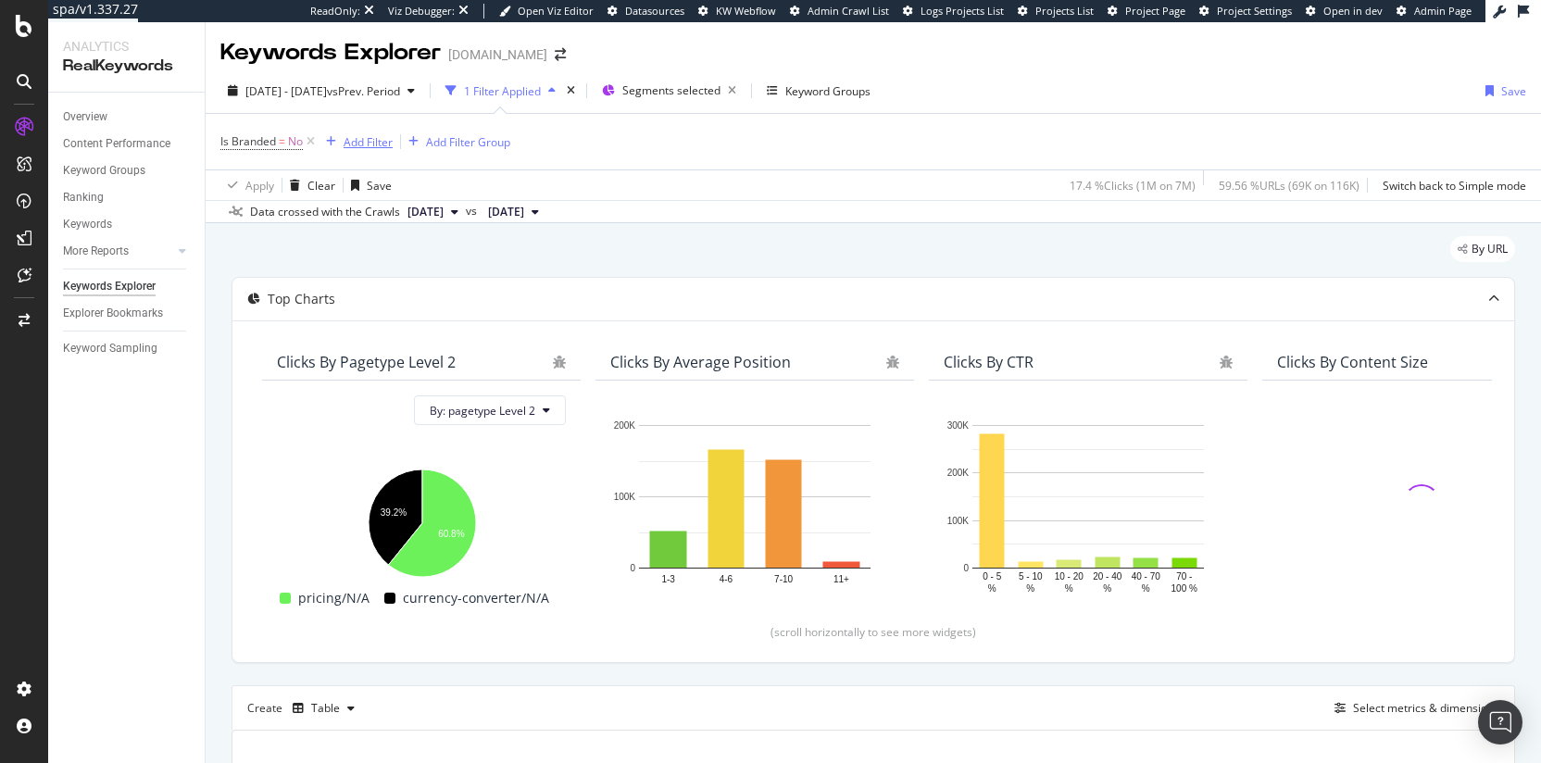
click at [382, 139] on div "Add Filter" at bounding box center [368, 142] width 49 height 16
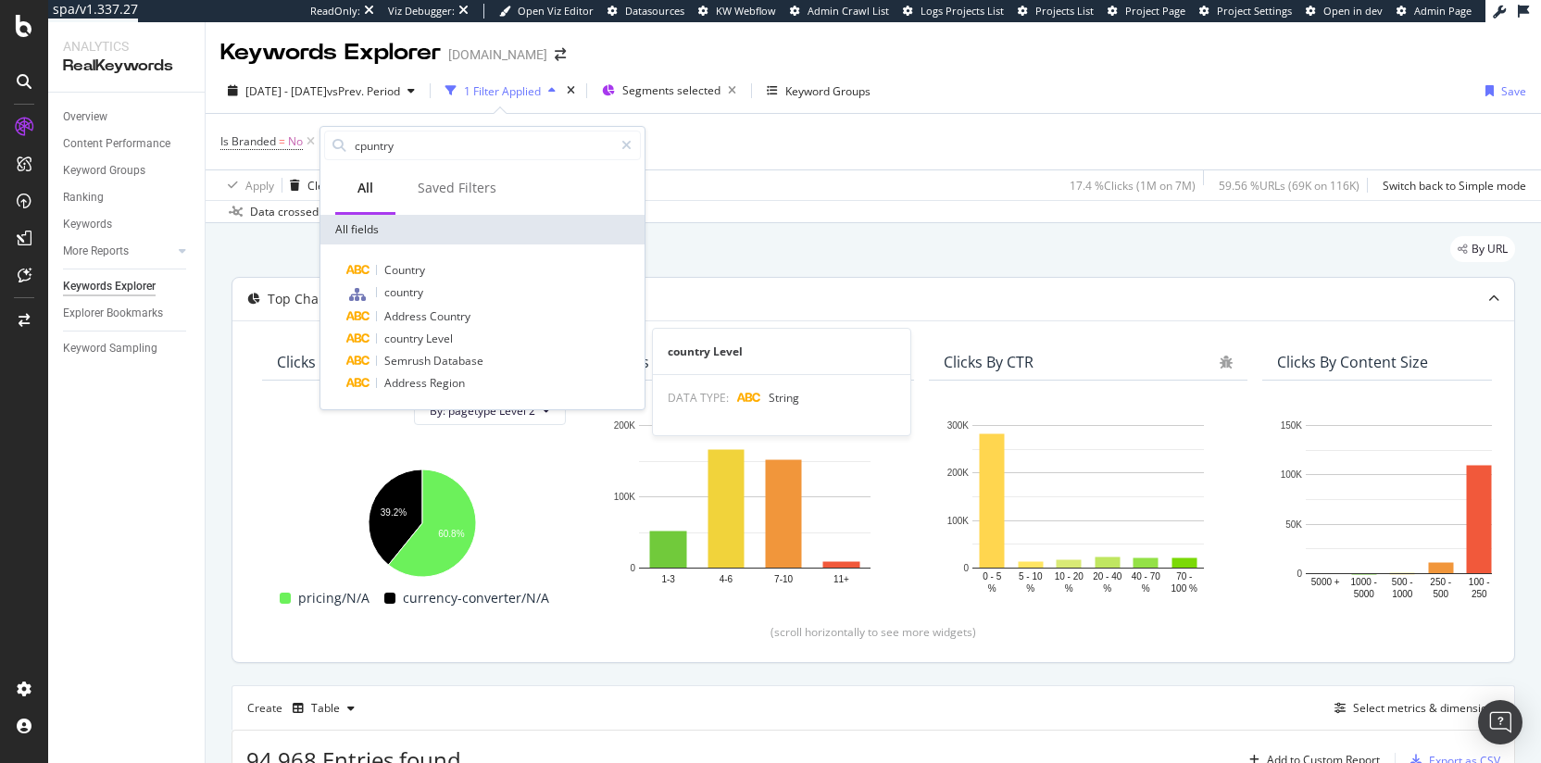
type input "cpuntry"
click at [444, 334] on span "Level" at bounding box center [439, 339] width 27 height 16
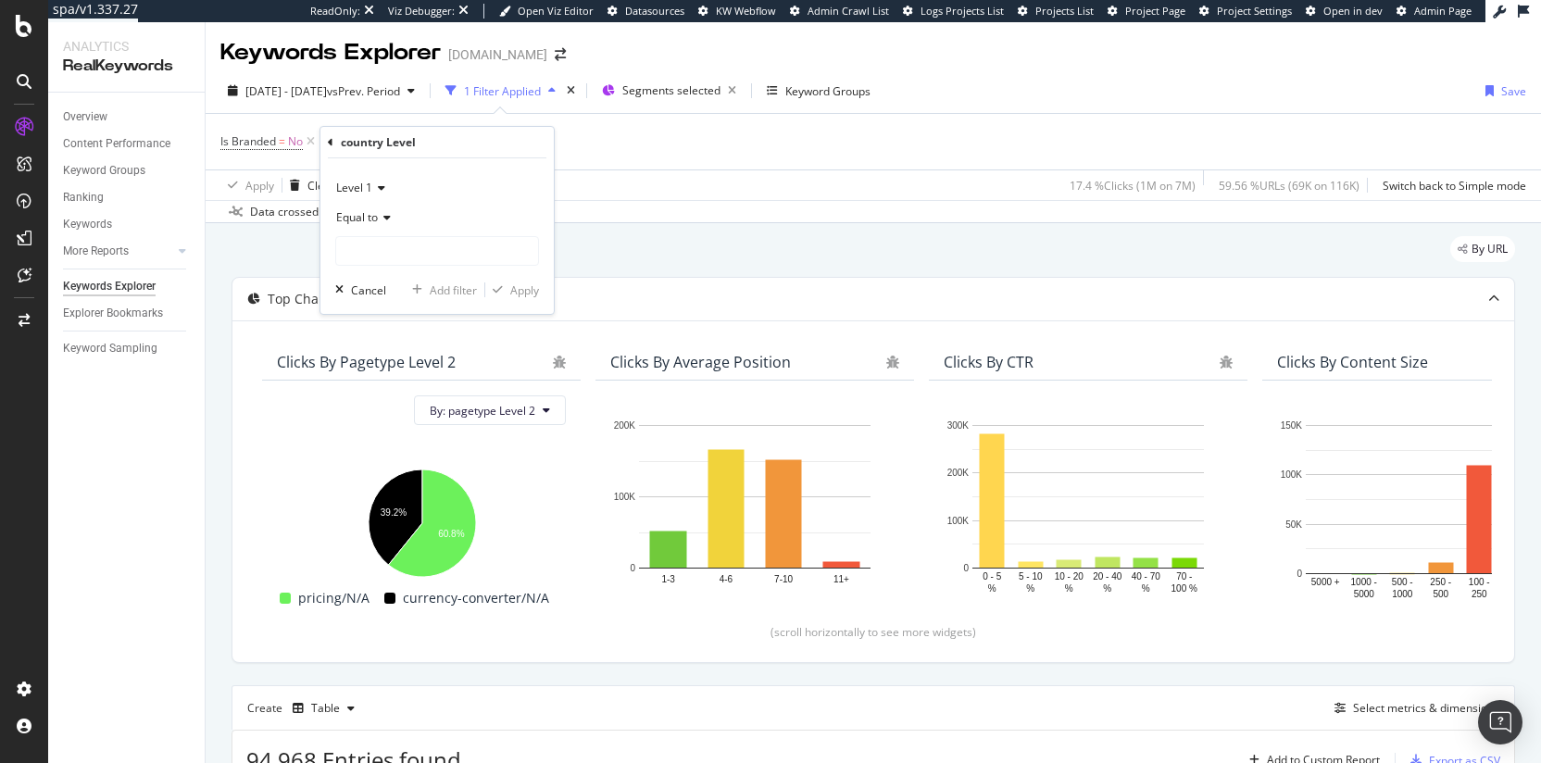
click at [371, 214] on span "Equal to" at bounding box center [357, 217] width 42 height 16
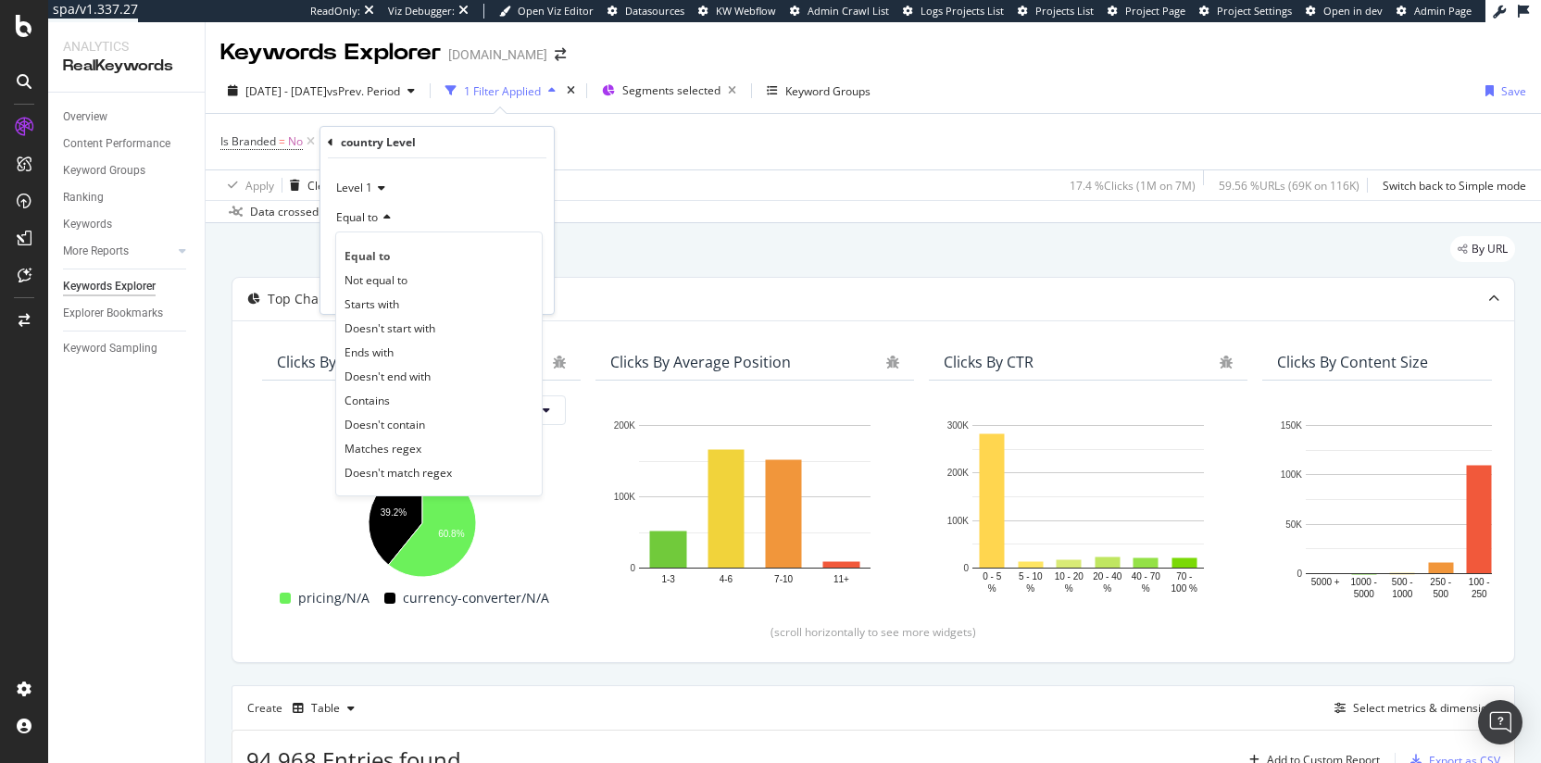
click at [371, 214] on span "Equal to" at bounding box center [357, 217] width 42 height 16
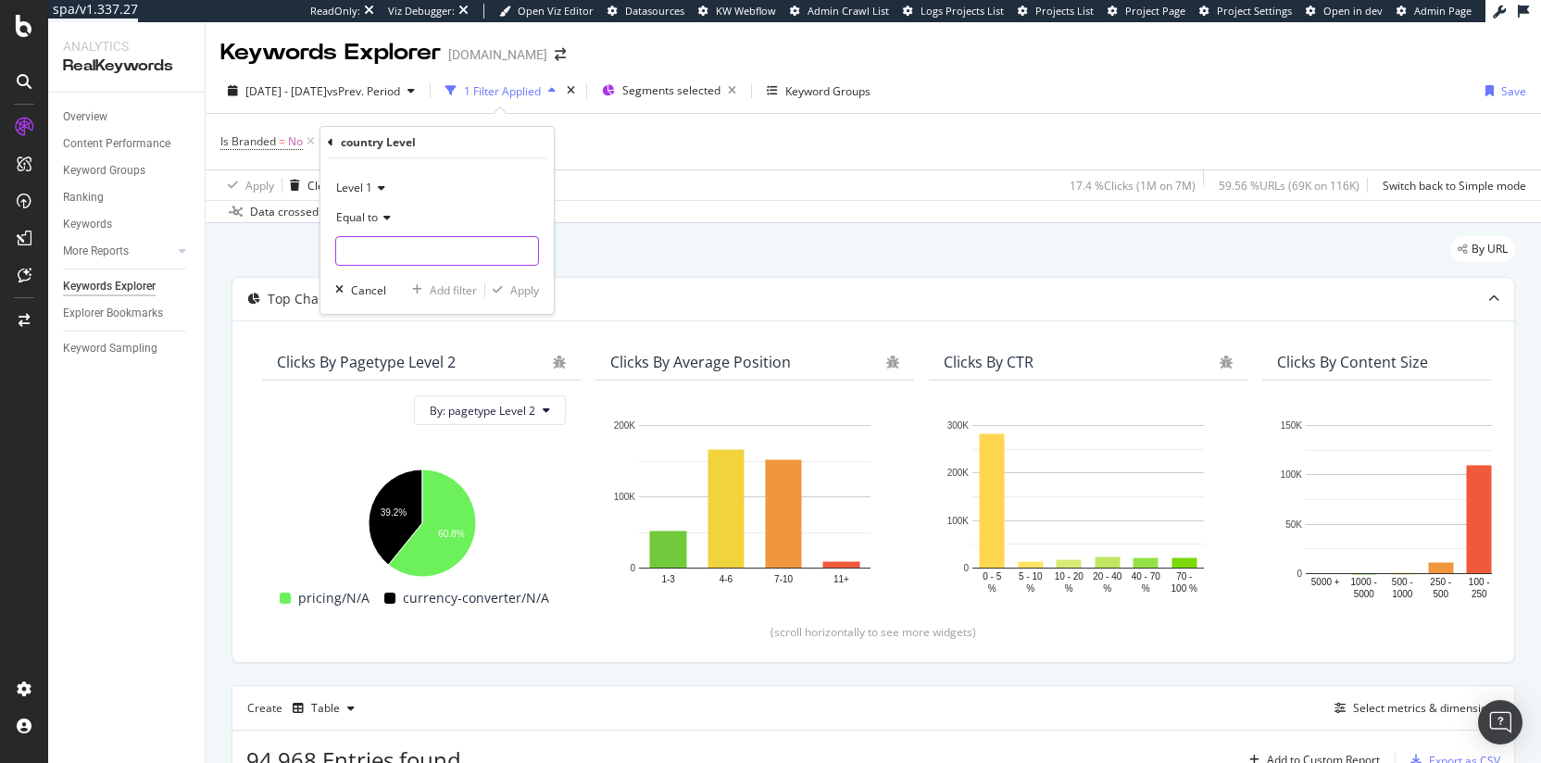
click at [388, 262] on input "text" at bounding box center [437, 251] width 202 height 30
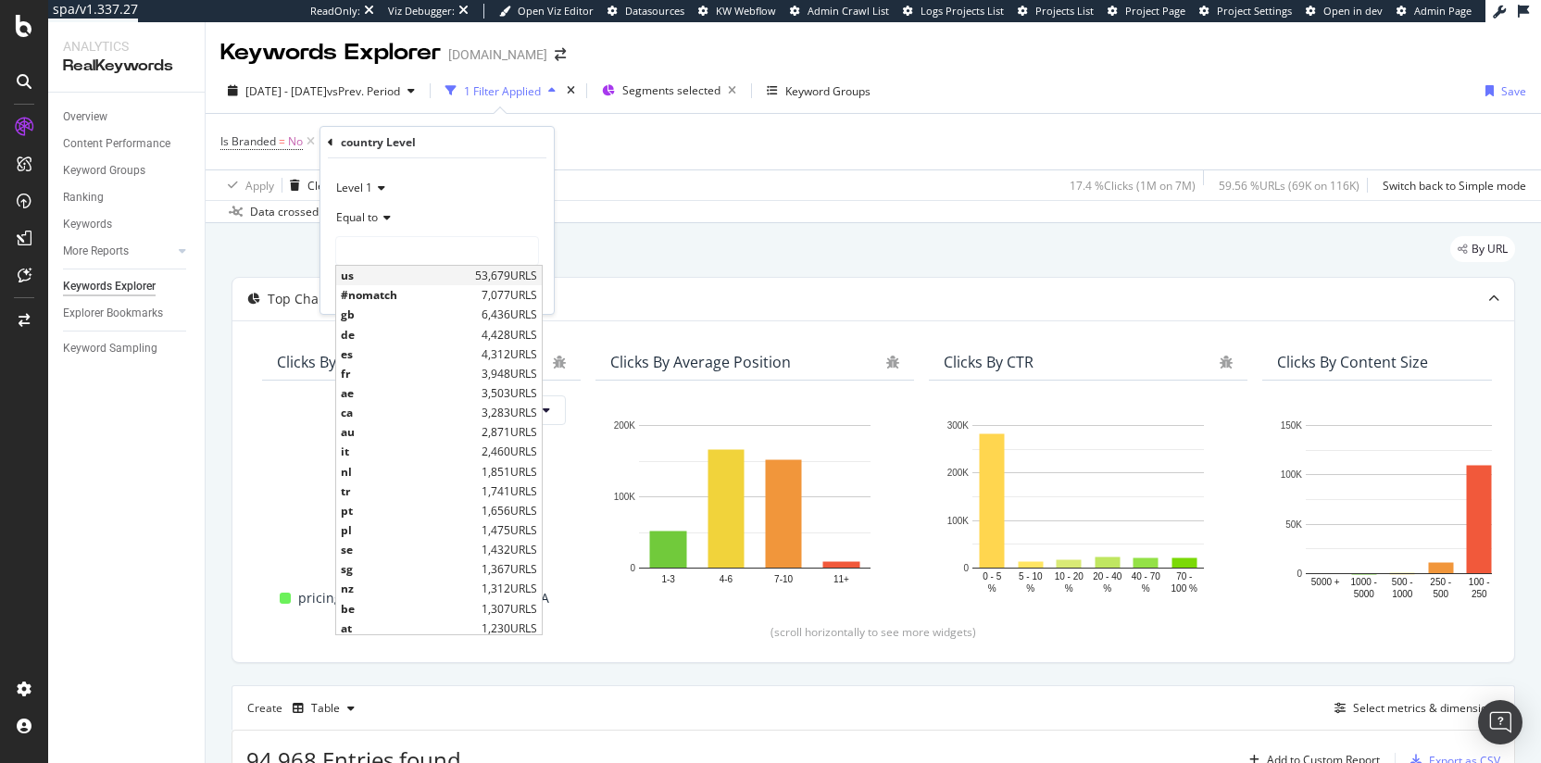
click at [388, 266] on div "us 53,679 URLS" at bounding box center [439, 275] width 206 height 19
type input "us"
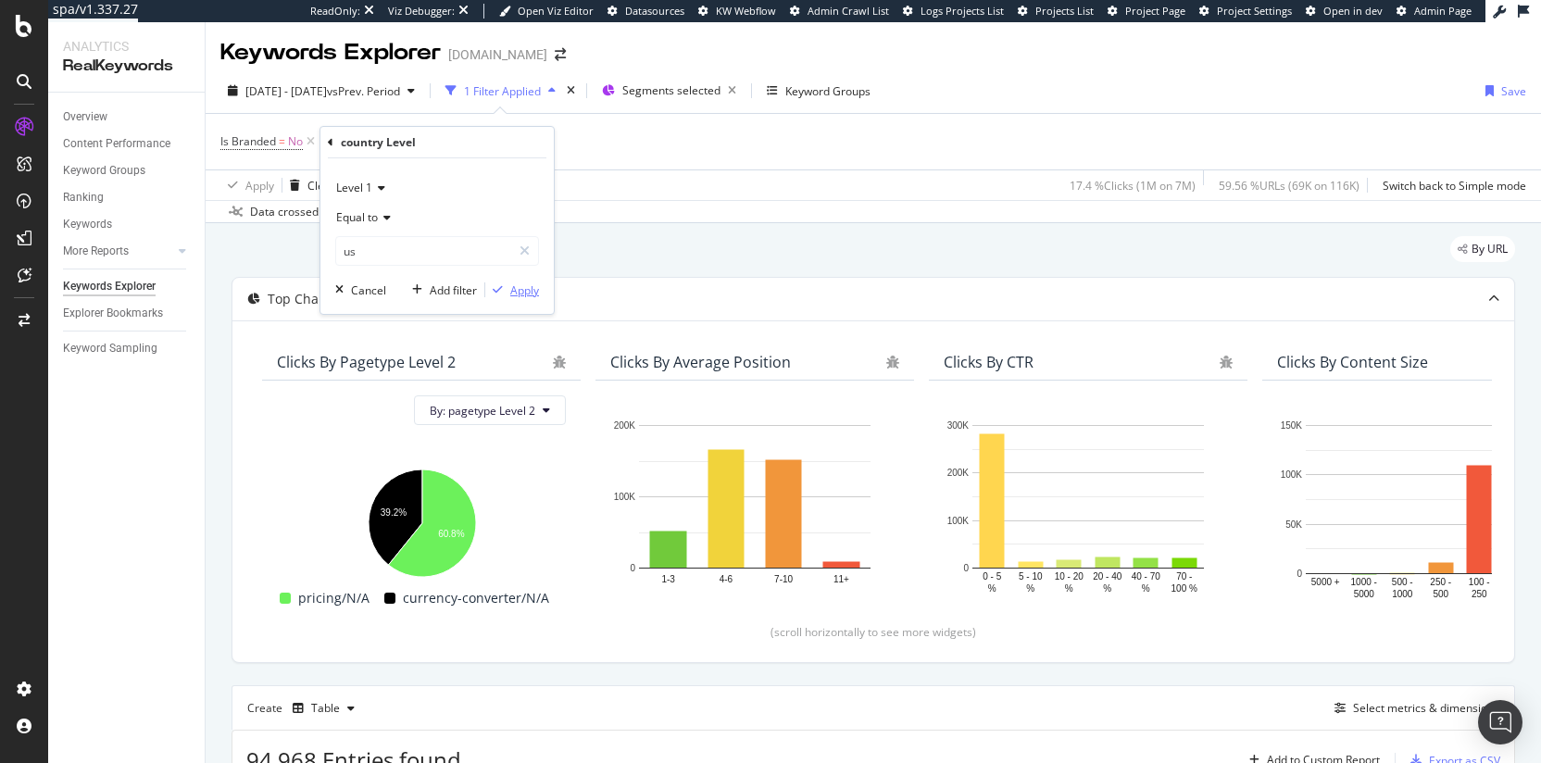
click at [520, 296] on div "Apply" at bounding box center [524, 290] width 29 height 16
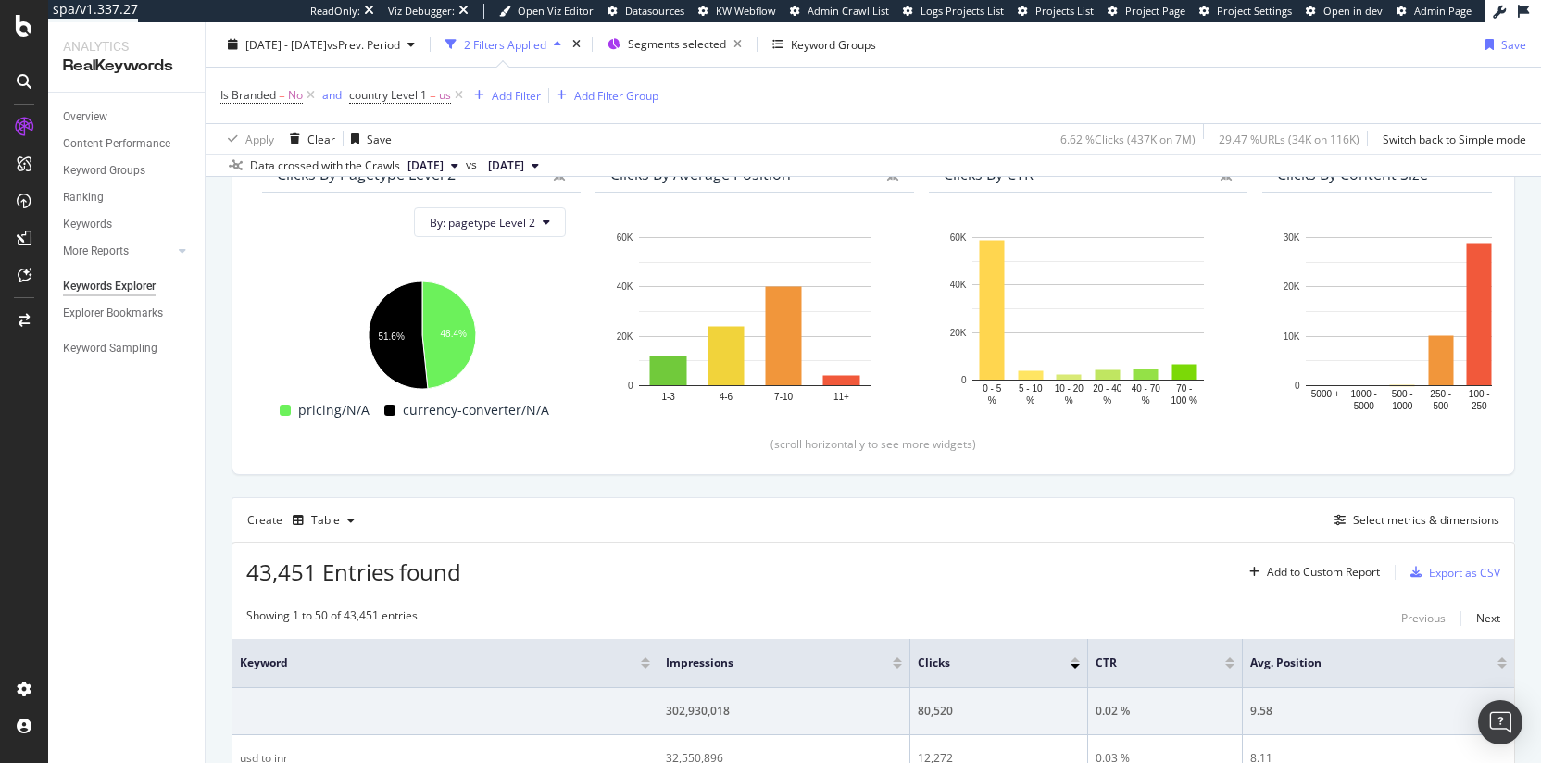
scroll to position [23, 0]
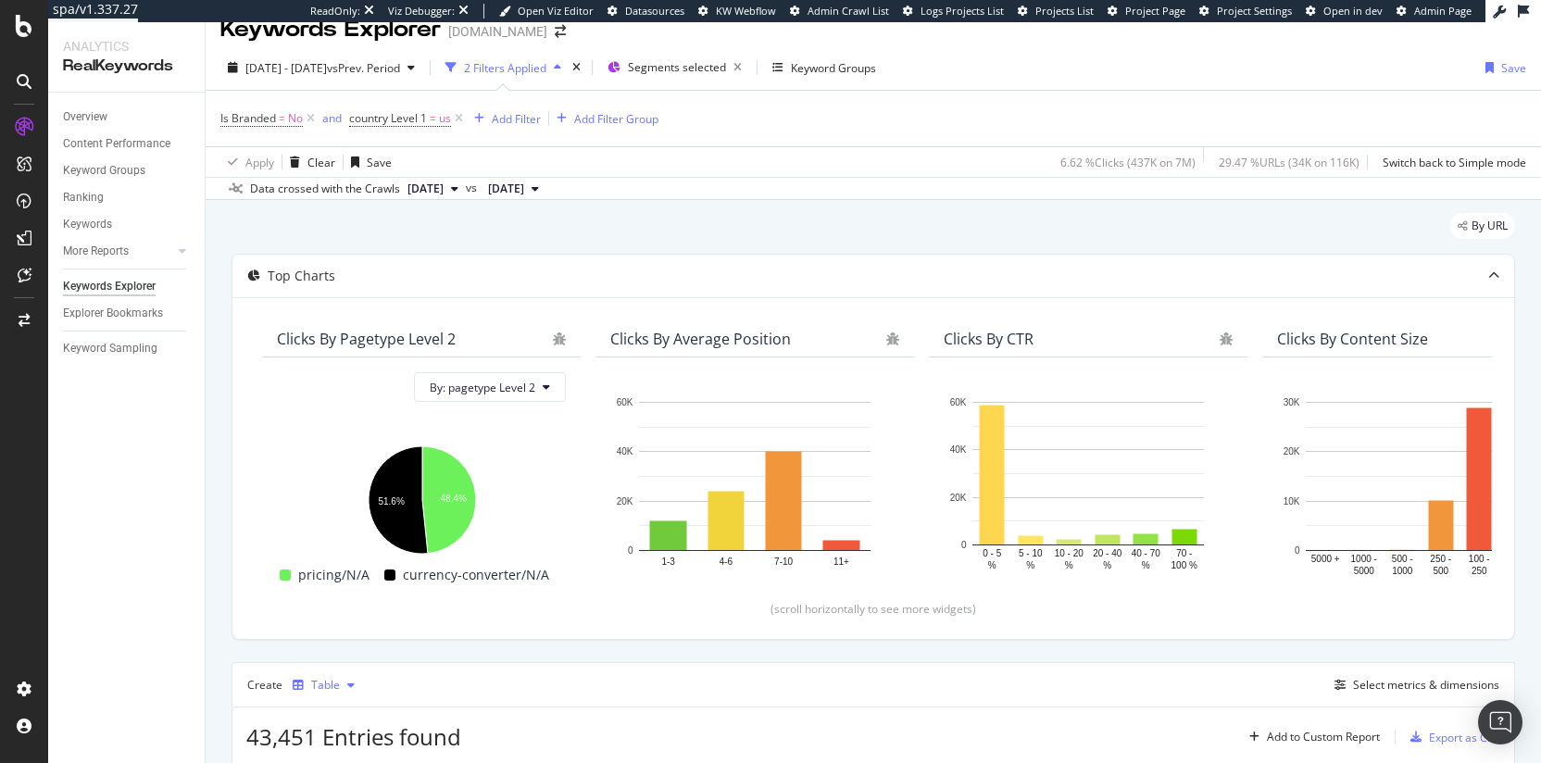
click at [307, 694] on div "Table" at bounding box center [323, 685] width 77 height 28
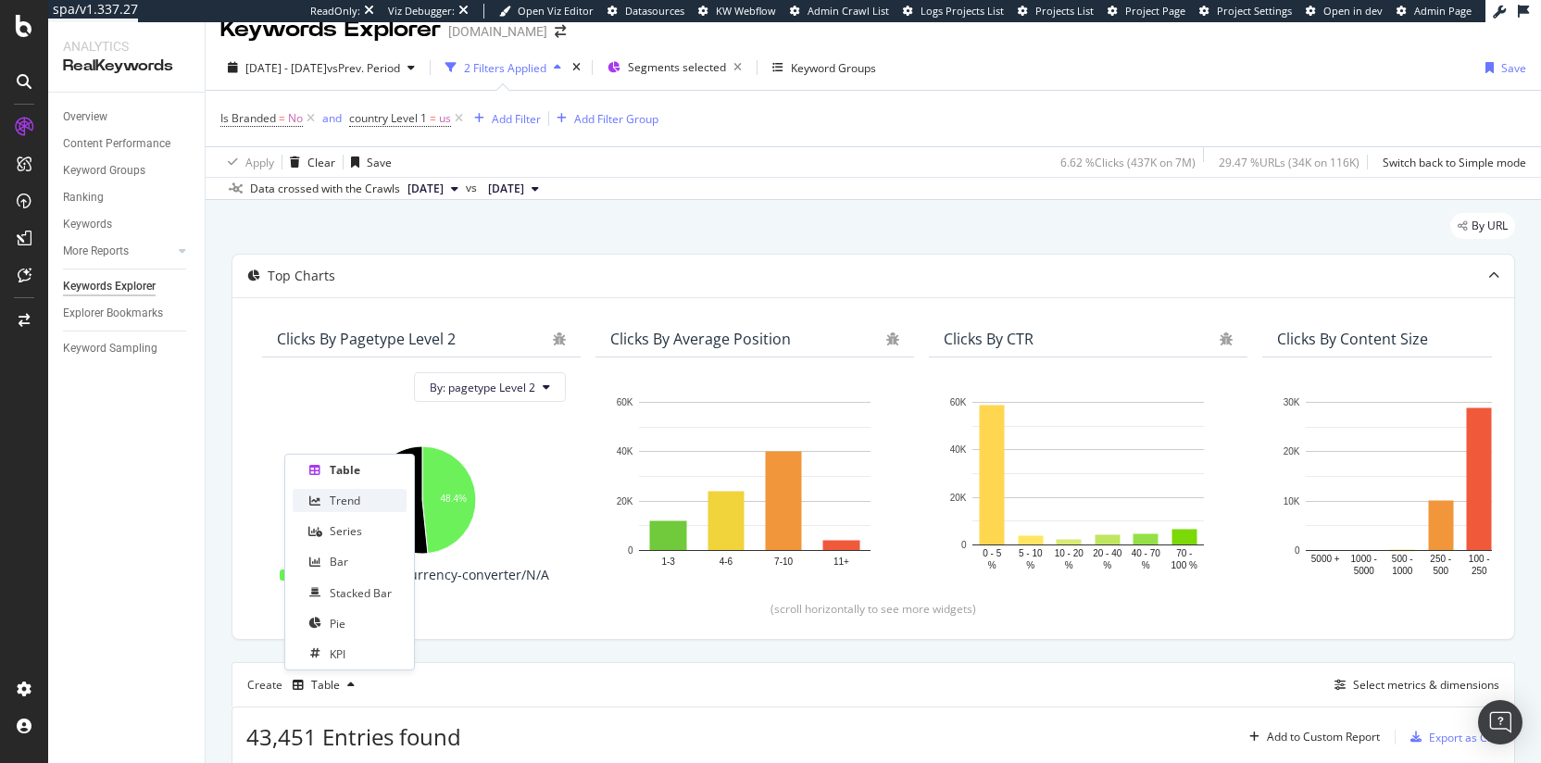
click at [341, 503] on div "Trend" at bounding box center [345, 501] width 31 height 16
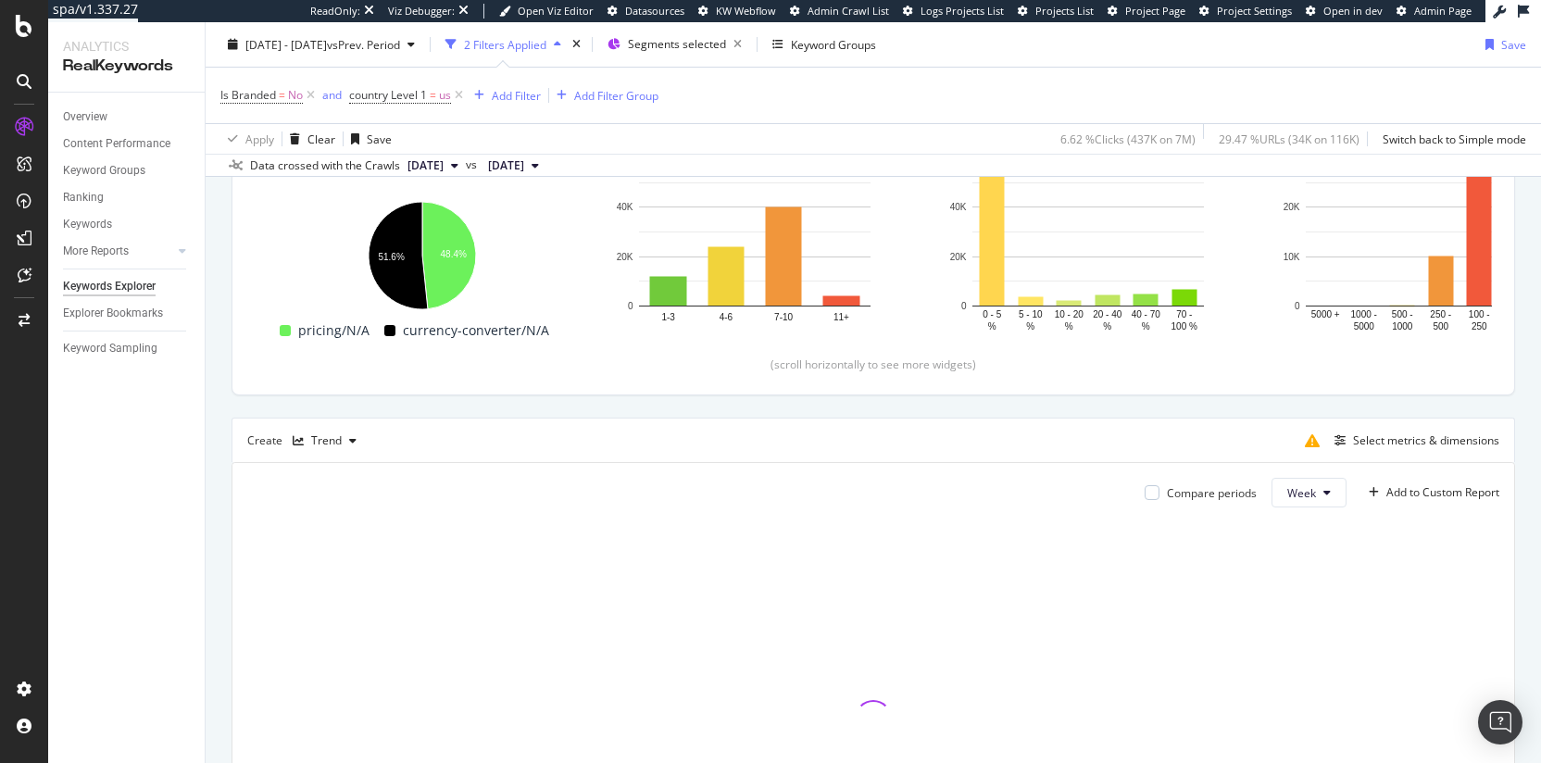
scroll to position [371, 0]
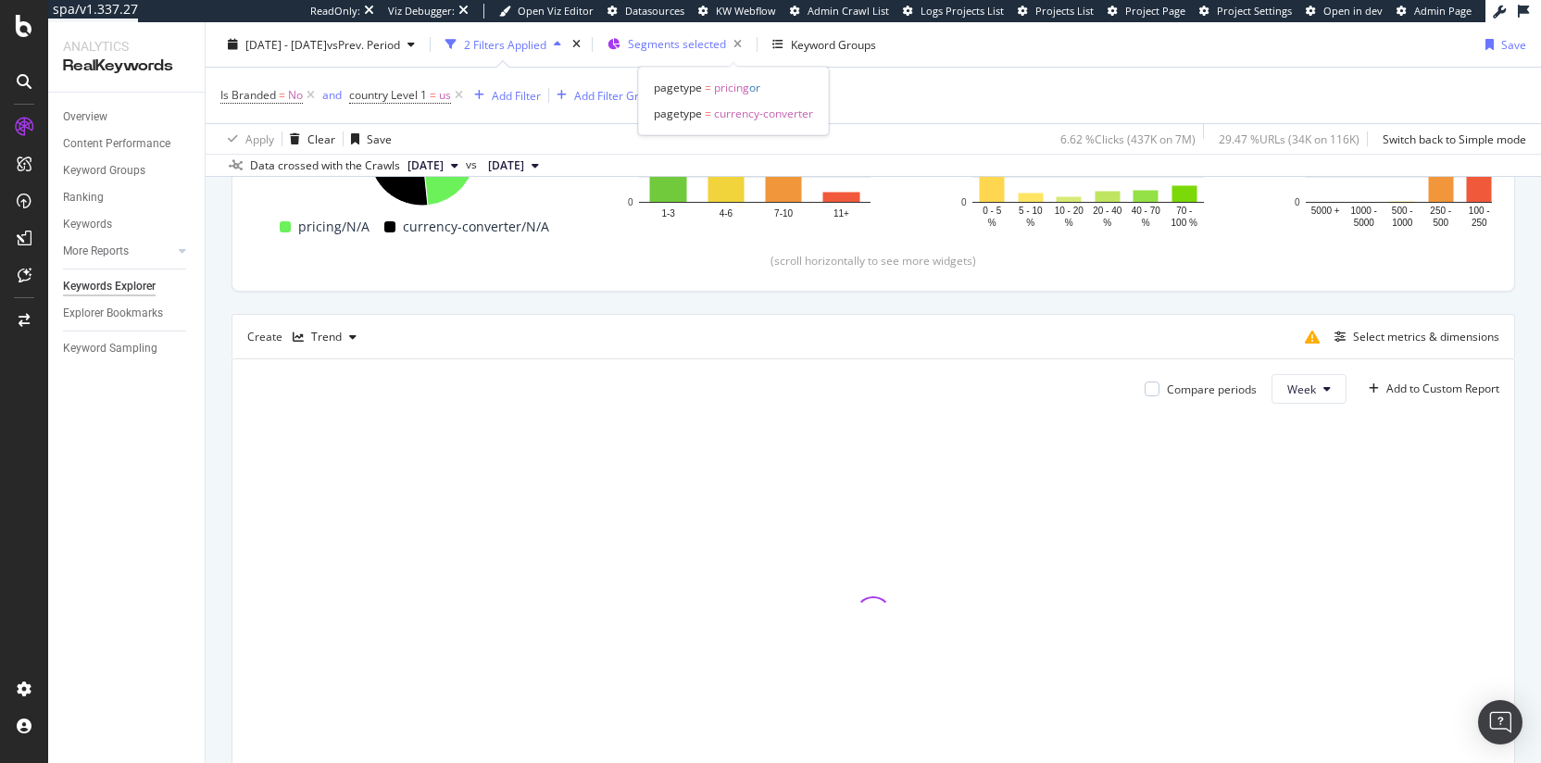
click at [726, 44] on span "Segments selected" at bounding box center [677, 44] width 98 height 16
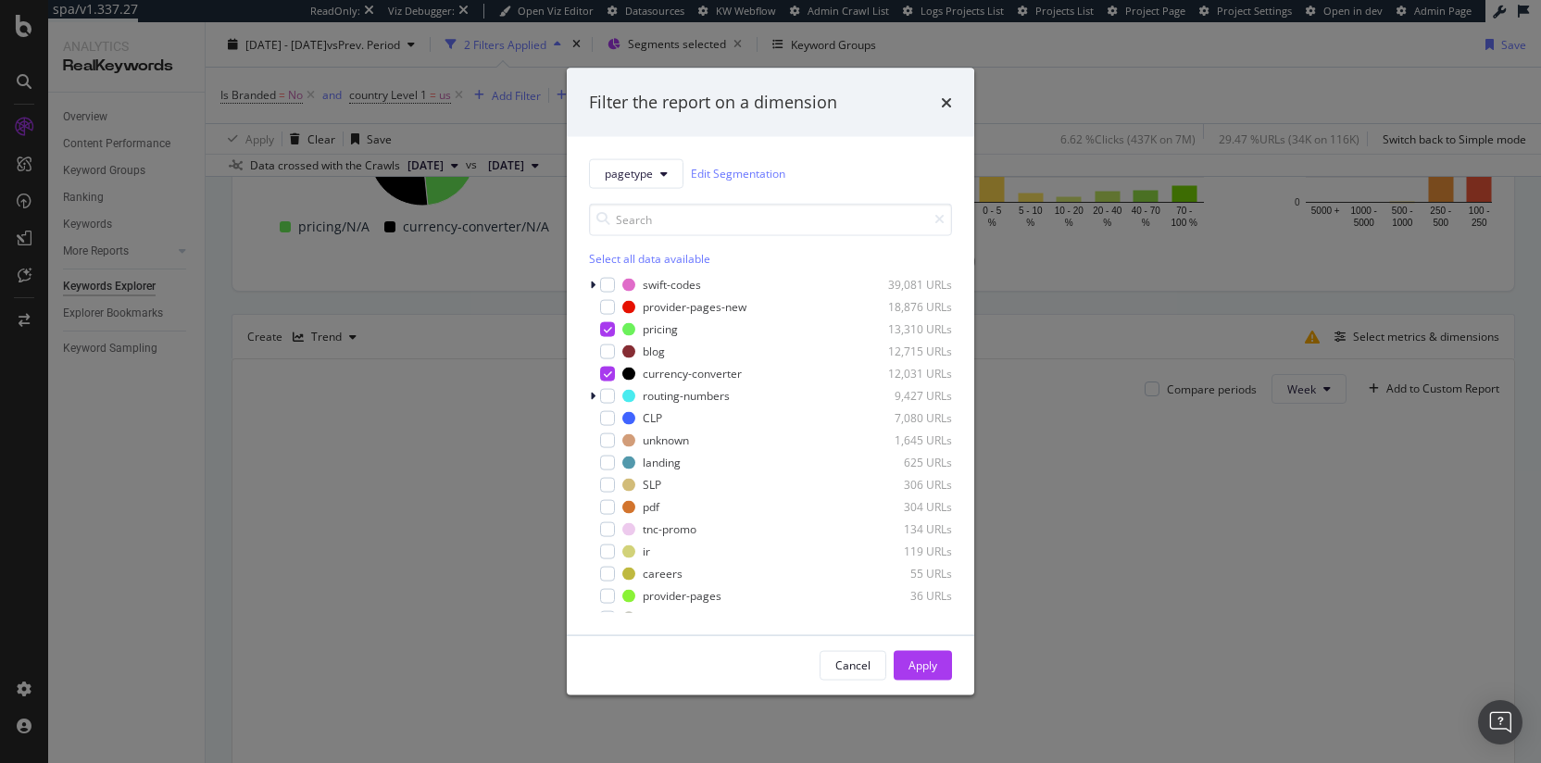
click at [984, 67] on div "Filter the report on a dimension pagetype Edit Segmentation Select all data ava…" at bounding box center [770, 381] width 1541 height 763
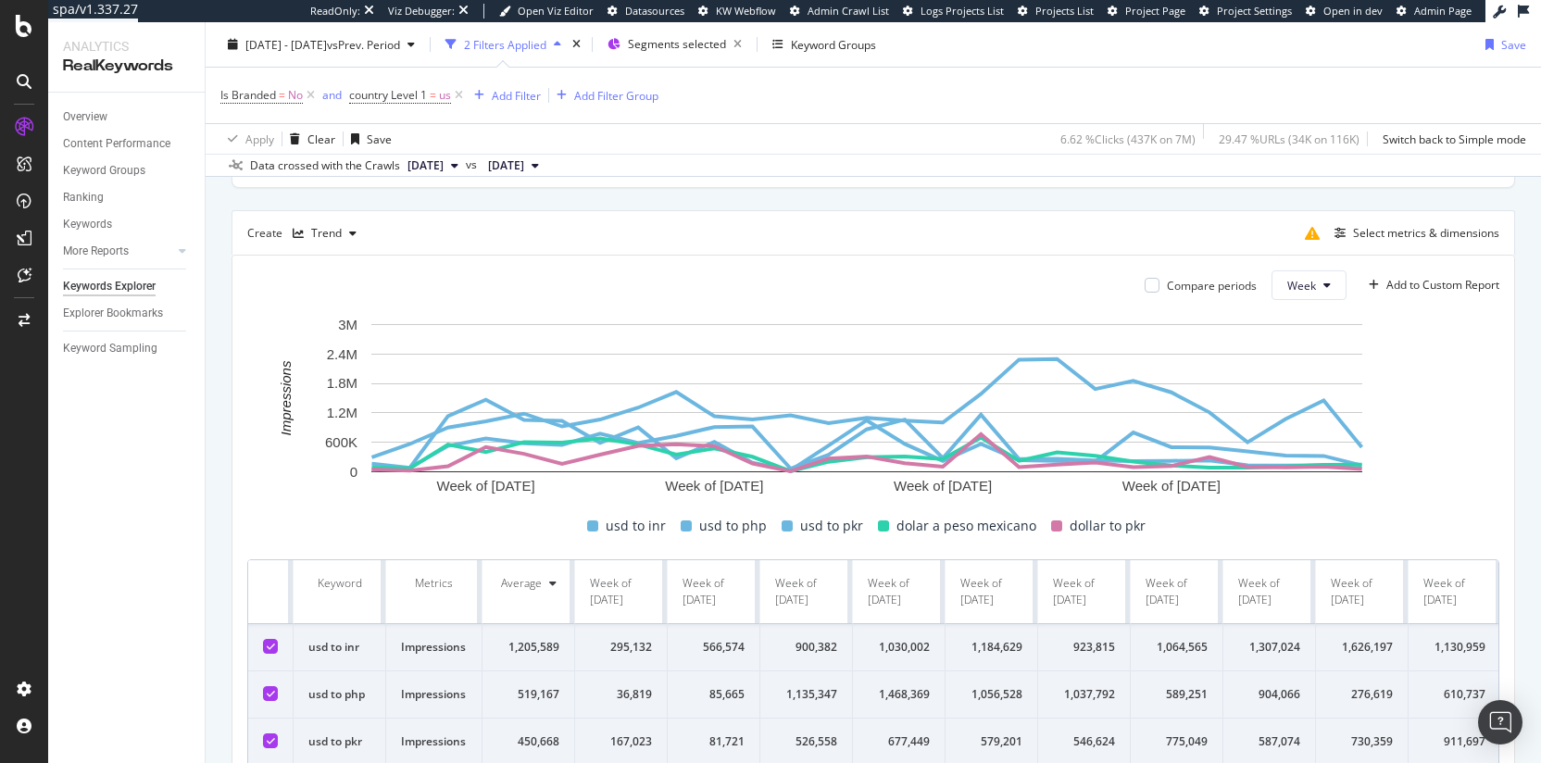
scroll to position [548, 0]
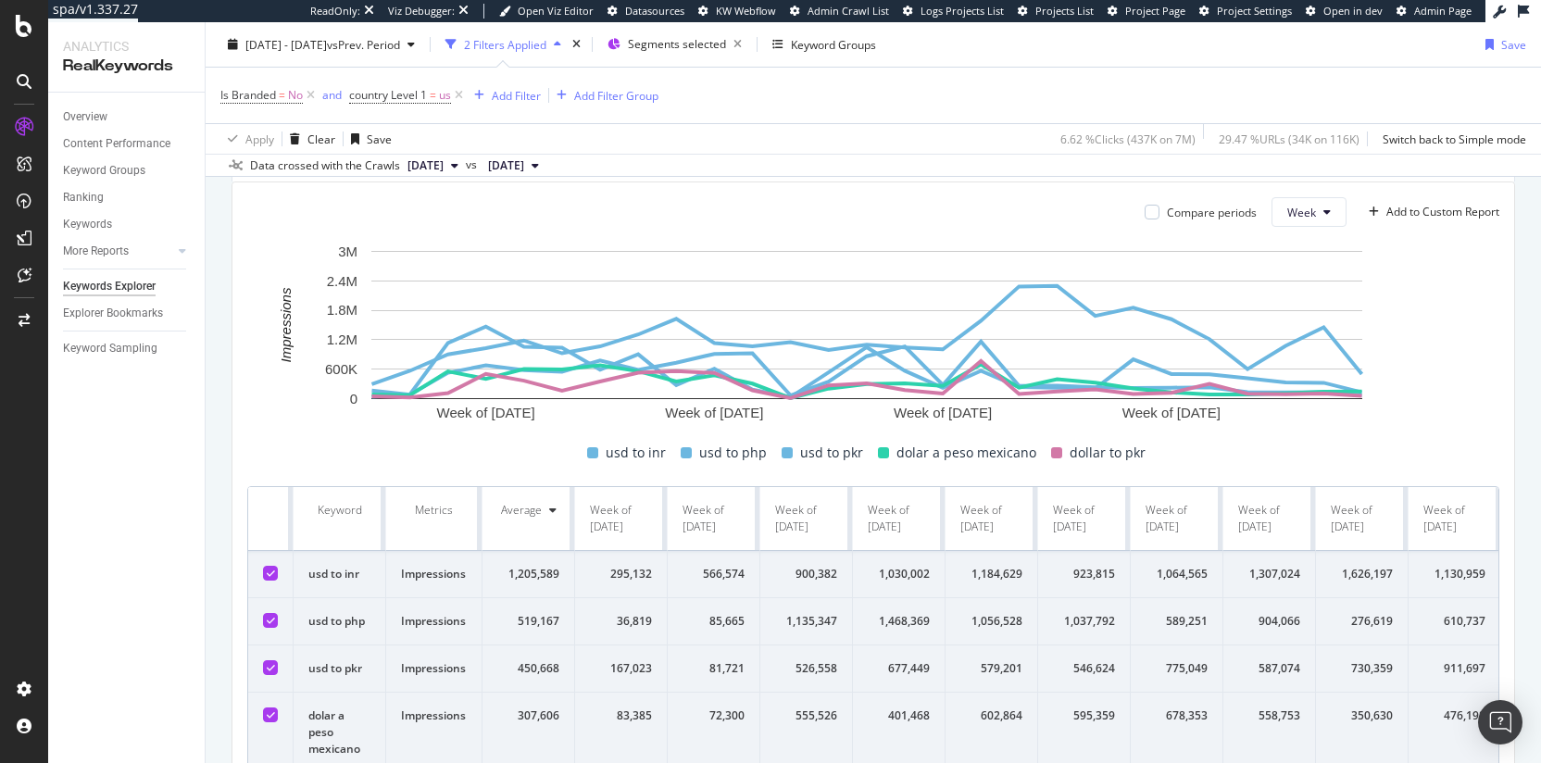
click at [1319, 69] on div "Is Branded = No and country Level 1 = us Add Filter Add Filter Group" at bounding box center [873, 96] width 1306 height 56
click at [1310, 51] on div "2025 Mar. 13th - Sep. 12th vs Prev. Period 2 Filters Applied Segments selected …" at bounding box center [873, 99] width 1335 height 155
click at [1311, 51] on div "2025 Mar. 13th - Sep. 12th vs Prev. Period 2 Filters Applied Segments selected …" at bounding box center [873, 48] width 1335 height 37
drag, startPoint x: 1307, startPoint y: 60, endPoint x: 1308, endPoint y: 50, distance: 10.2
click at [1307, 51] on div "2025 Mar. 13th - Sep. 12th vs Prev. Period 2 Filters Applied Segments selected …" at bounding box center [873, 99] width 1335 height 155
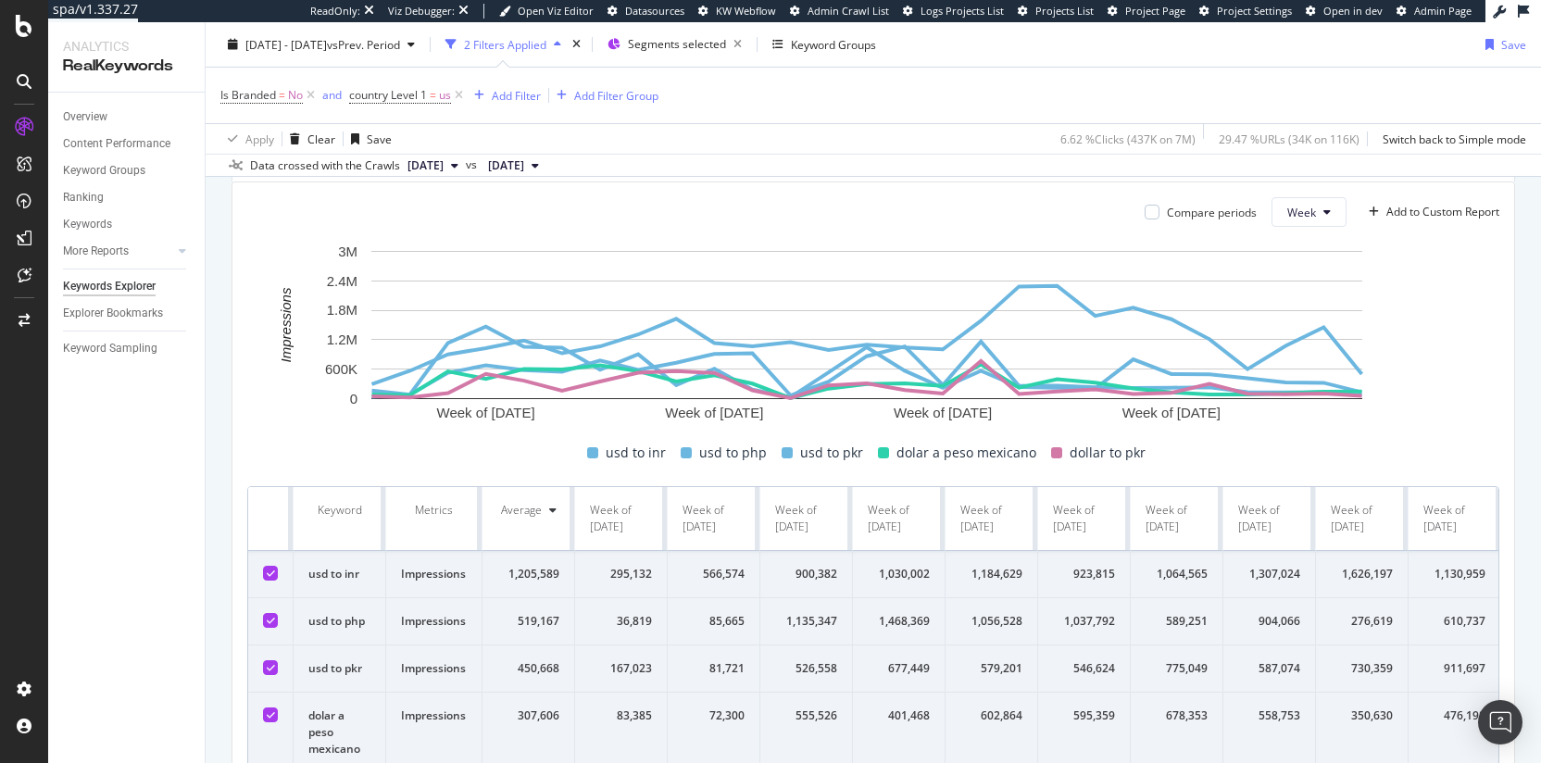
click at [1308, 50] on div "2025 Mar. 13th - Sep. 12th vs Prev. Period 2 Filters Applied Segments selected …" at bounding box center [873, 48] width 1335 height 37
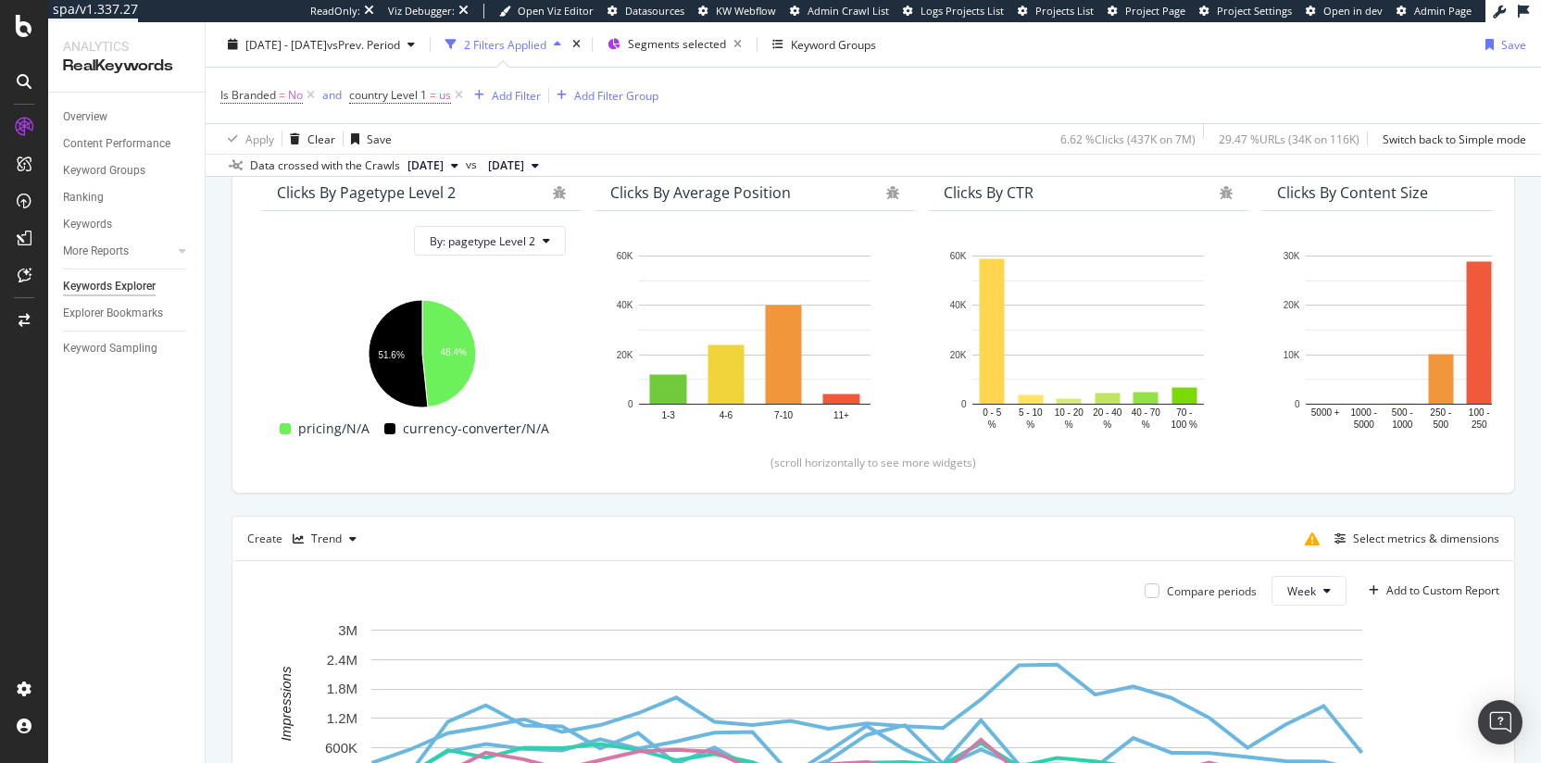
scroll to position [0, 0]
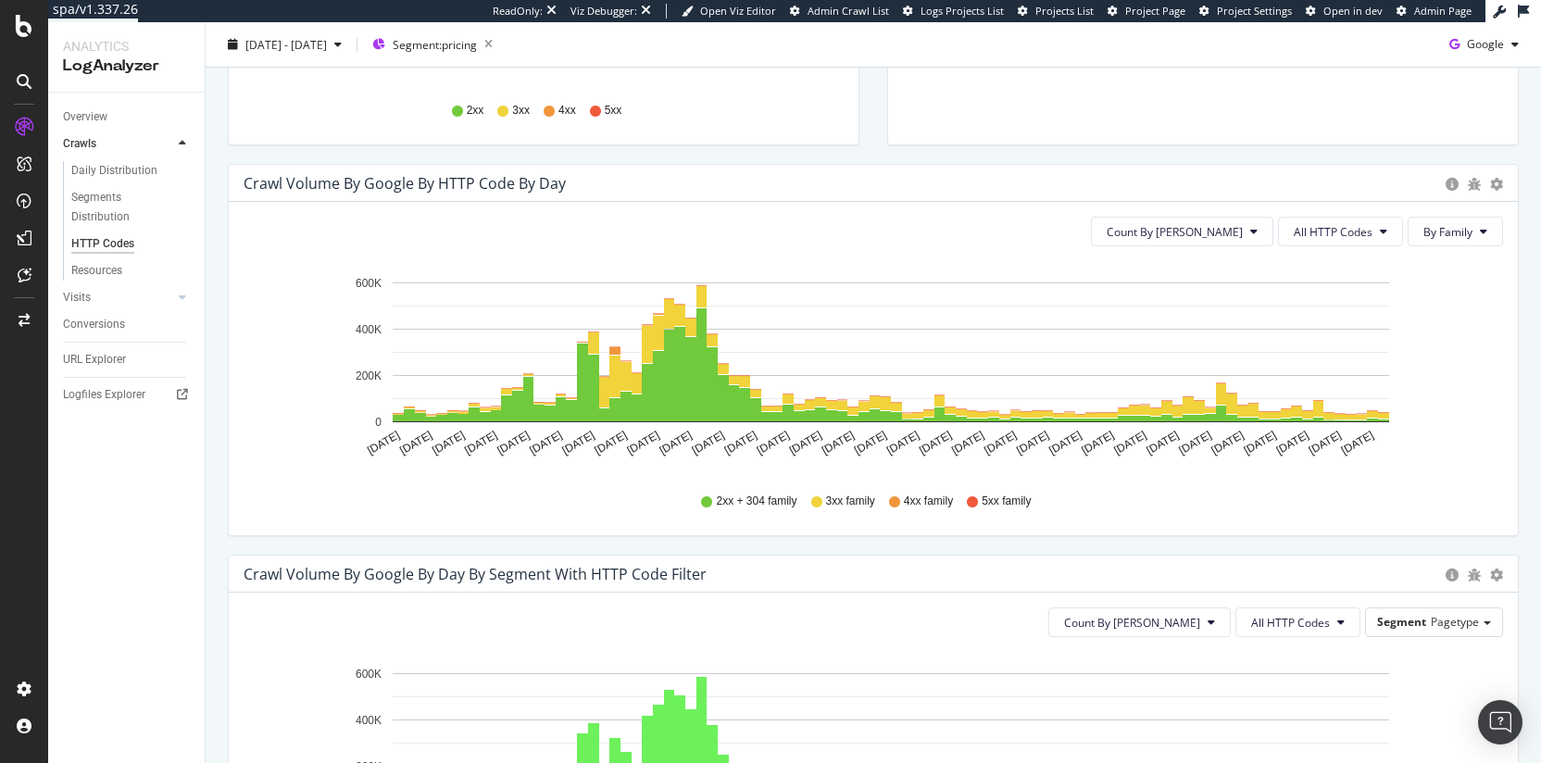
scroll to position [495, 0]
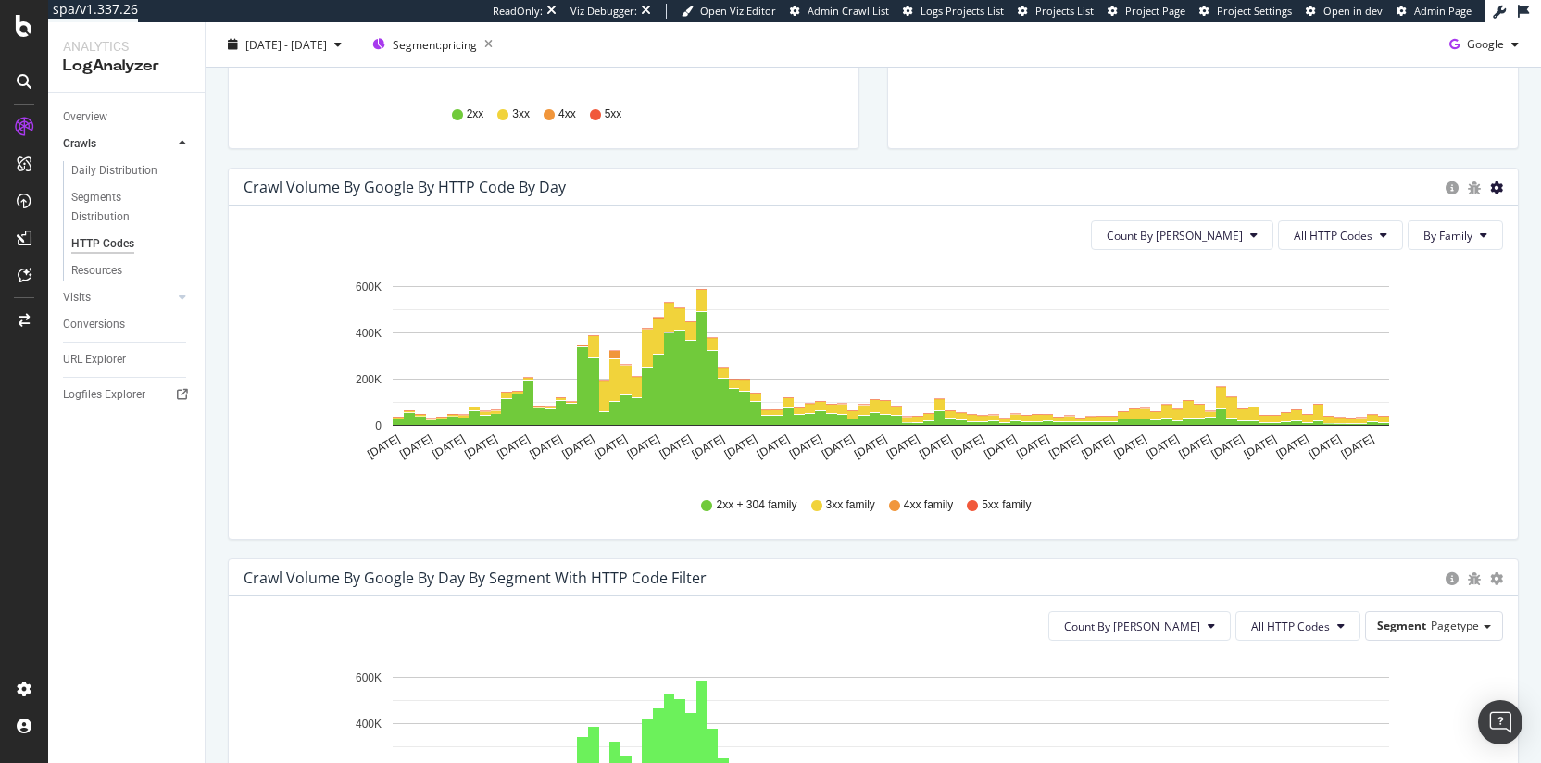
click at [1490, 191] on icon "gear" at bounding box center [1496, 187] width 13 height 13
click at [1460, 266] on span "Timeline (by Percentage)" at bounding box center [1418, 263] width 196 height 28
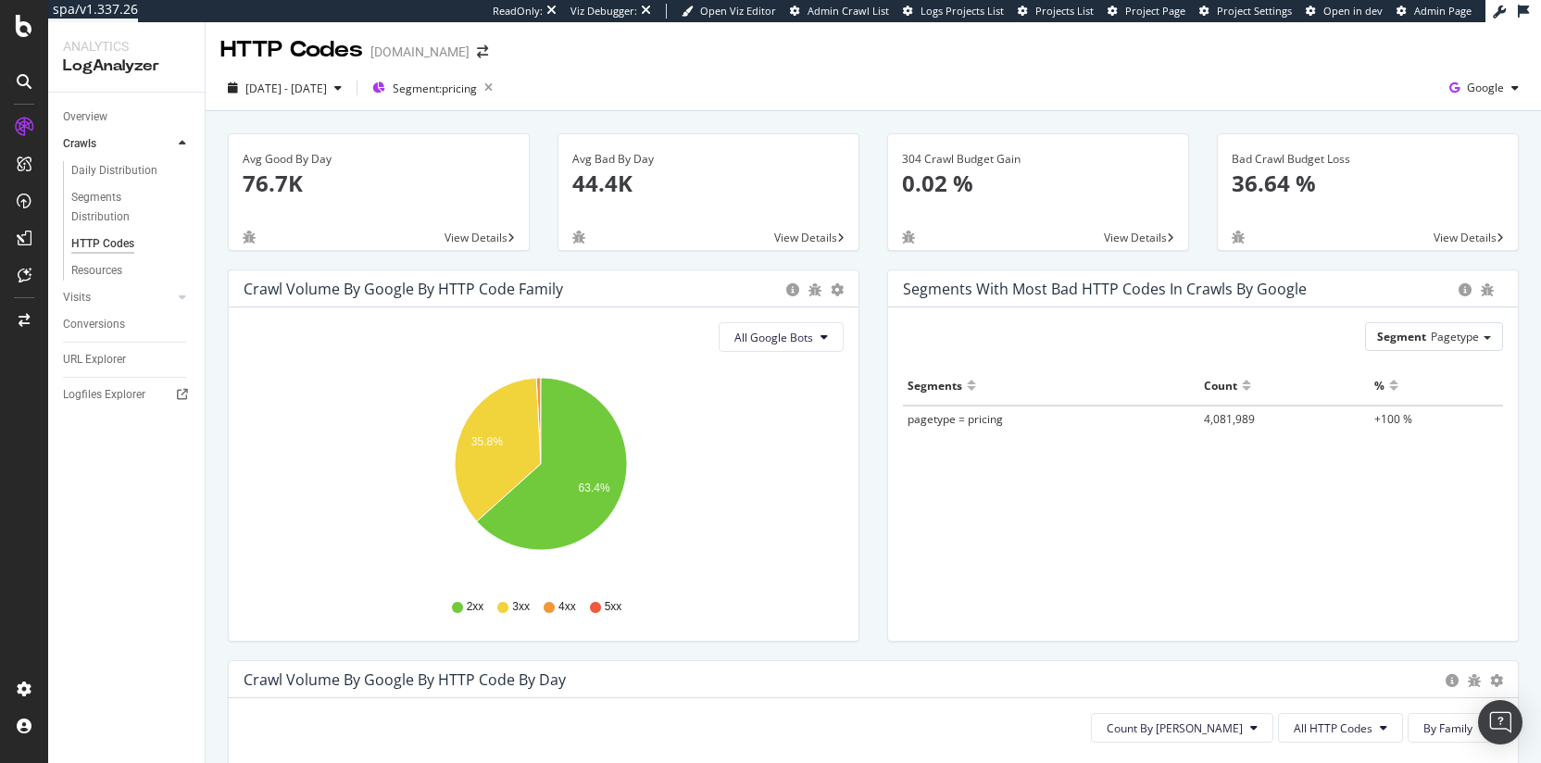
scroll to position [0, 0]
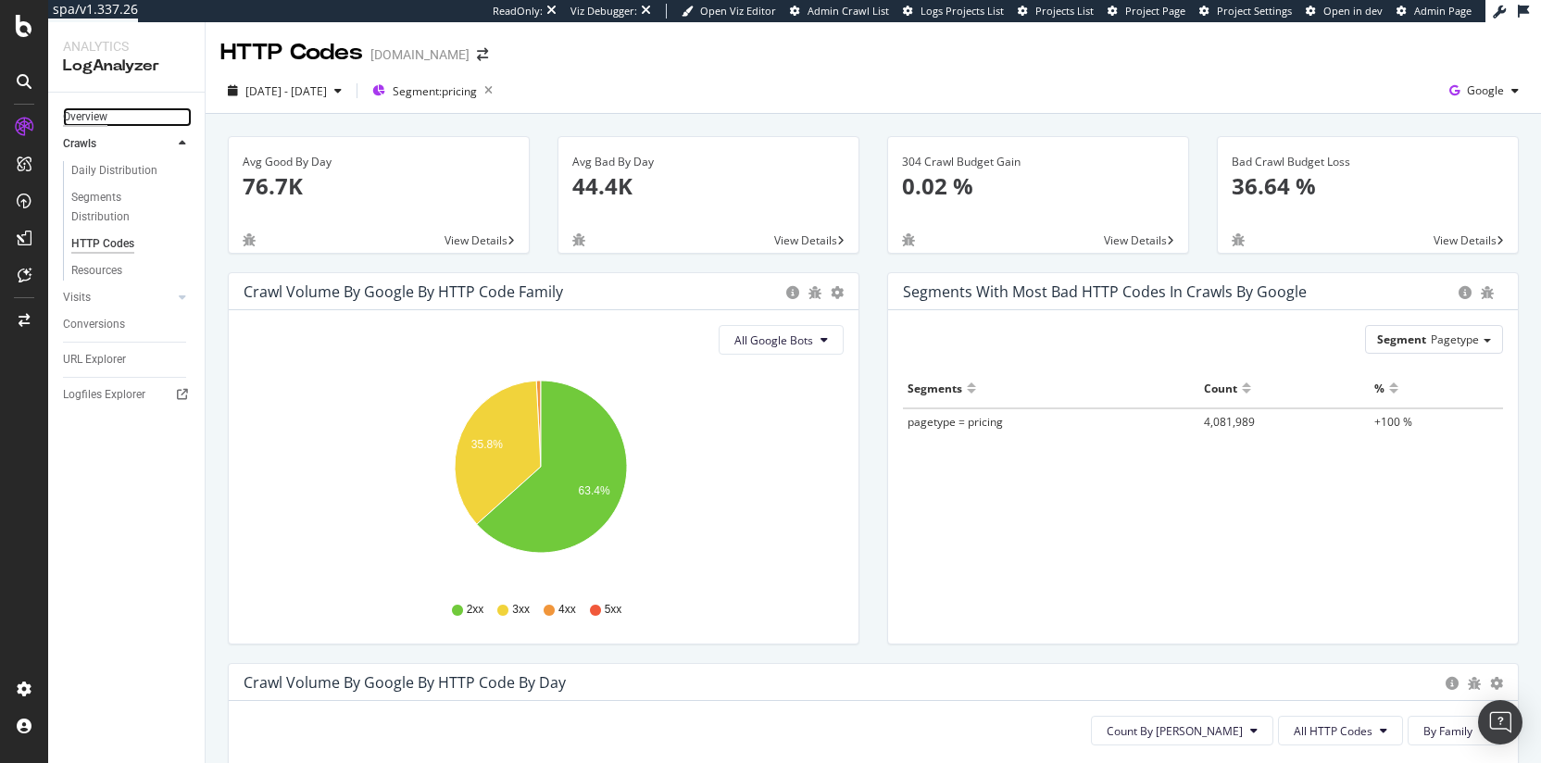
click at [90, 124] on div "Overview" at bounding box center [85, 116] width 44 height 19
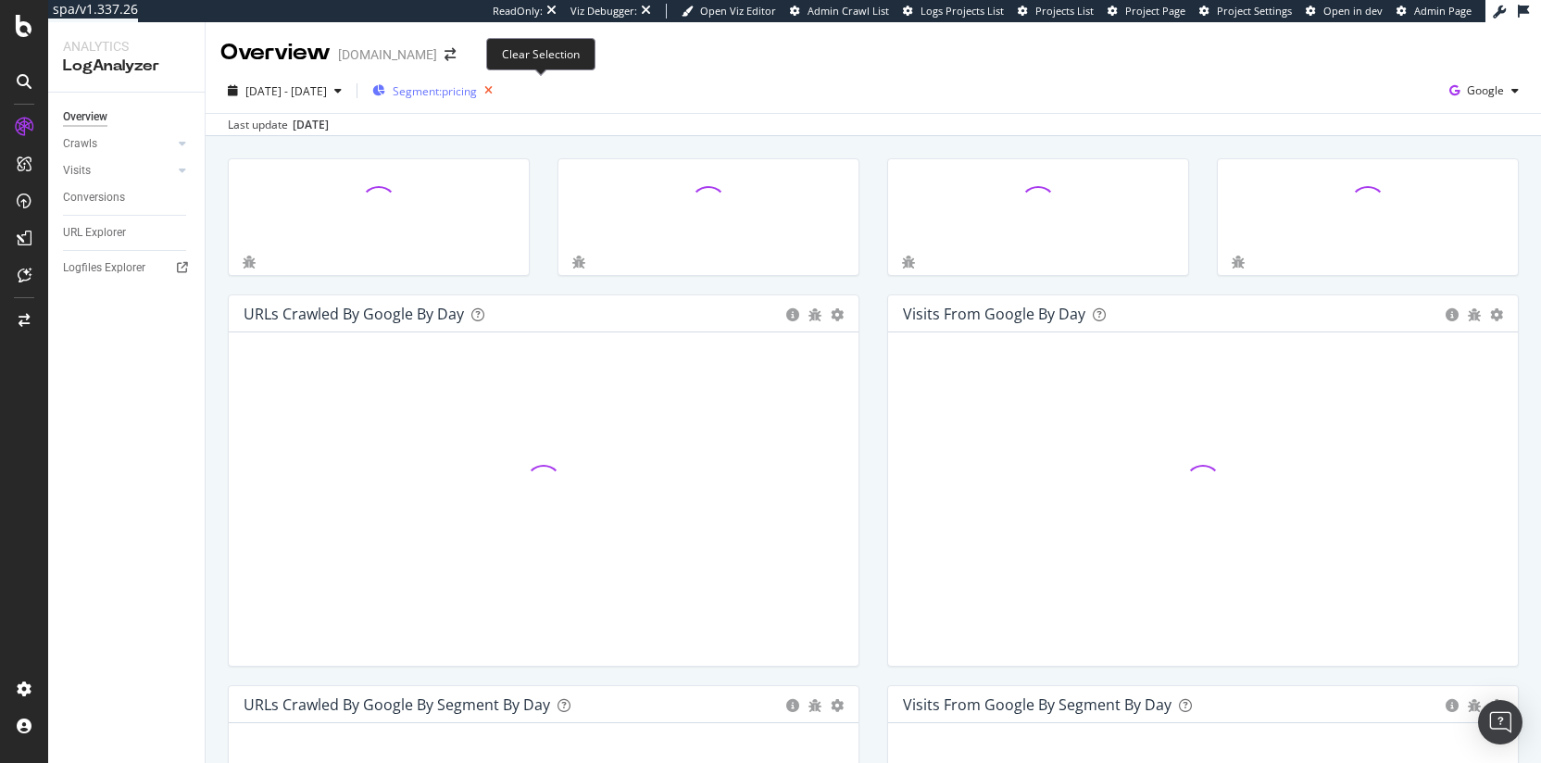
click at [500, 93] on icon "button" at bounding box center [488, 91] width 23 height 26
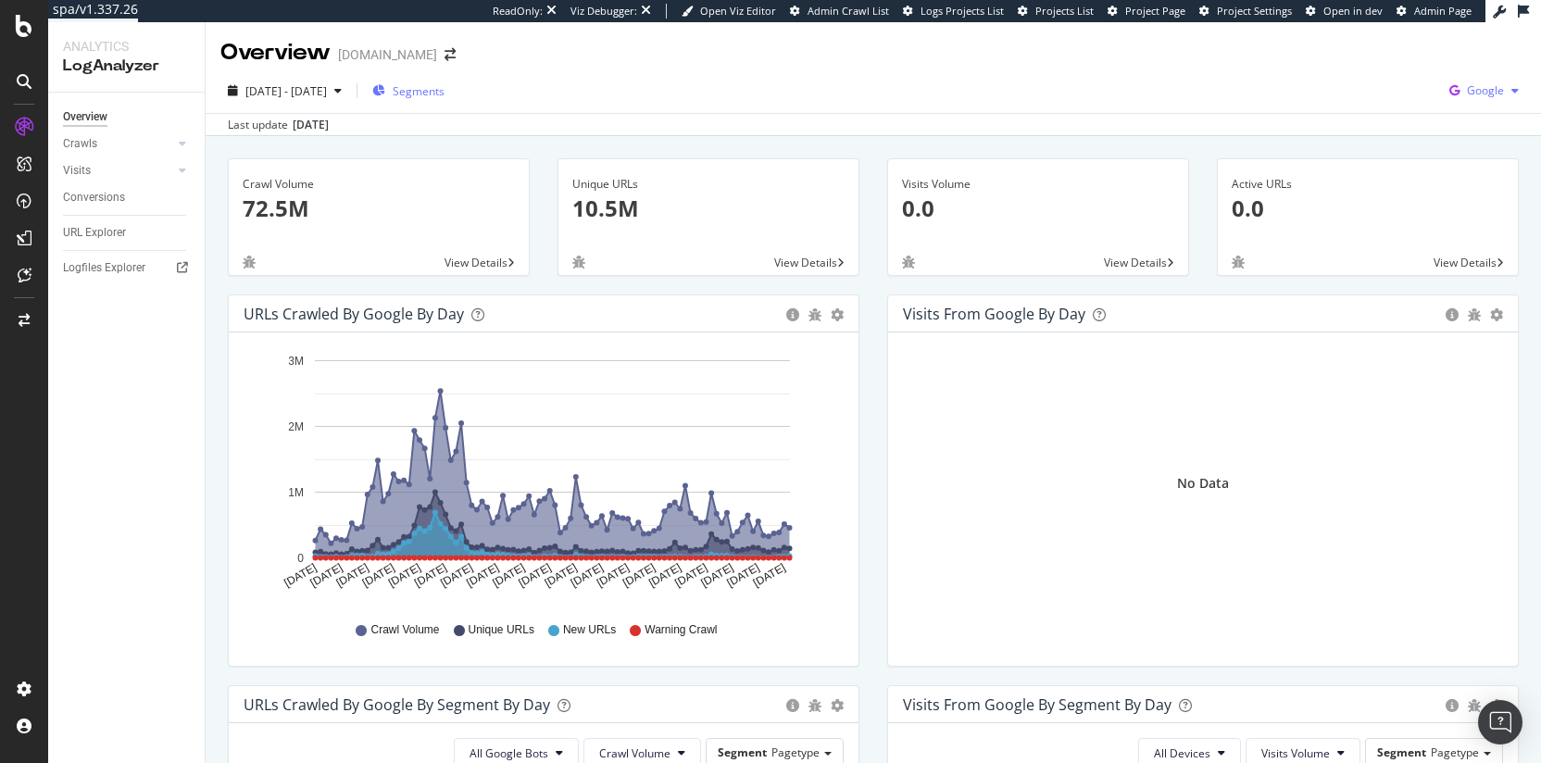
click at [1467, 94] on span "Google" at bounding box center [1485, 90] width 37 height 16
click at [1468, 93] on span "Google" at bounding box center [1485, 90] width 37 height 16
click at [1384, 110] on span "OpenAI" at bounding box center [1379, 108] width 69 height 17
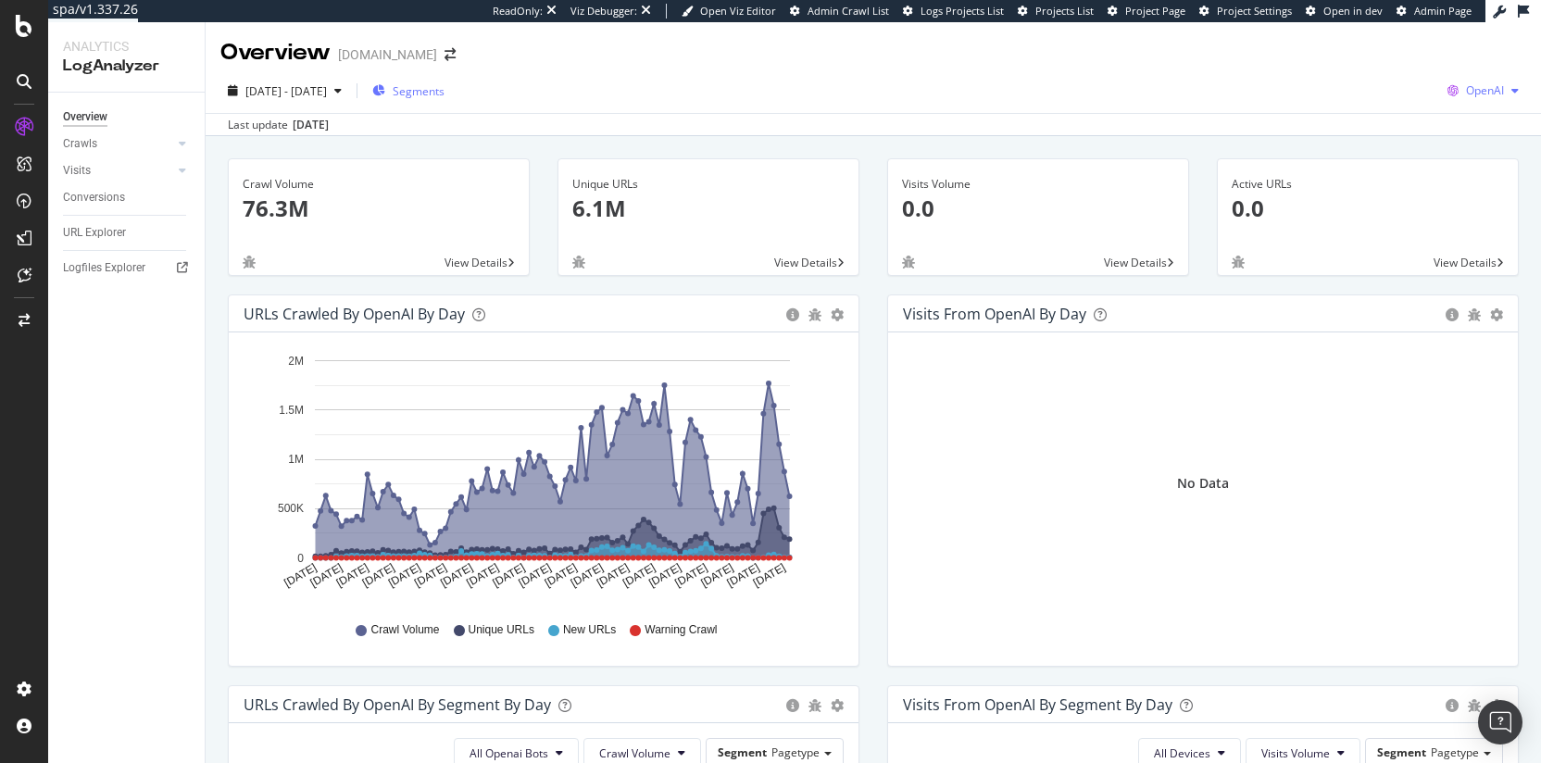
click at [1466, 91] on span "OpenAI" at bounding box center [1485, 90] width 38 height 16
click at [1383, 43] on span "Google" at bounding box center [1376, 39] width 69 height 17
